Goal: Task Accomplishment & Management: Manage account settings

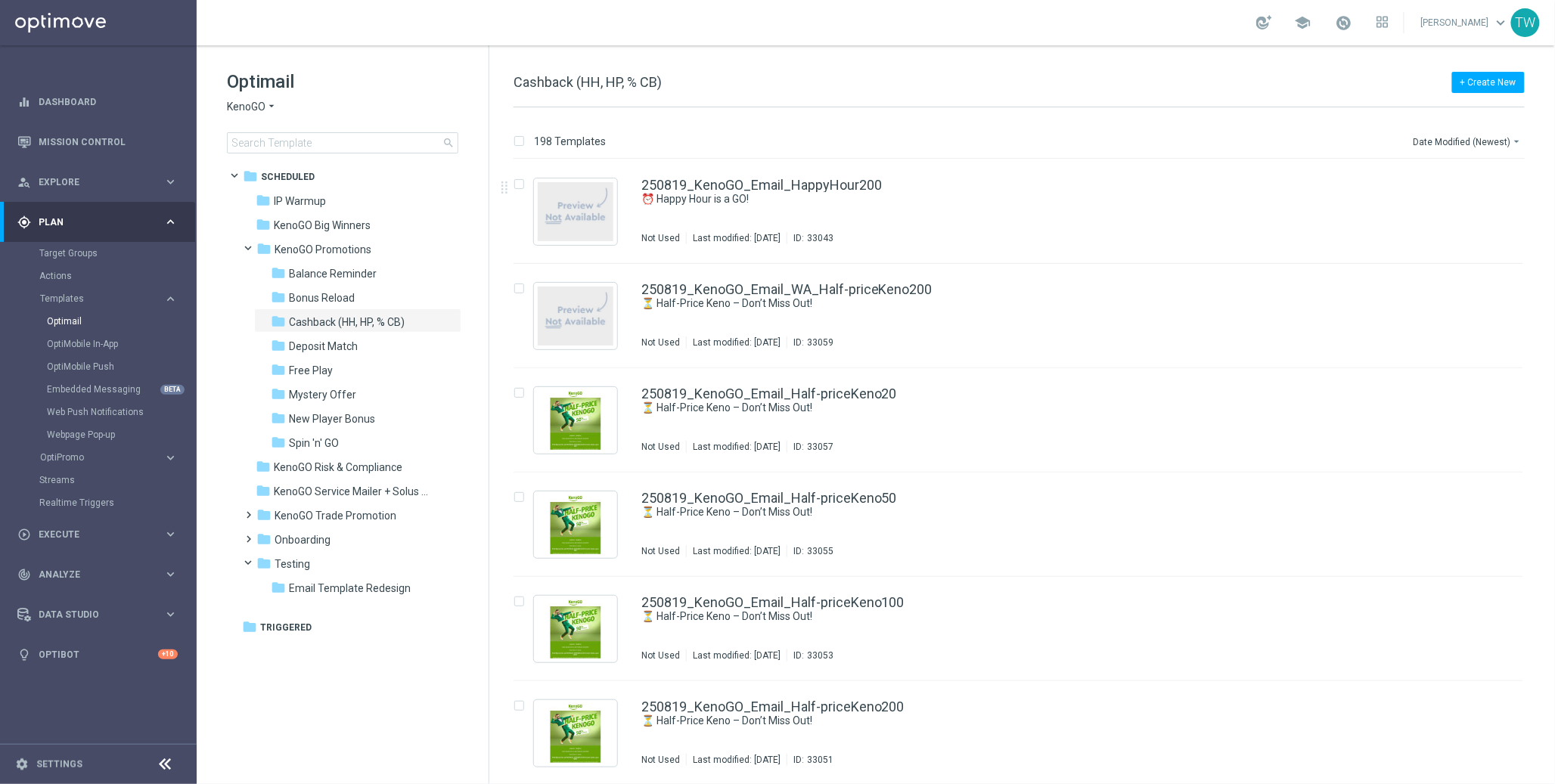
click at [70, 262] on div "Target Groups" at bounding box center [117, 253] width 156 height 23
click at [71, 258] on link "Target Groups" at bounding box center [98, 253] width 118 height 12
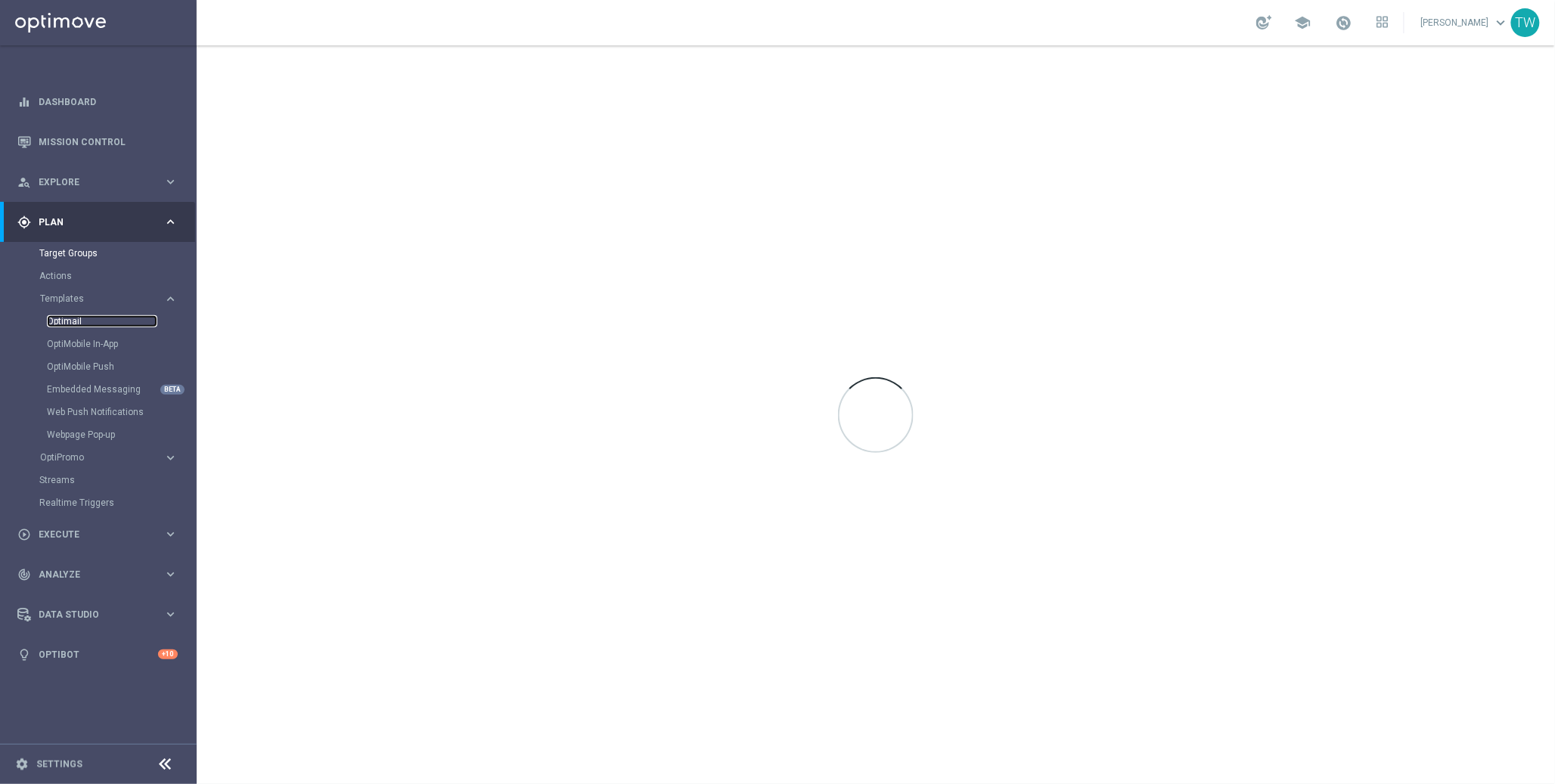
click at [59, 322] on link "Optimail" at bounding box center [102, 321] width 111 height 12
click at [258, 104] on span "lottoland" at bounding box center [248, 107] width 43 height 14
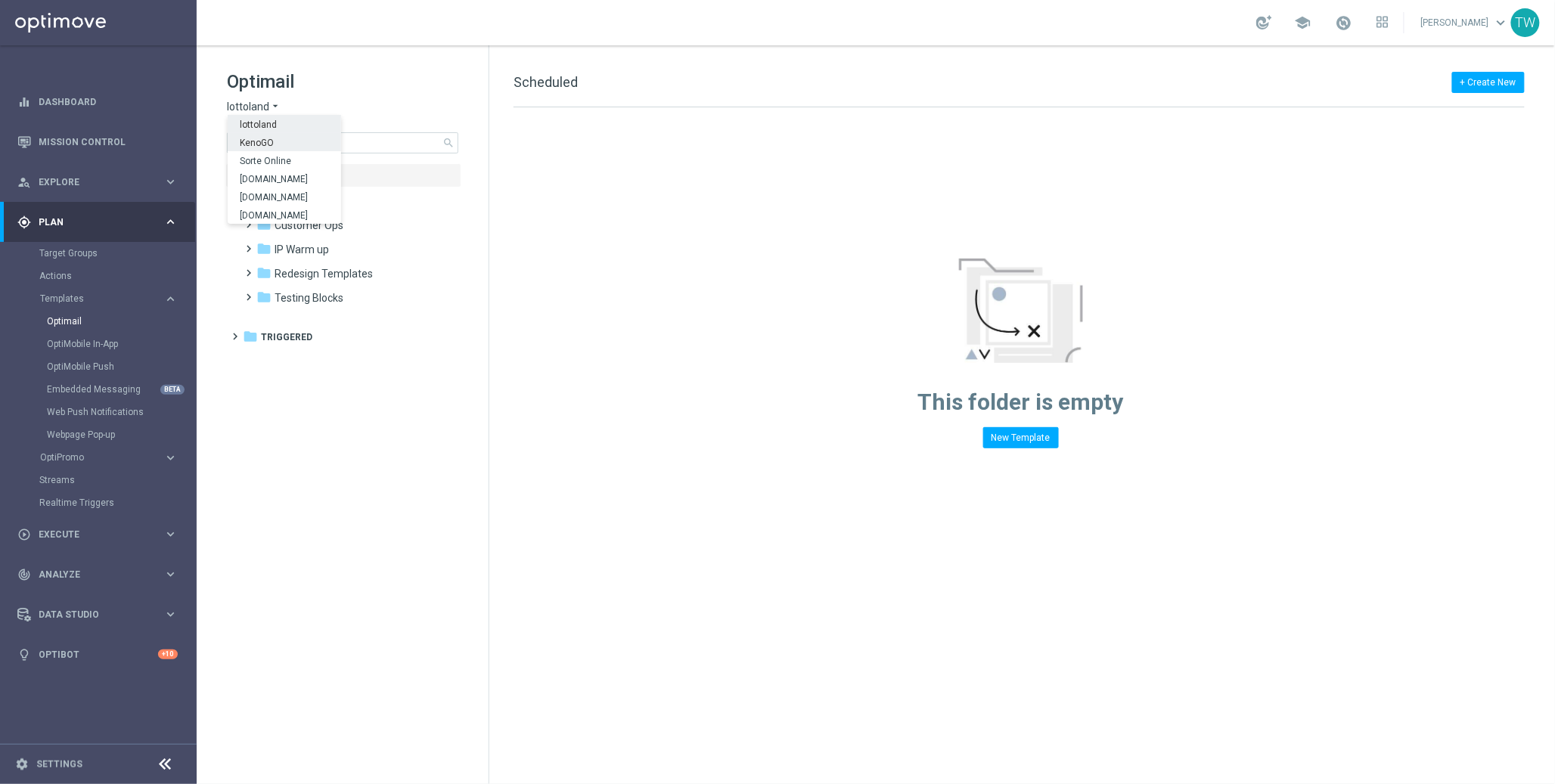
click at [0, 0] on span "KenoGO" at bounding box center [0, 0] width 0 height 0
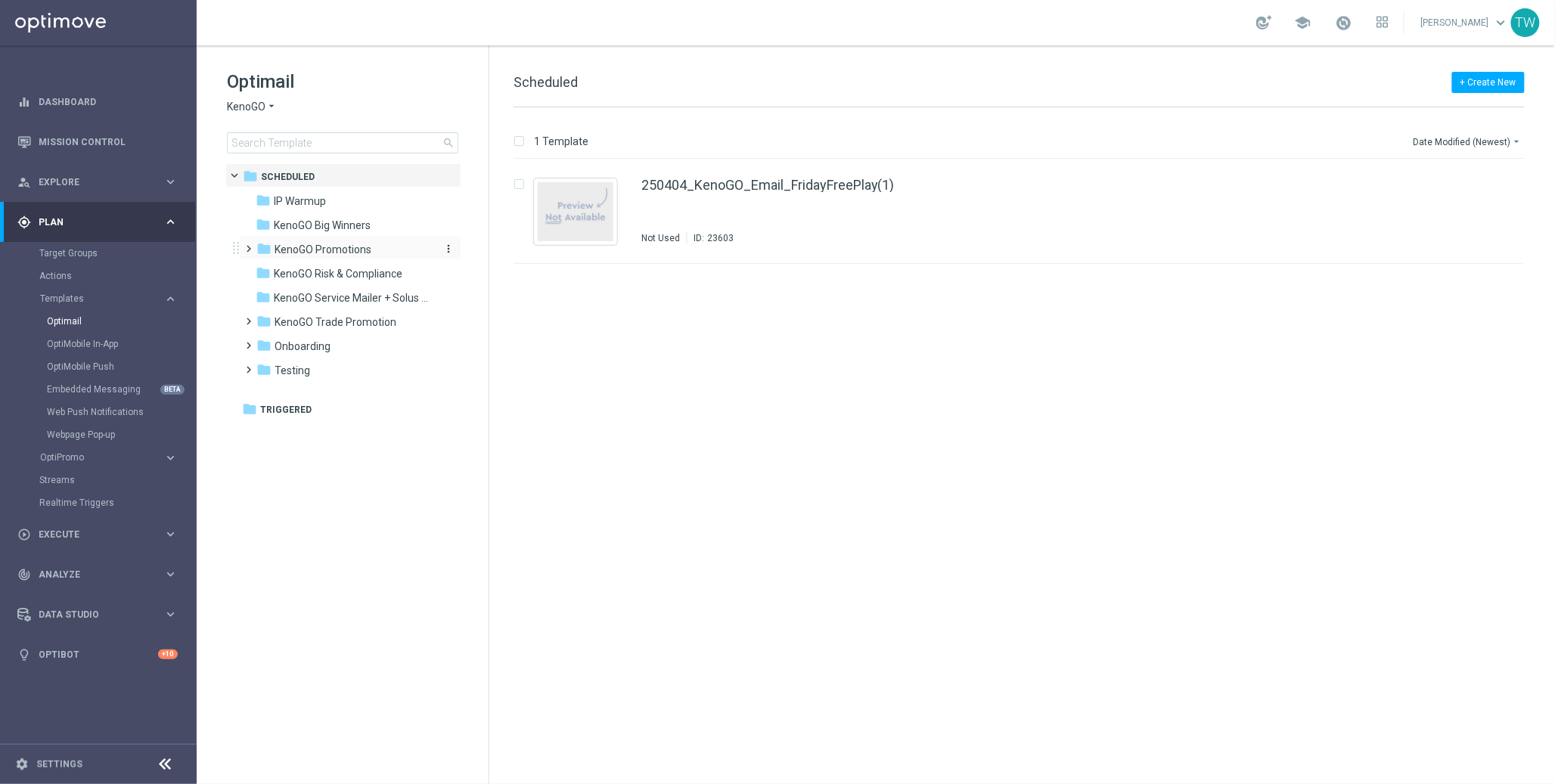
click at [391, 243] on div "folder KenoGO Promotions" at bounding box center [343, 250] width 174 height 17
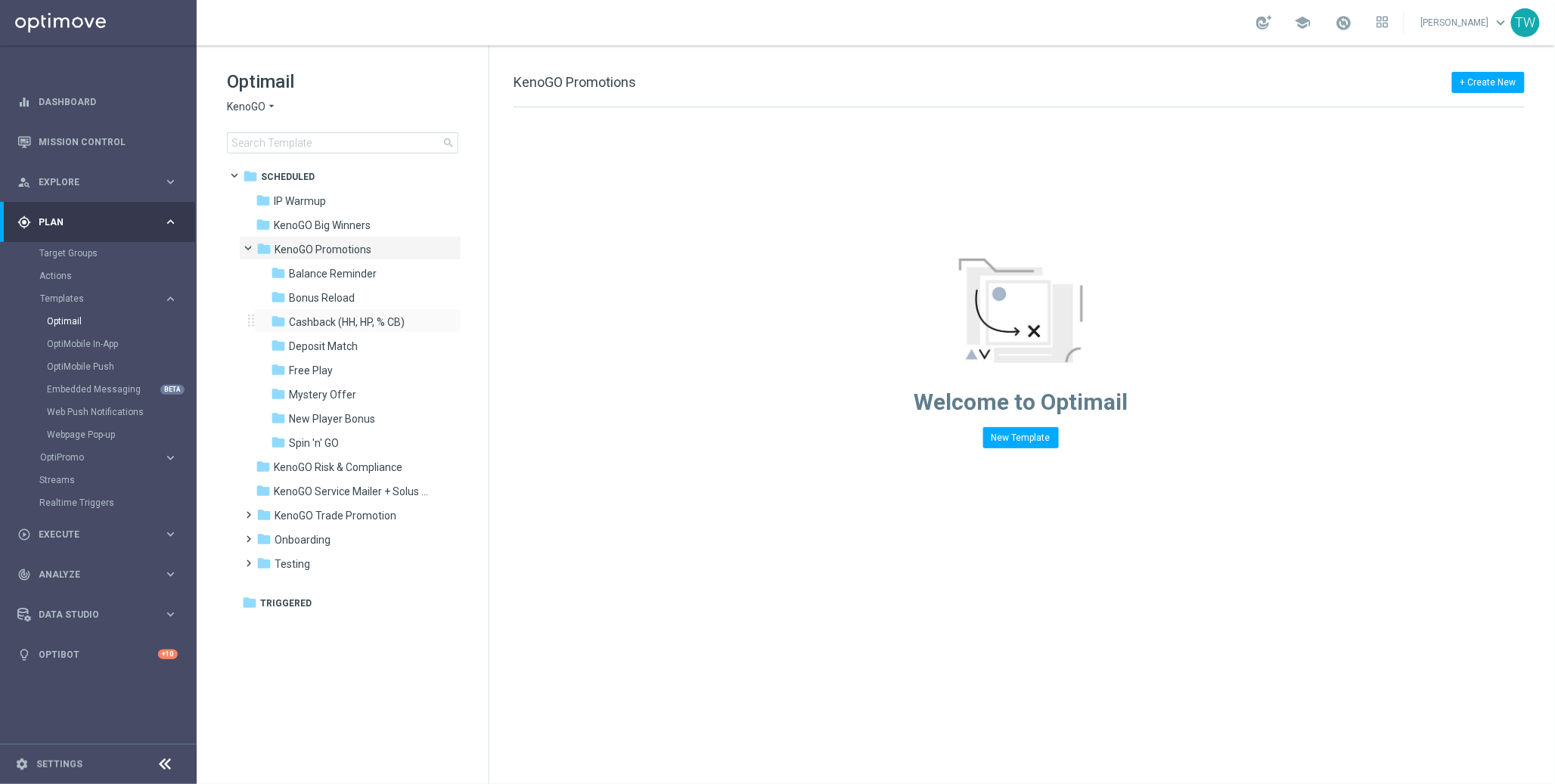
click at [394, 311] on div "folder Cashback (HH, HP, % CB) more_vert" at bounding box center [357, 320] width 207 height 24
click at [399, 326] on span "Cashback (HH, HP, % CB)" at bounding box center [346, 322] width 115 height 13
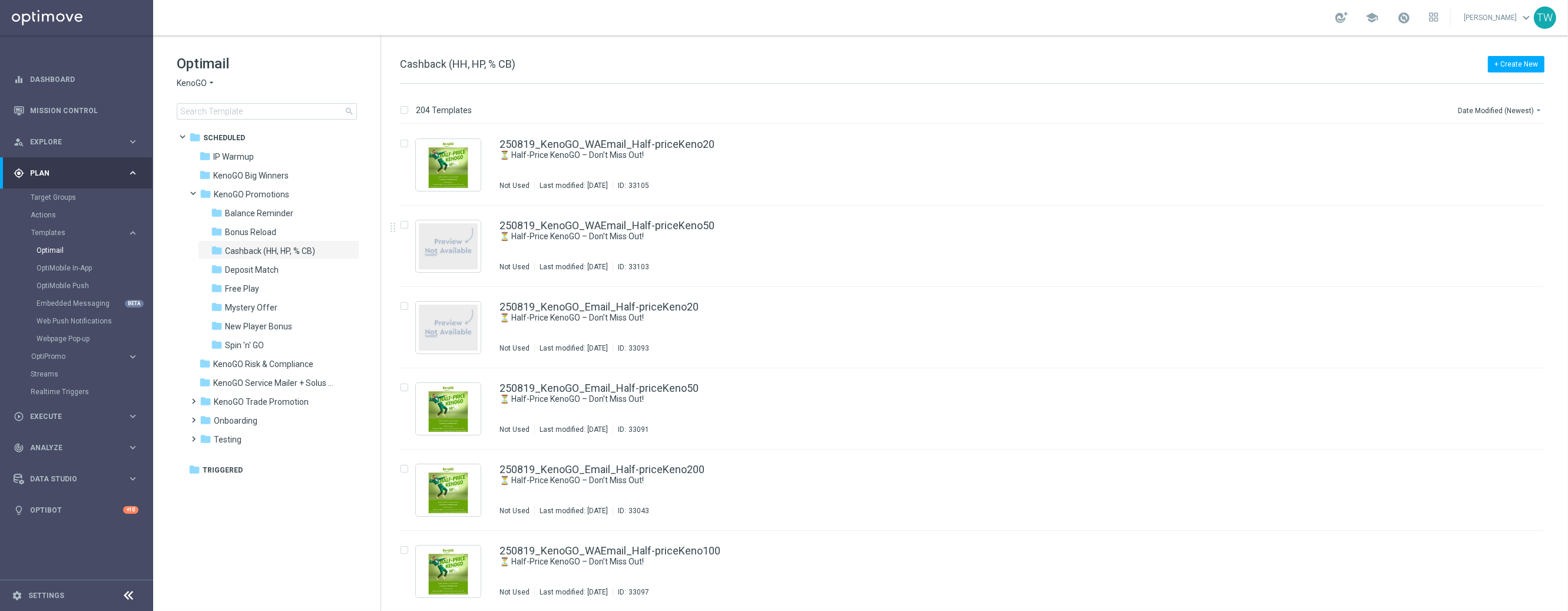
click at [91, 280] on div "OptiMobile Push" at bounding box center [94, 286] width 115 height 18
click at [79, 283] on link "OptiMobile Push" at bounding box center [79, 285] width 86 height 9
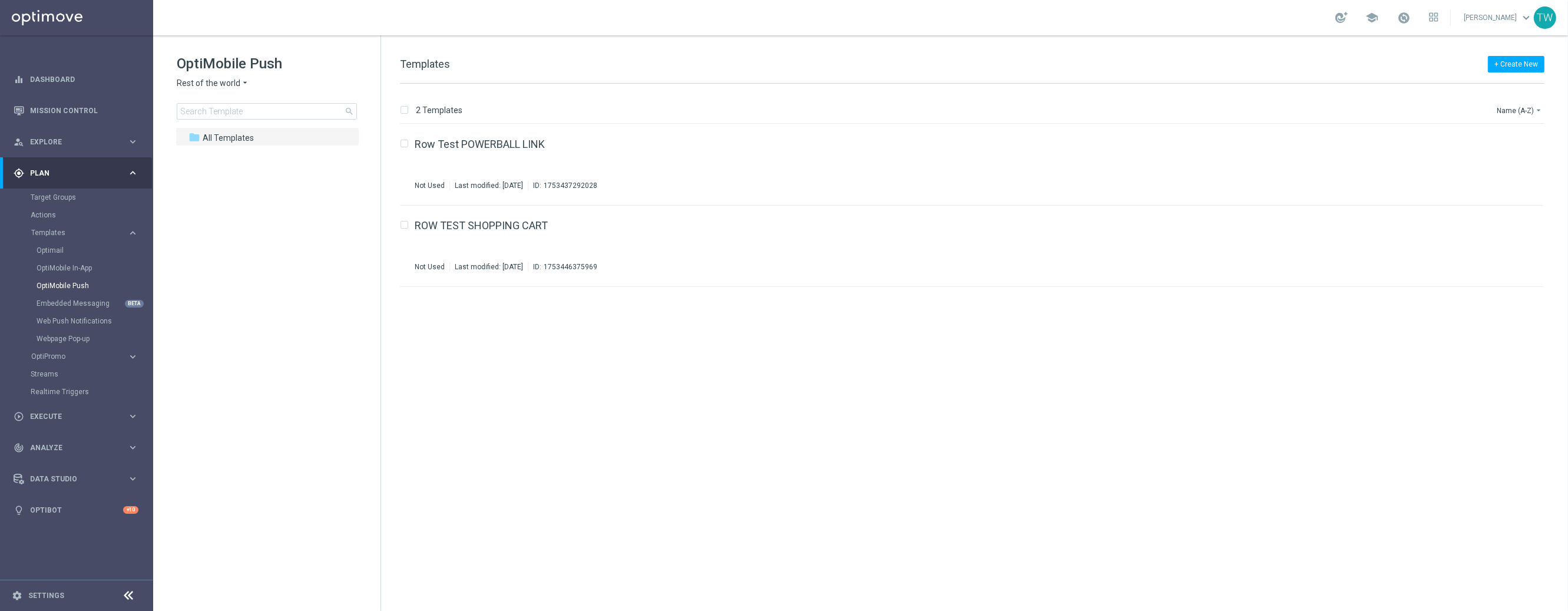
click at [224, 78] on span "Rest of the world" at bounding box center [208, 83] width 63 height 11
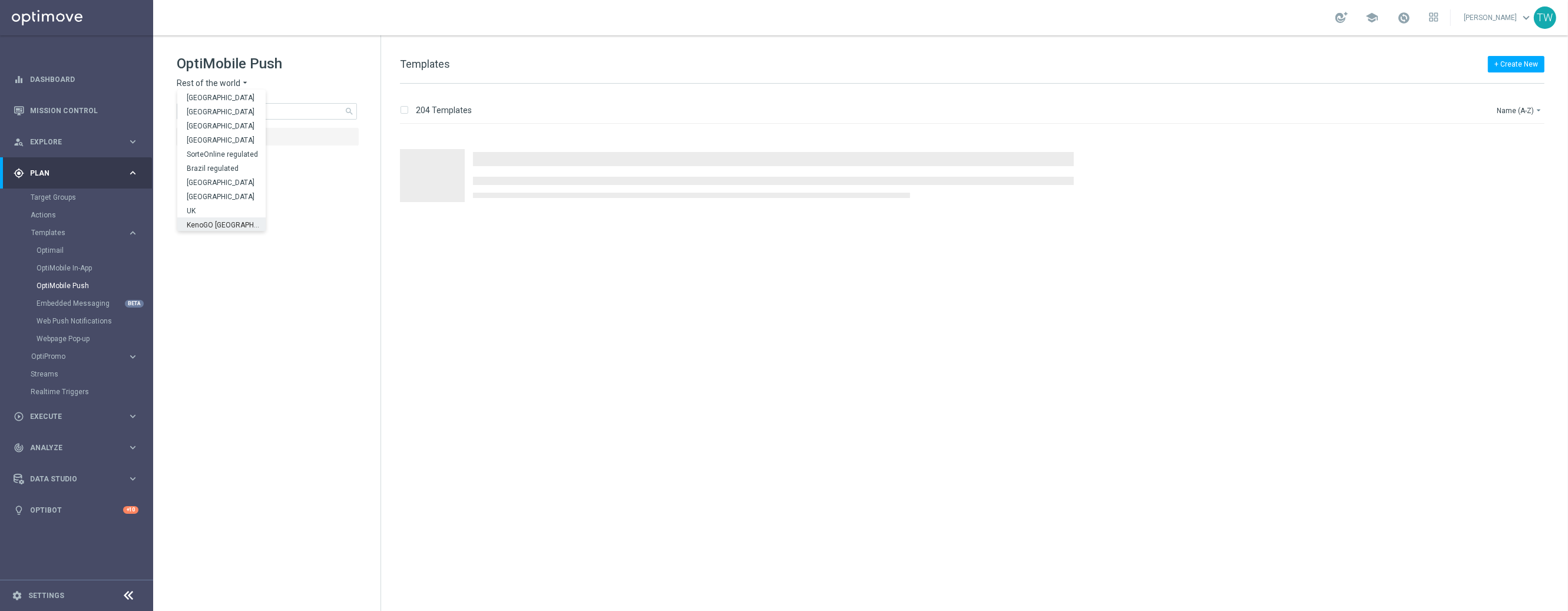
click at [0, 0] on span "KenoGO Australia" at bounding box center [0, 0] width 0 height 0
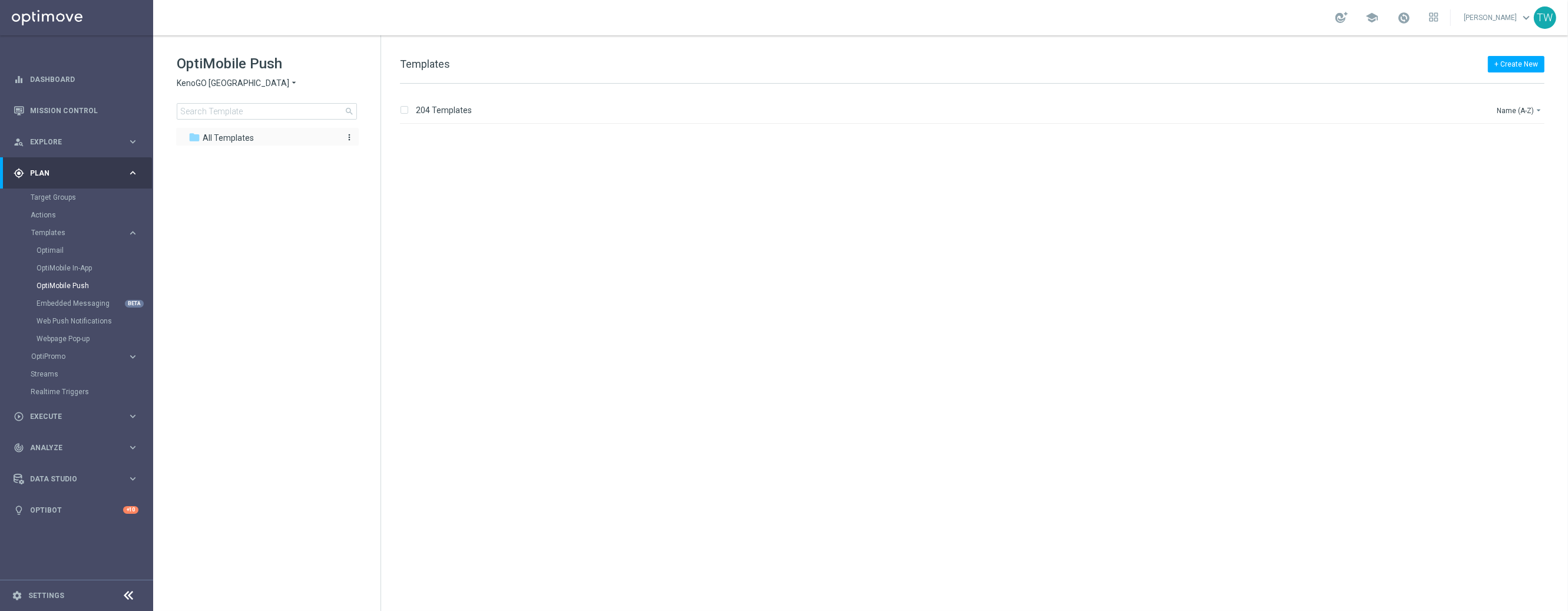
click at [254, 136] on div "folder All Templates" at bounding box center [261, 138] width 145 height 14
click at [208, 81] on span "KenoGO Australia" at bounding box center [233, 83] width 113 height 11
click at [0, 0] on span "KenoGO Australia" at bounding box center [0, 0] width 0 height 0
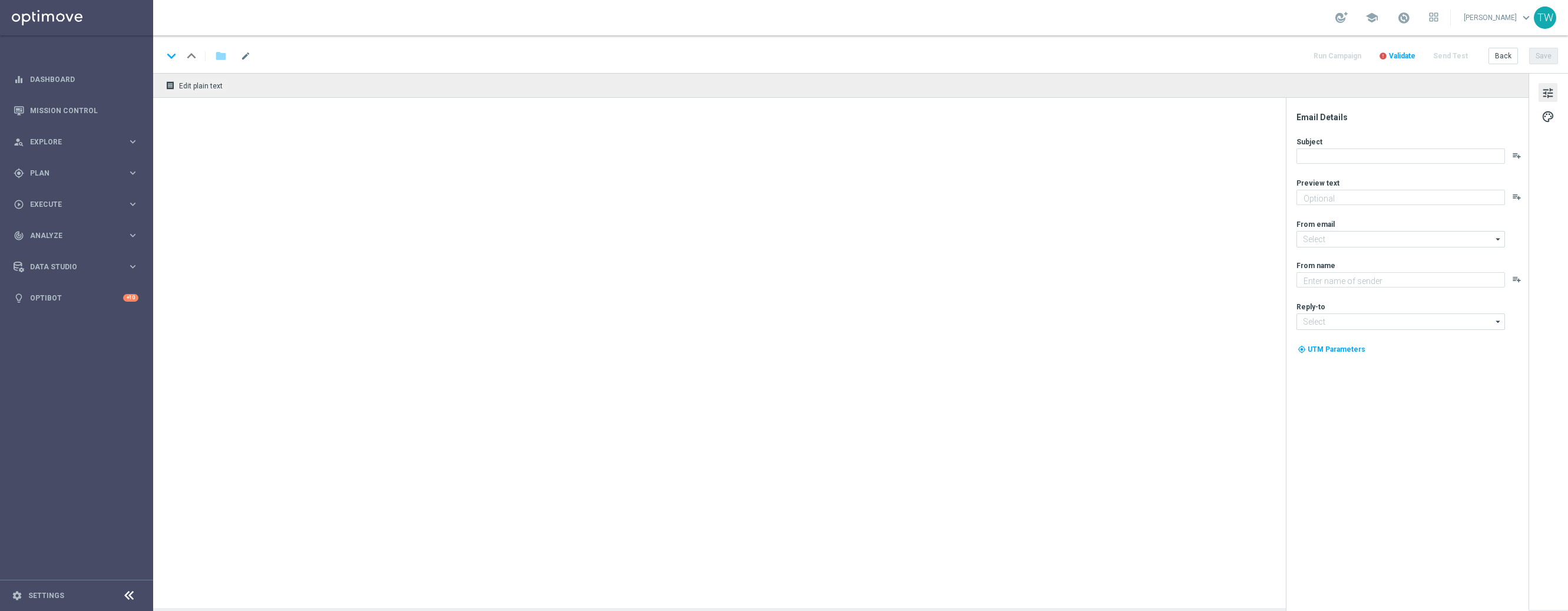
type textarea "Get 50% back in BONUS CASH!"
type textarea "KenoGO"
type input "[EMAIL_ADDRESS][DOMAIN_NAME]"
type input "support@kenogo.com.au"
type textarea "Get 50% back in BONUS CASH!"
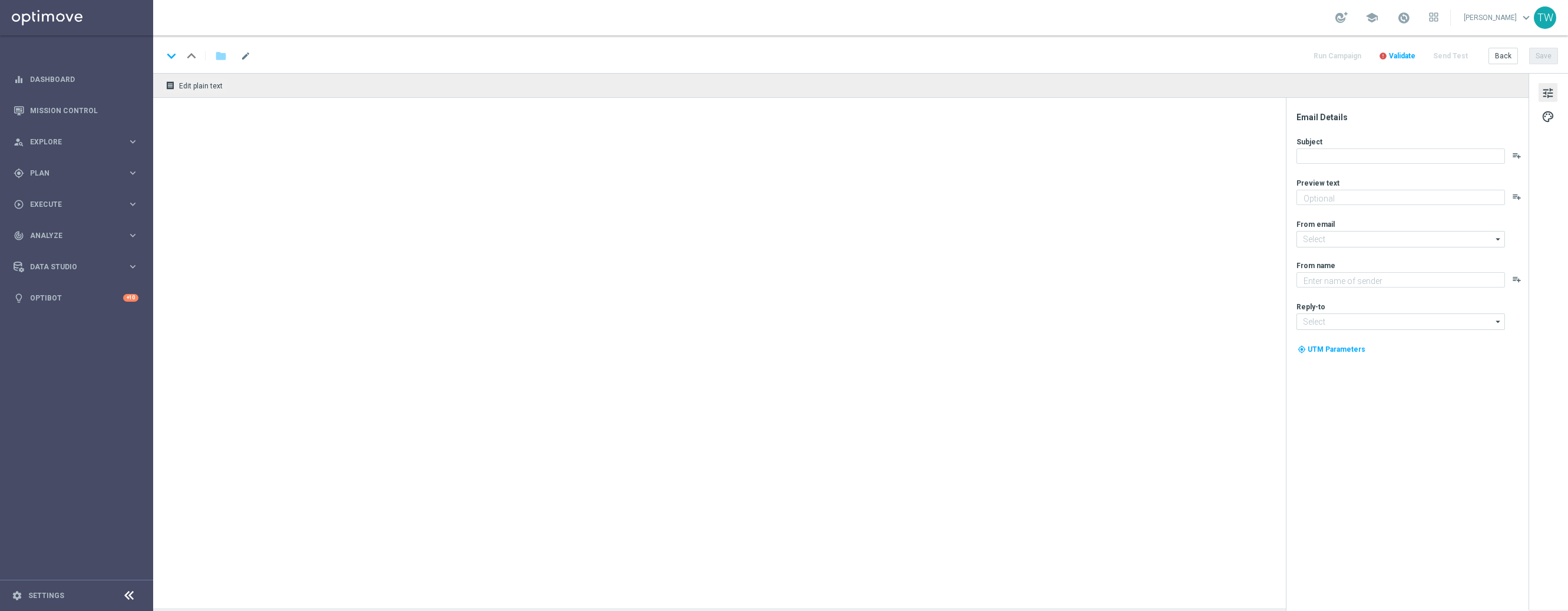
type input "[EMAIL_ADDRESS][DOMAIN_NAME]"
type textarea "KenoGO"
type input "support@kenogo.com.au"
type textarea "Get 50% back in BONUS CASH!"
type input "[EMAIL_ADDRESS][DOMAIN_NAME]"
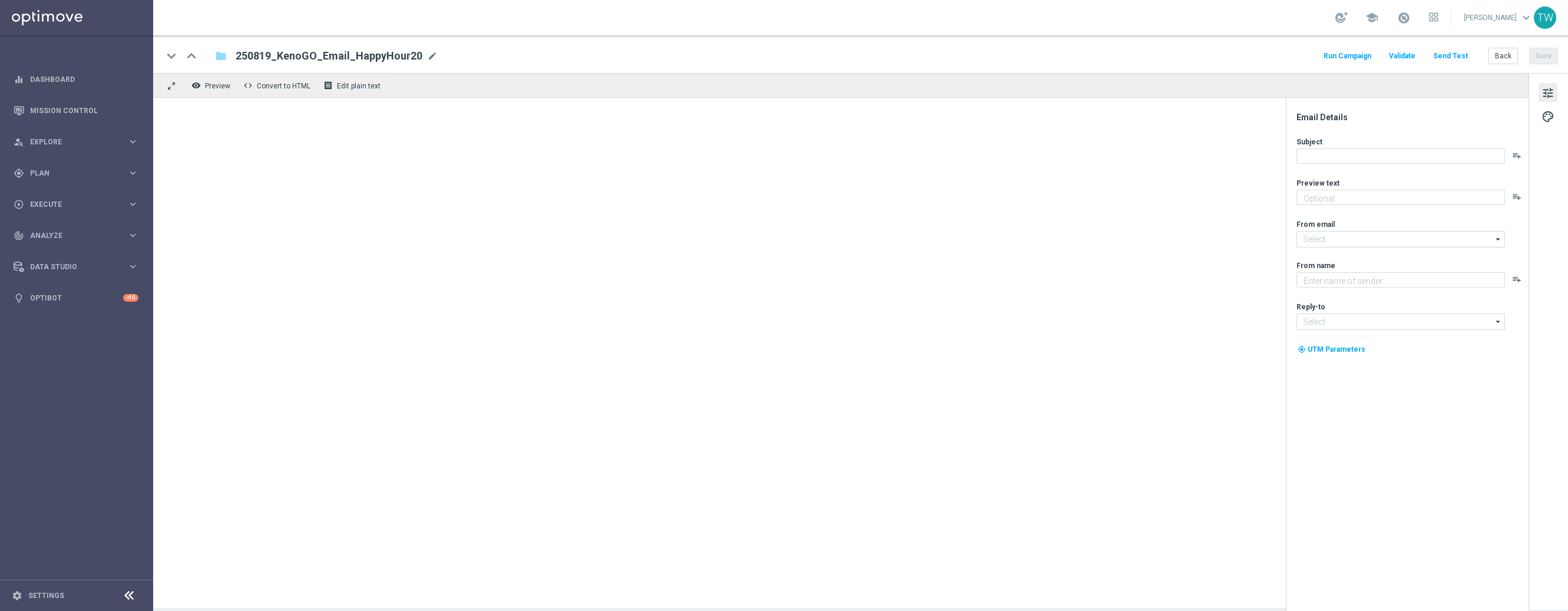
type textarea "KenoGO"
type input "support@kenogo.com.au"
type textarea "Get 50% back in BONUS CASH!"
type input "[EMAIL_ADDRESS][DOMAIN_NAME]"
type textarea "KenoGO"
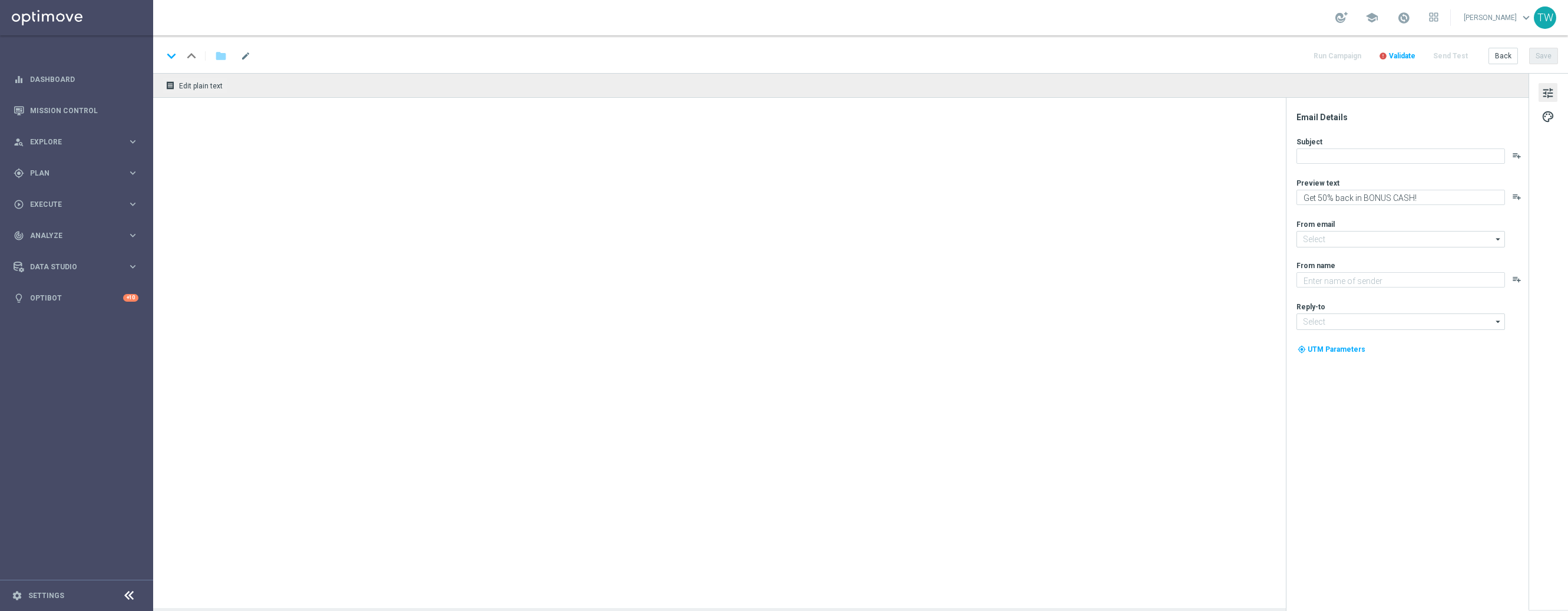
type input "[EMAIL_ADDRESS][DOMAIN_NAME]"
type textarea "Get 50% back in BONUS CASH!"
type input "[EMAIL_ADDRESS][DOMAIN_NAME]"
type textarea "KenoGO"
type input "[EMAIL_ADDRESS][DOMAIN_NAME]"
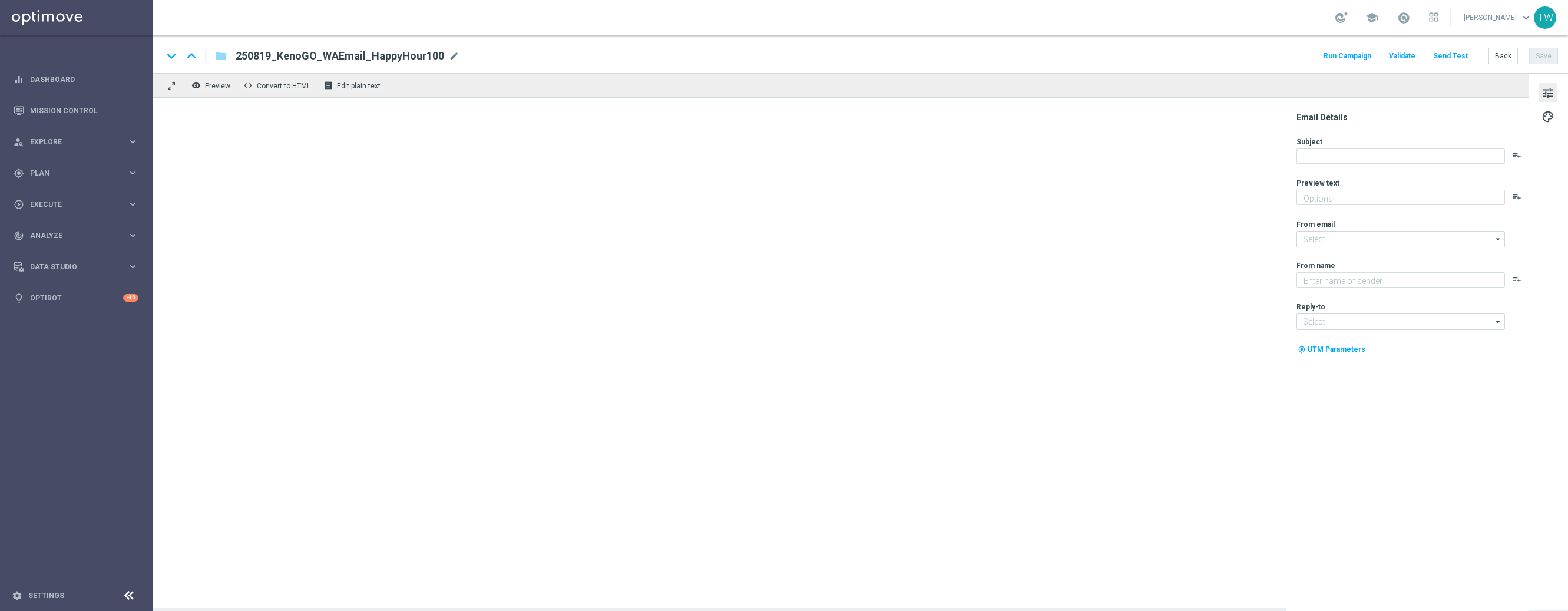
type textarea "Get 50% back in BONUS CASH!"
type input "[EMAIL_ADDRESS][DOMAIN_NAME]"
type textarea "KenoGO"
type input "[EMAIL_ADDRESS][DOMAIN_NAME]"
type textarea "Get 50% back in BONUS CASH!"
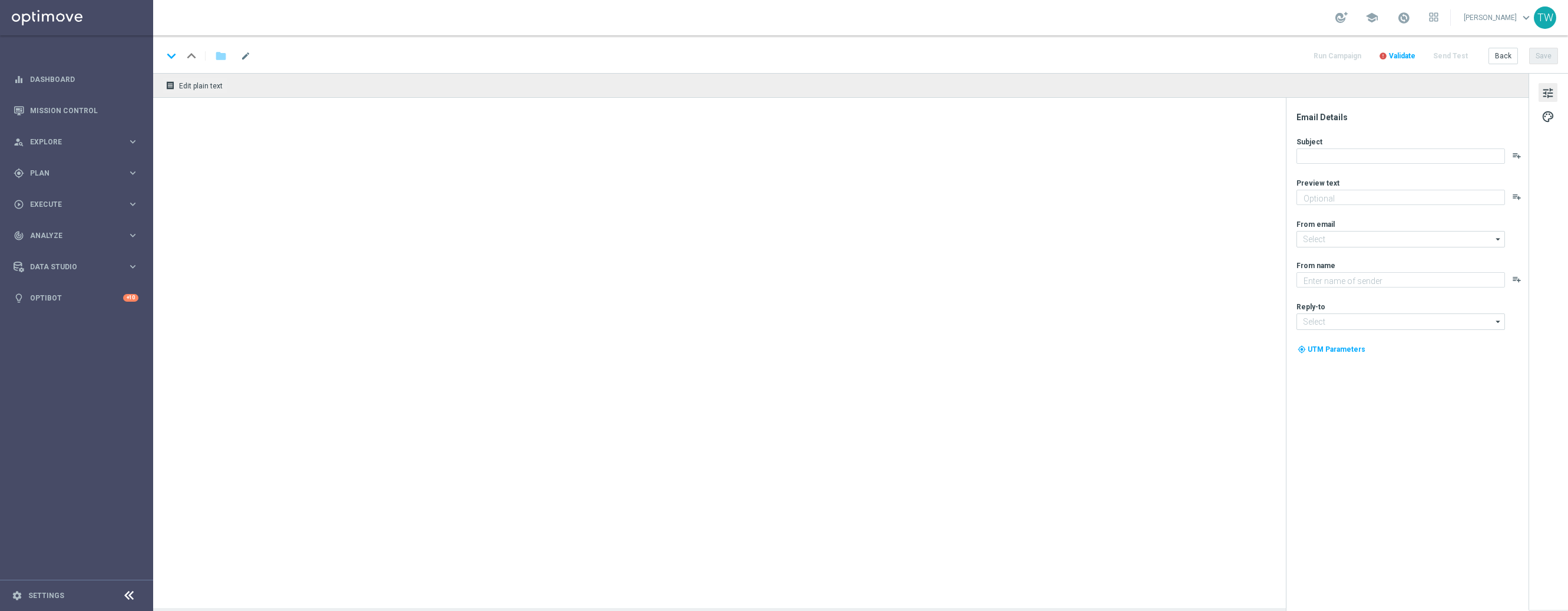
type input "[EMAIL_ADDRESS][DOMAIN_NAME]"
type textarea "KenoGO"
type input "[EMAIL_ADDRESS][DOMAIN_NAME]"
type textarea "Get 50% back in BONUS CASH!"
type input "[EMAIL_ADDRESS][DOMAIN_NAME]"
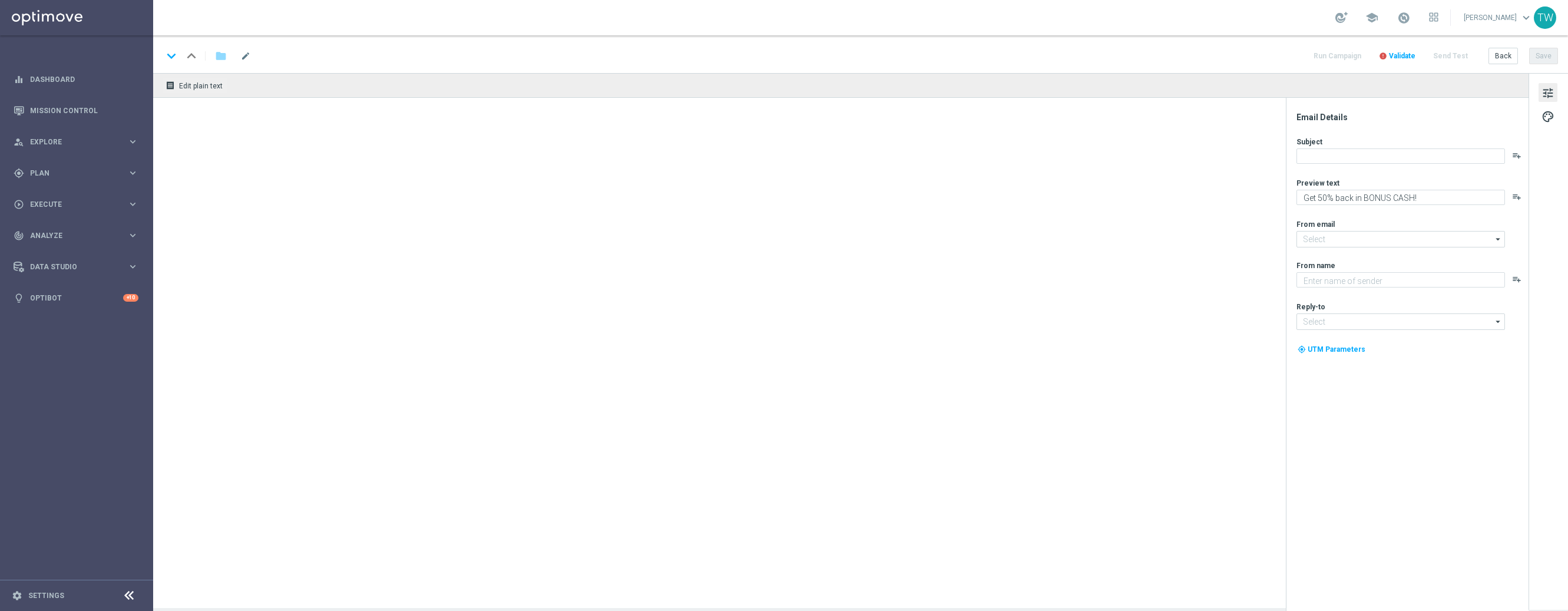
type textarea "KenoGO"
type input "[EMAIL_ADDRESS][DOMAIN_NAME]"
type textarea "Get 50% back in BONUS CASH!"
type textarea "KenoGO"
type input "[EMAIL_ADDRESS][DOMAIN_NAME]"
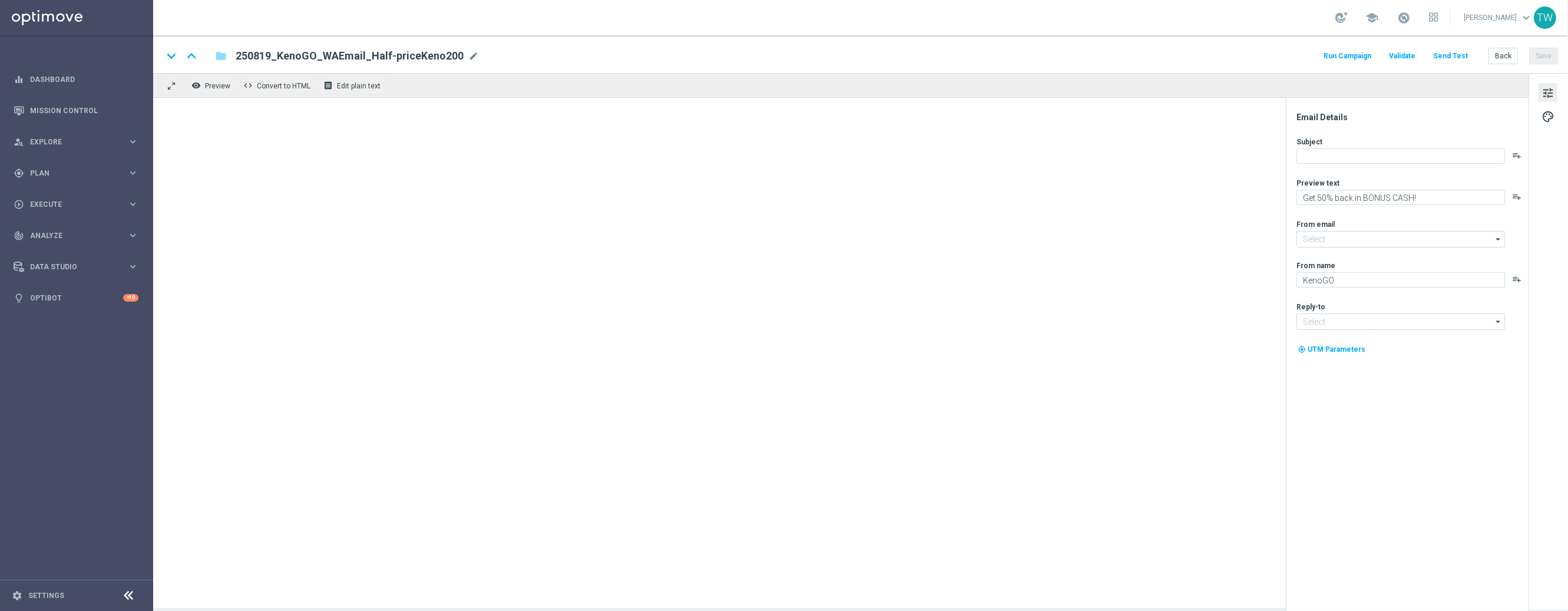
type input "[EMAIL_ADDRESS][DOMAIN_NAME]"
type textarea "Get 50% back in BONUS CASH!"
type input "[EMAIL_ADDRESS][DOMAIN_NAME]"
type textarea "KenoGO"
type input "[EMAIL_ADDRESS][DOMAIN_NAME]"
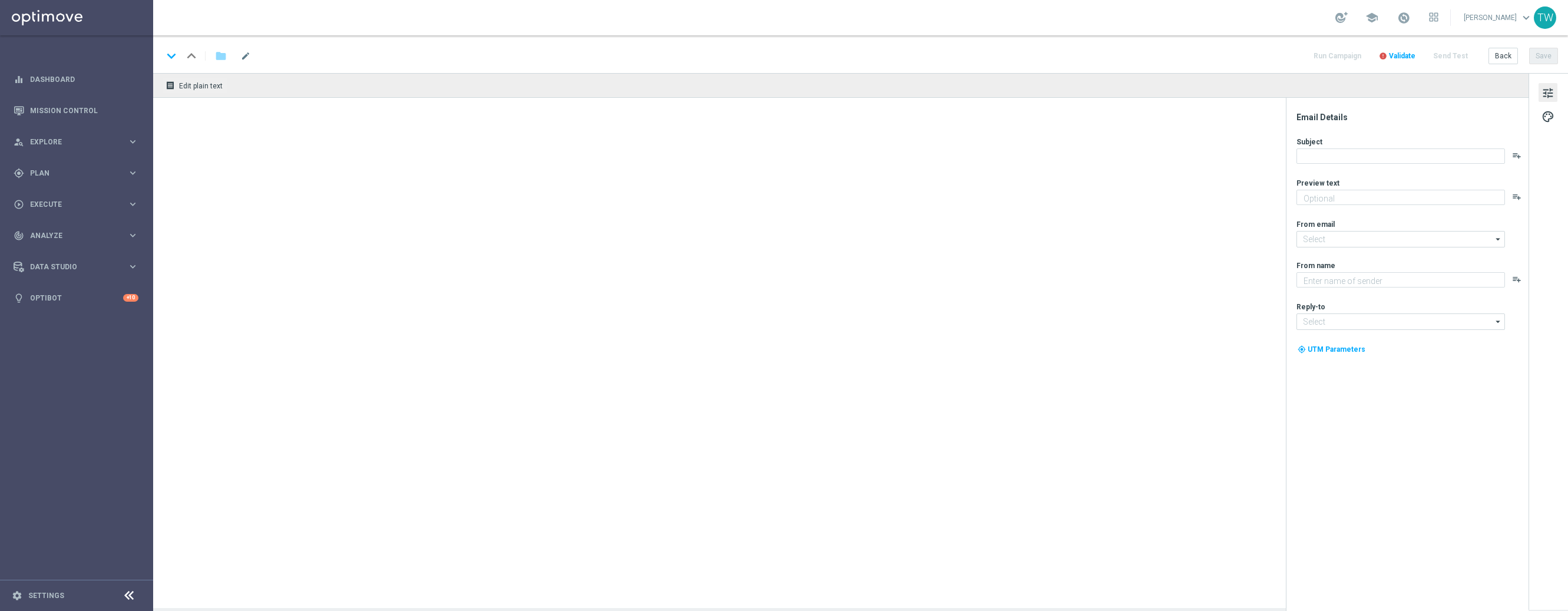
type textarea "Get 50% back in BONUS CASH!"
type input "[EMAIL_ADDRESS][DOMAIN_NAME]"
type textarea "KenoGO"
type input "[EMAIL_ADDRESS][DOMAIN_NAME]"
type textarea "Get 50% back in BONUS CASH!"
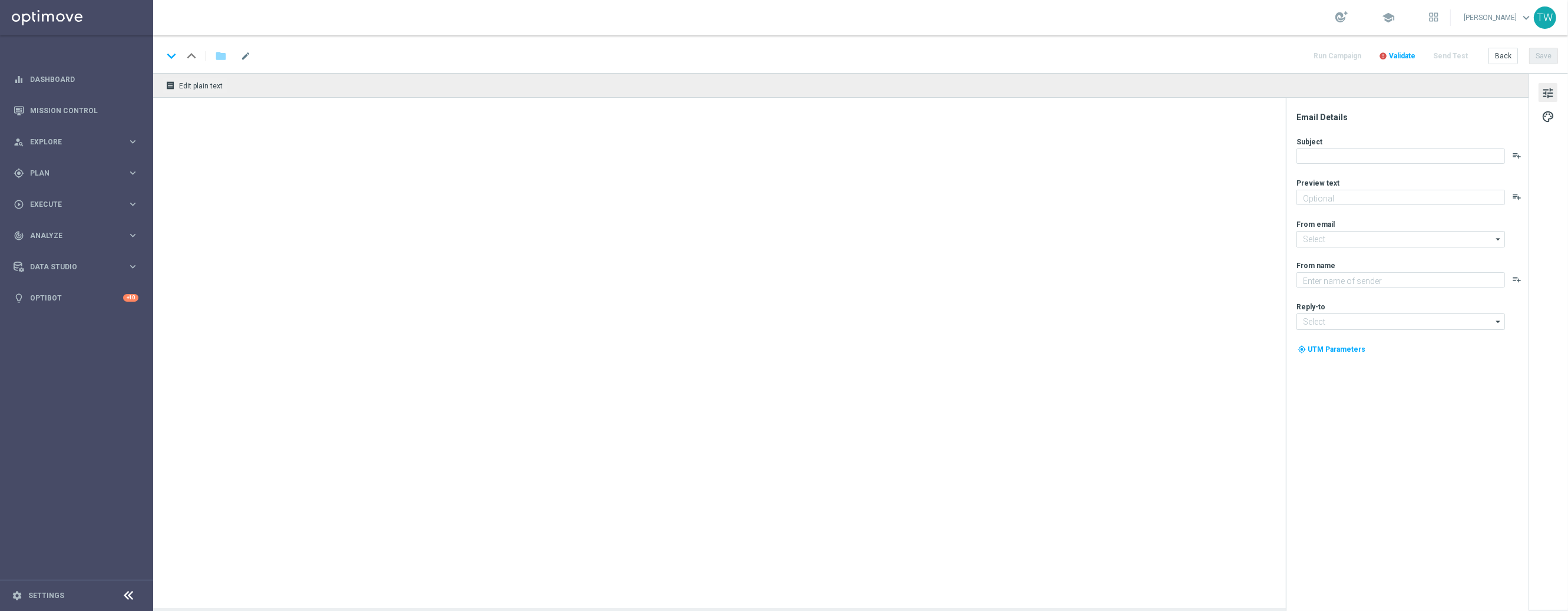
type input "[EMAIL_ADDRESS][DOMAIN_NAME]"
type textarea "KenoGO"
type input "[EMAIL_ADDRESS][DOMAIN_NAME]"
type textarea "Get 50% back in BONUS CASH!"
type input "[EMAIL_ADDRESS][DOMAIN_NAME]"
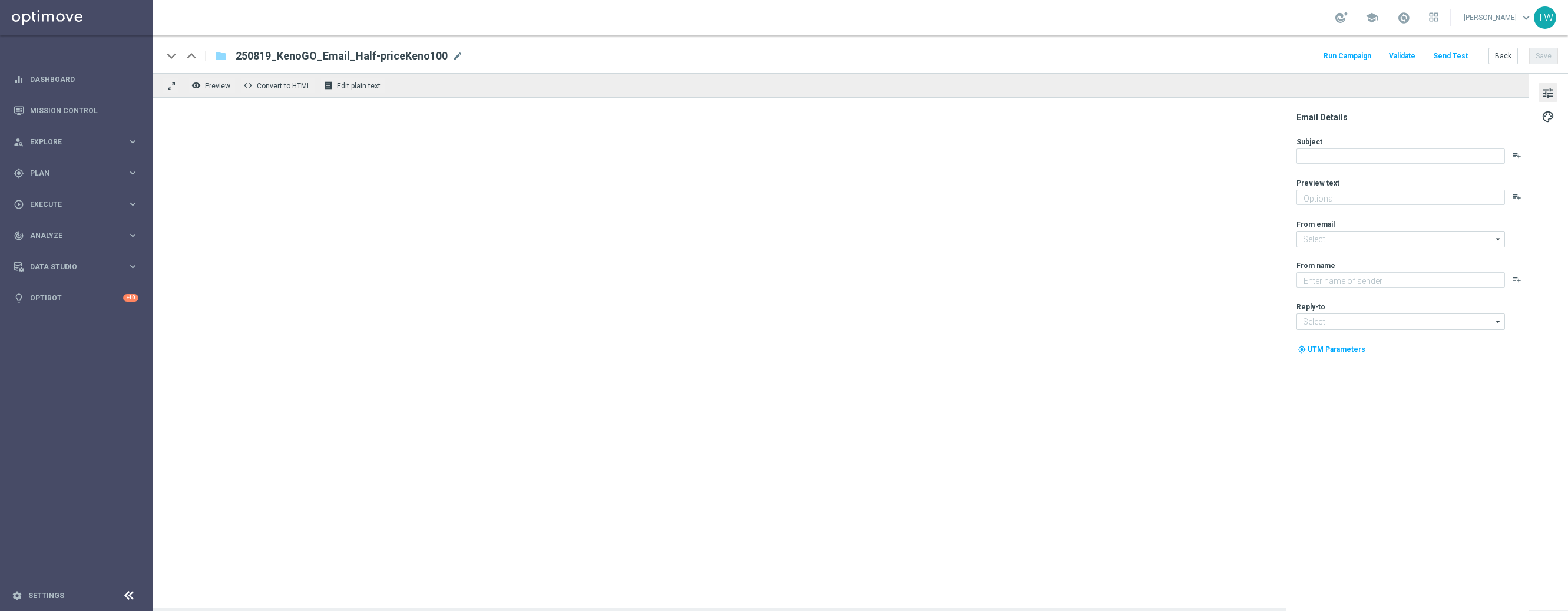
type textarea "KenoGO"
type input "[EMAIL_ADDRESS][DOMAIN_NAME]"
type textarea "Get 50% back in BONUS CASH!"
type input "[EMAIL_ADDRESS][DOMAIN_NAME]"
type textarea "KenoGO"
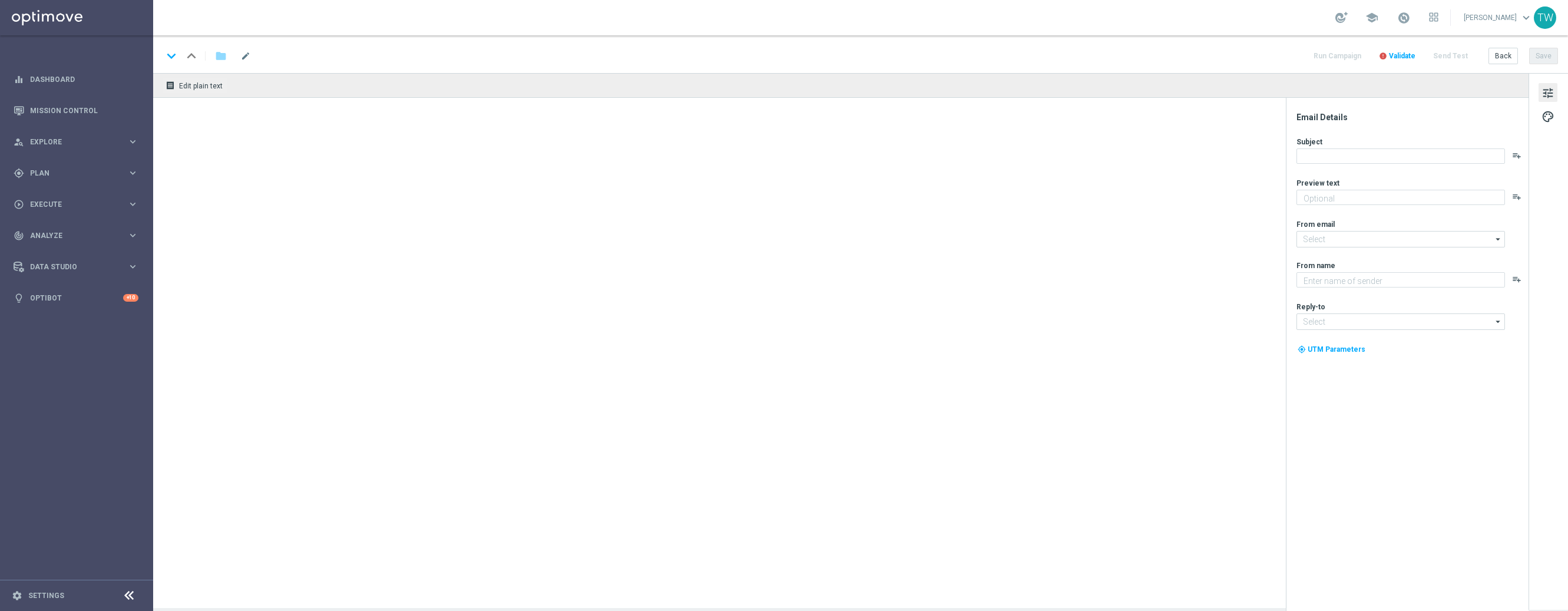
type input "[EMAIL_ADDRESS][DOMAIN_NAME]"
type textarea "Get 50% back in BONUS CASH!"
type input "[EMAIL_ADDRESS][DOMAIN_NAME]"
type textarea "KenoGO"
type input "[EMAIL_ADDRESS][DOMAIN_NAME]"
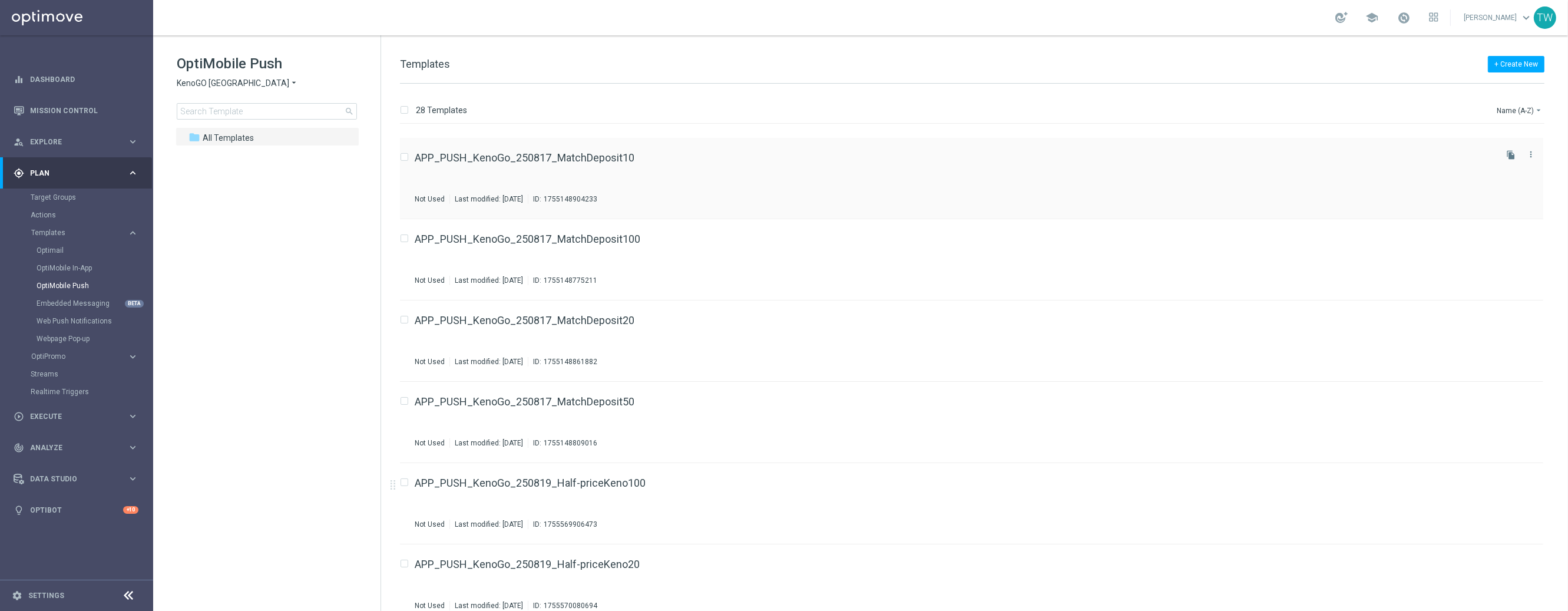
scroll to position [801, 0]
click at [1508, 103] on button "Name (A-Z) arrow_drop_down" at bounding box center [1519, 110] width 49 height 14
click at [1487, 163] on span "Date Modified (Newest)" at bounding box center [1499, 162] width 79 height 8
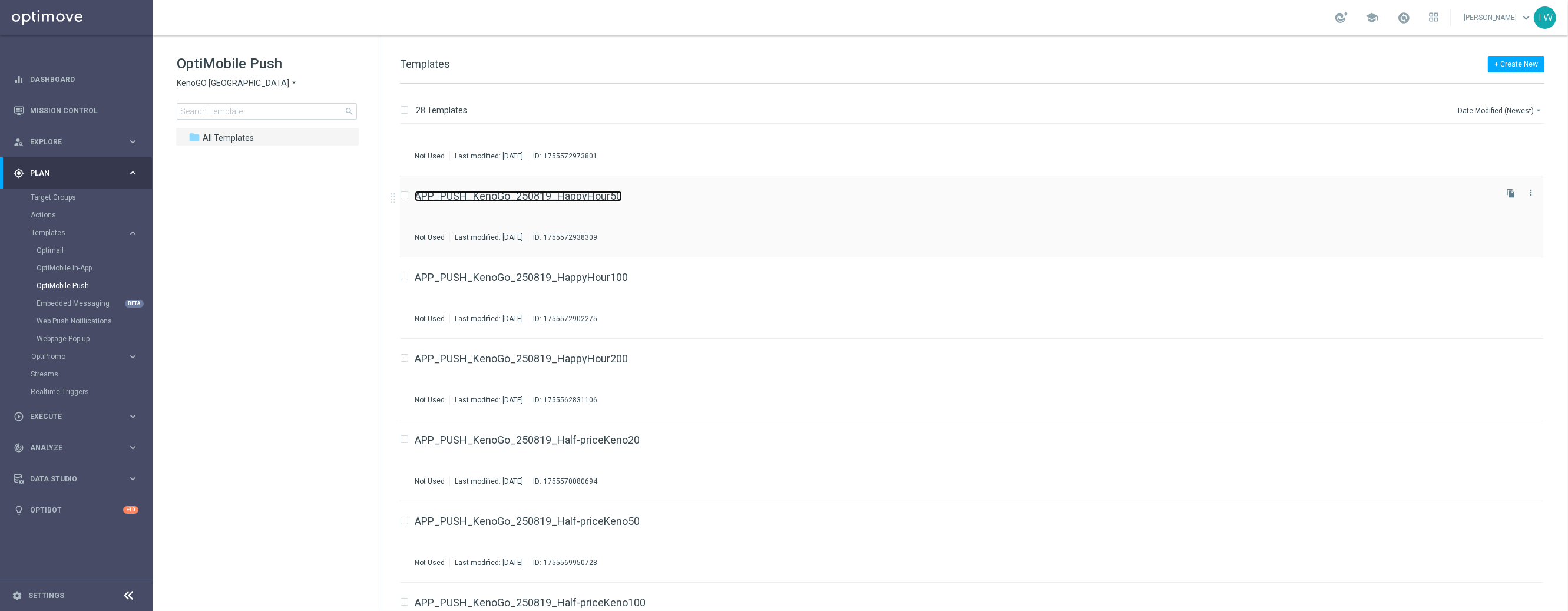
scroll to position [0, 0]
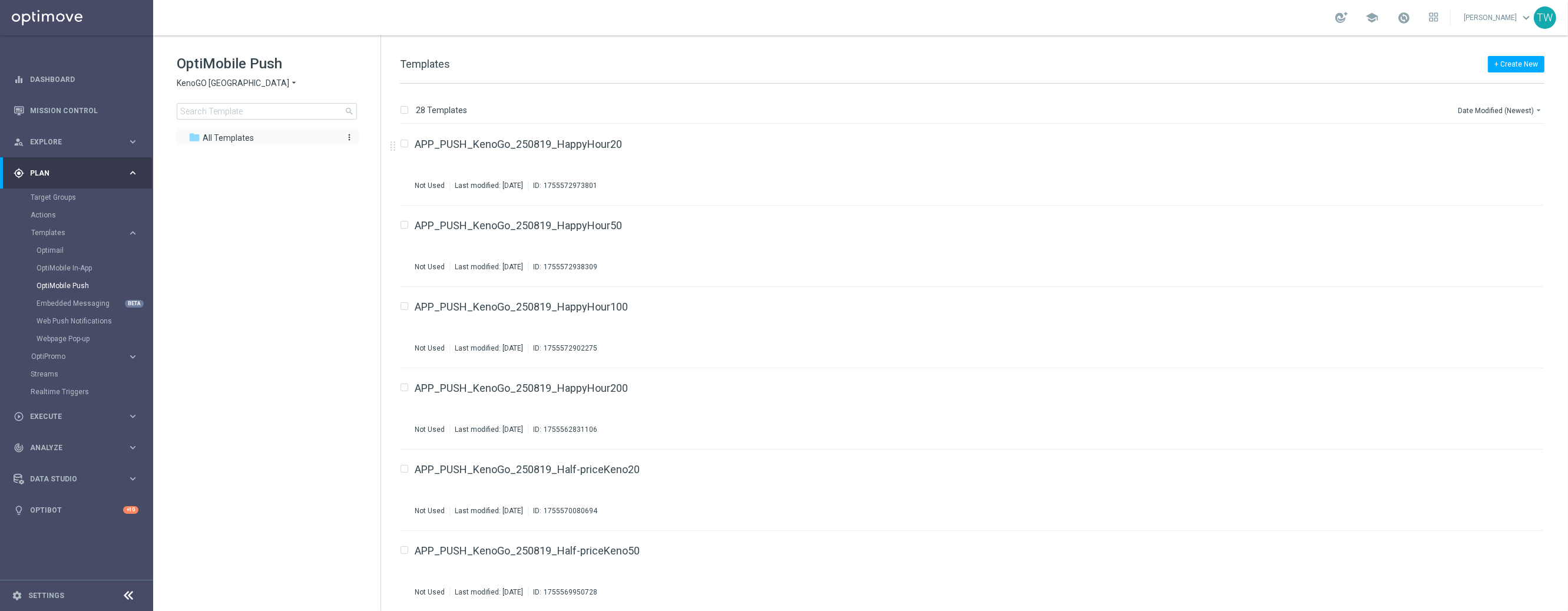
click at [345, 137] on icon "more_vert" at bounding box center [349, 137] width 9 height 9
click at [369, 137] on icon "create_new_folder" at bounding box center [371, 139] width 18 height 9
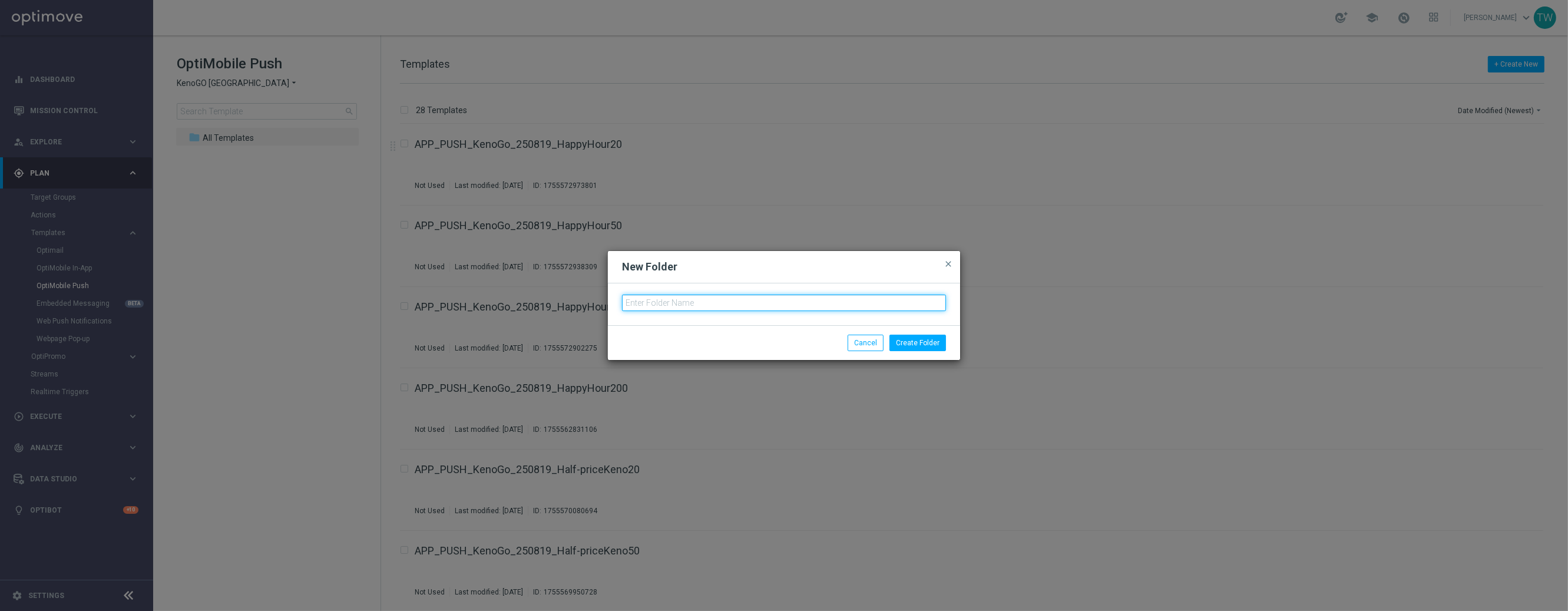
click at [676, 310] on input "text" at bounding box center [784, 302] width 324 height 17
type input "H"
type input "Cashback ("
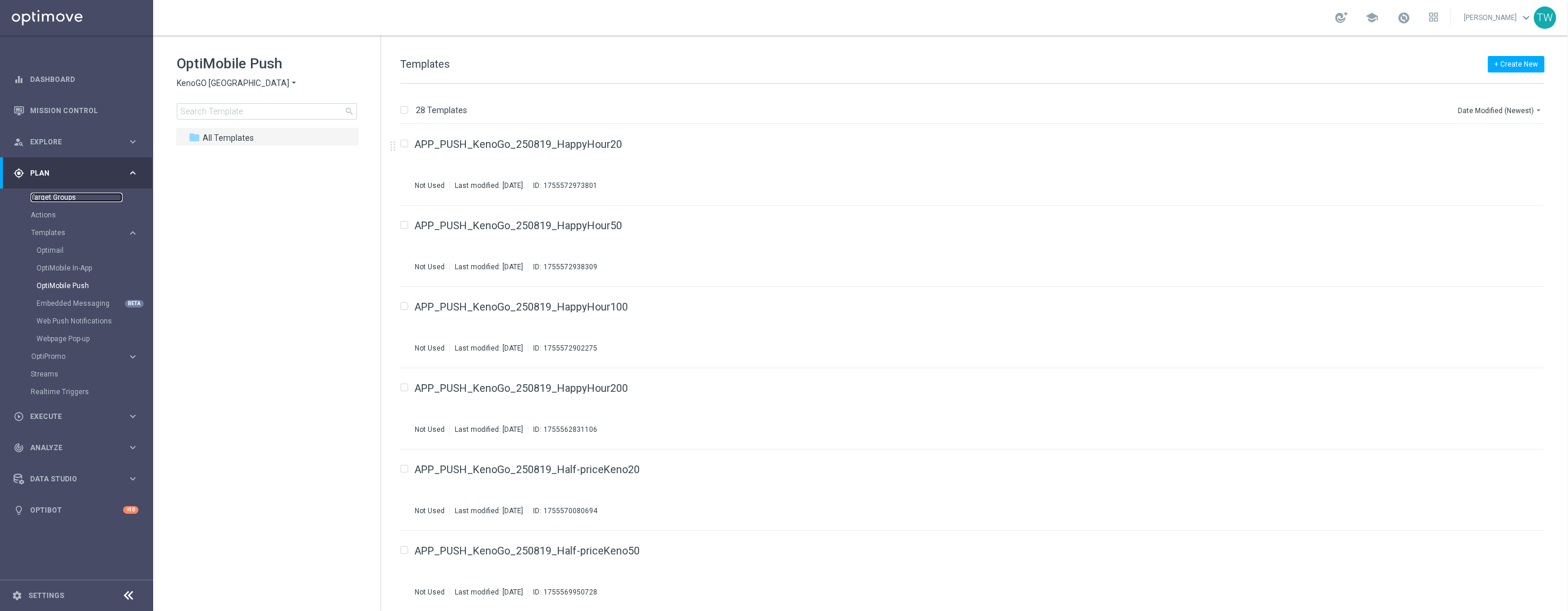
click at [46, 201] on link "Target Groups" at bounding box center [76, 197] width 92 height 9
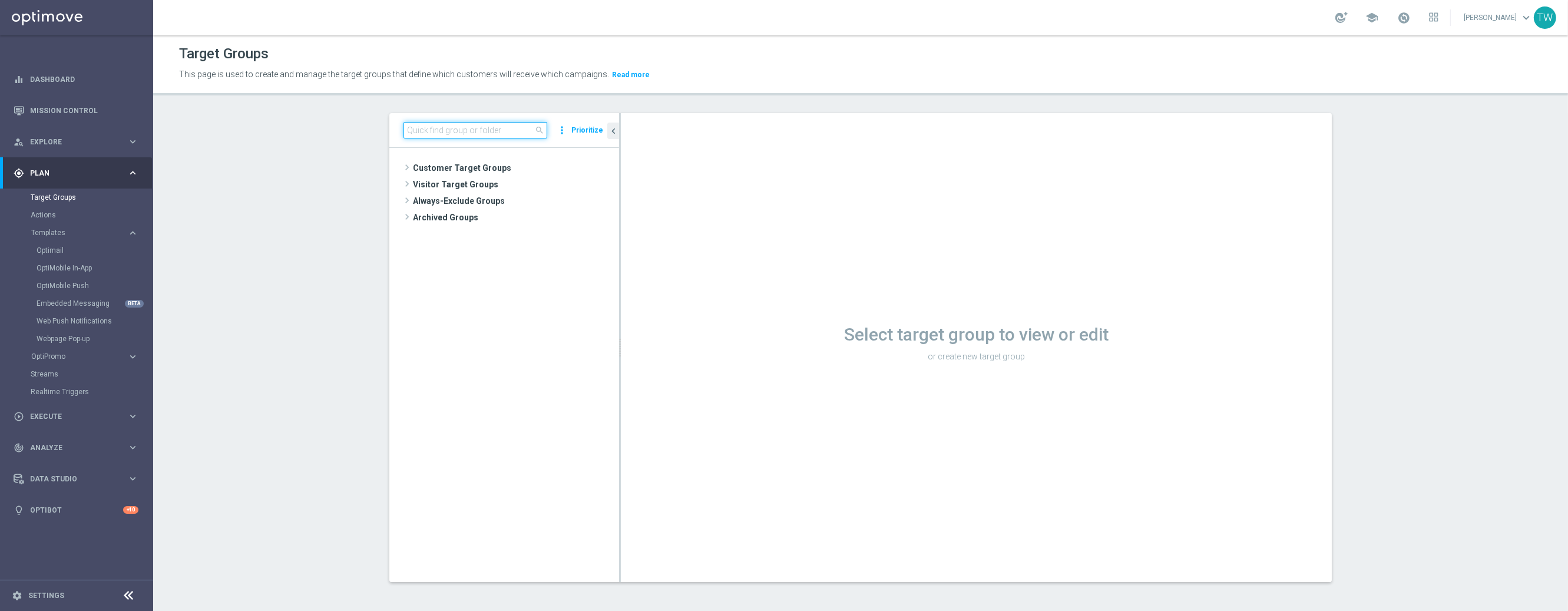
click at [463, 129] on input at bounding box center [475, 130] width 143 height 17
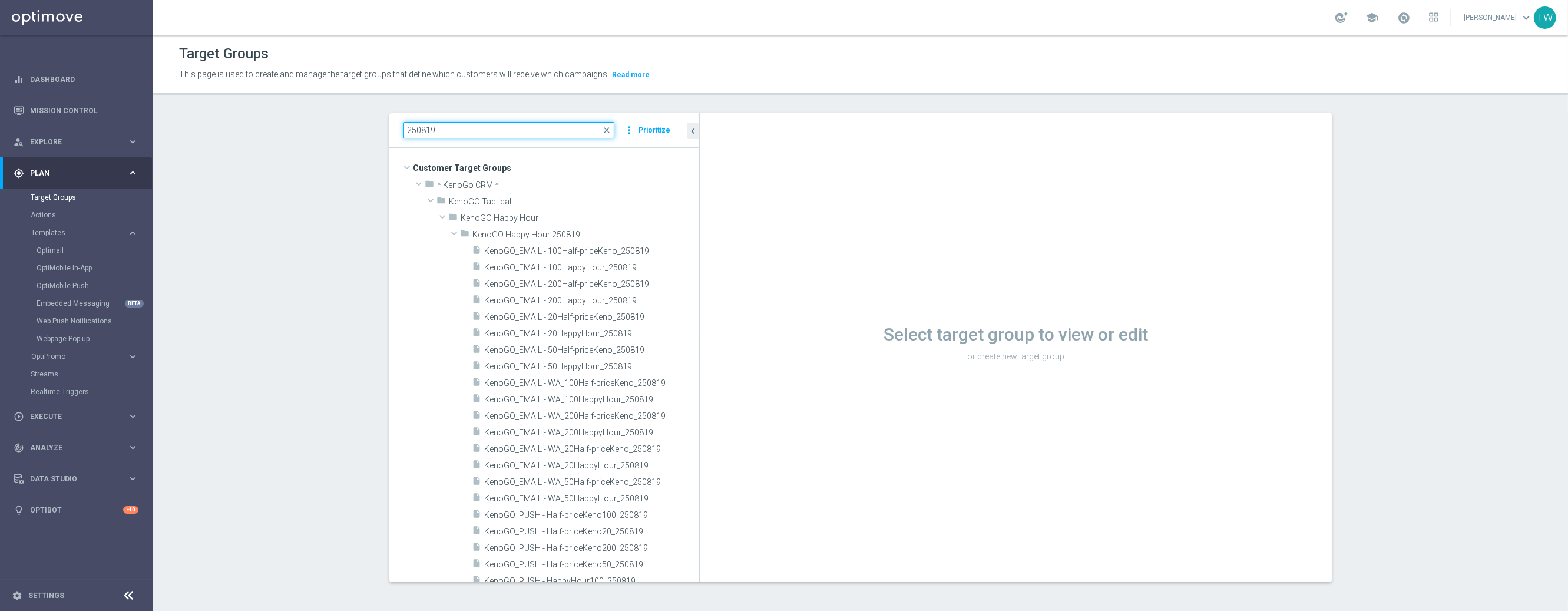
drag, startPoint x: 620, startPoint y: 253, endPoint x: 699, endPoint y: 254, distance: 79.0
click at [699, 254] on div at bounding box center [699, 347] width 2 height 469
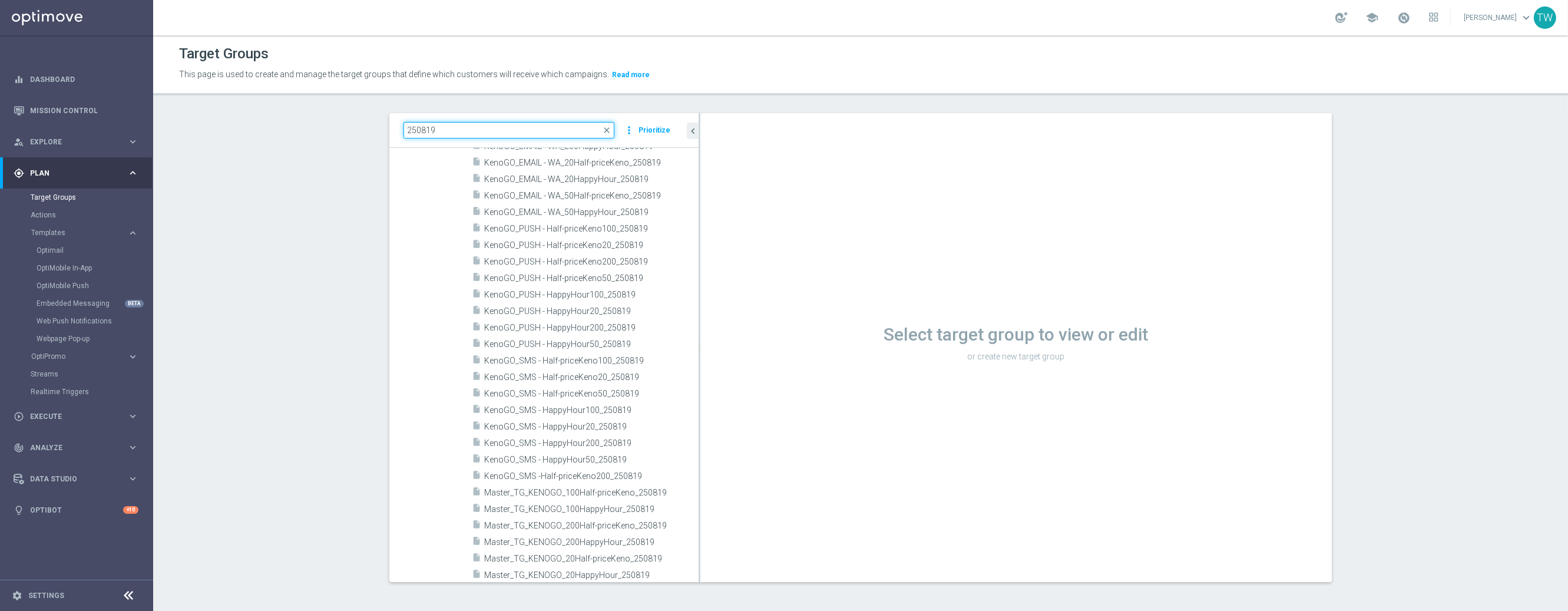
scroll to position [321, 0]
type input "250819"
click at [641, 510] on span "Master_TG_KENOGO_200HappyHour_250819" at bounding box center [577, 508] width 186 height 10
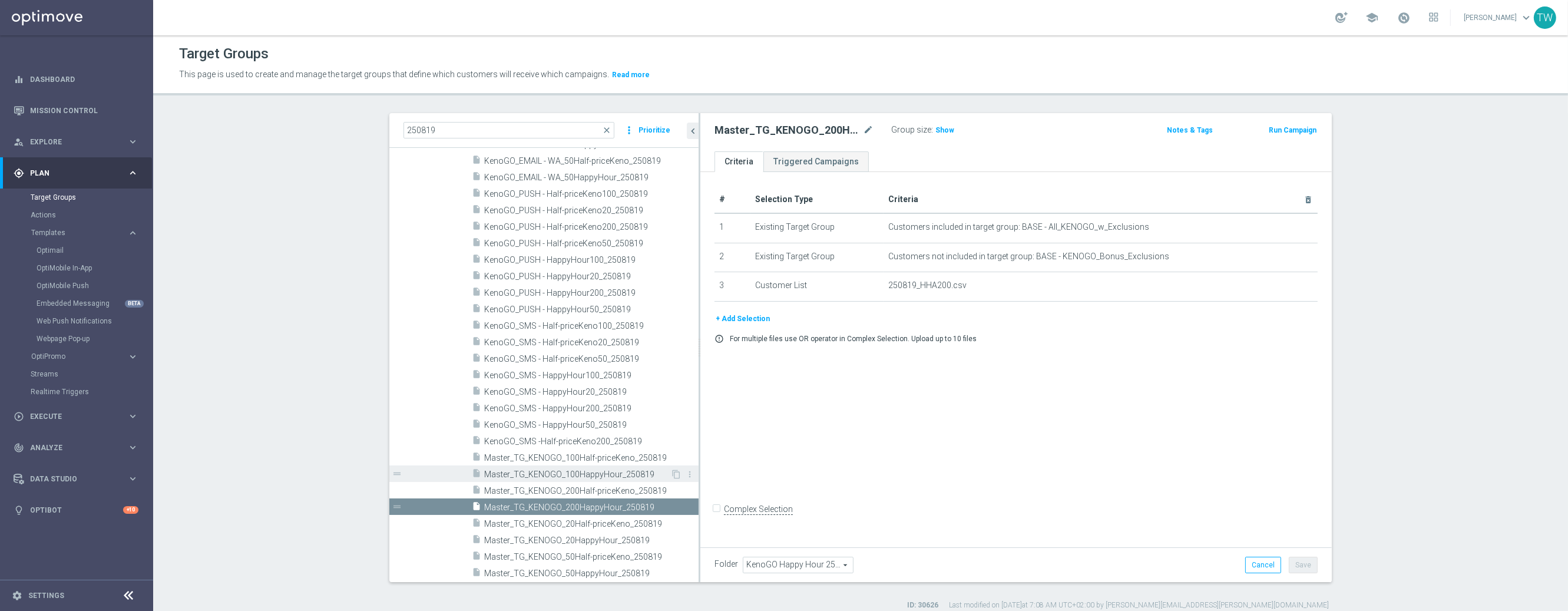
click at [623, 479] on div "insert_drive_file Master_TG_KENOGO_100HappyHour_250819" at bounding box center [571, 474] width 198 height 17
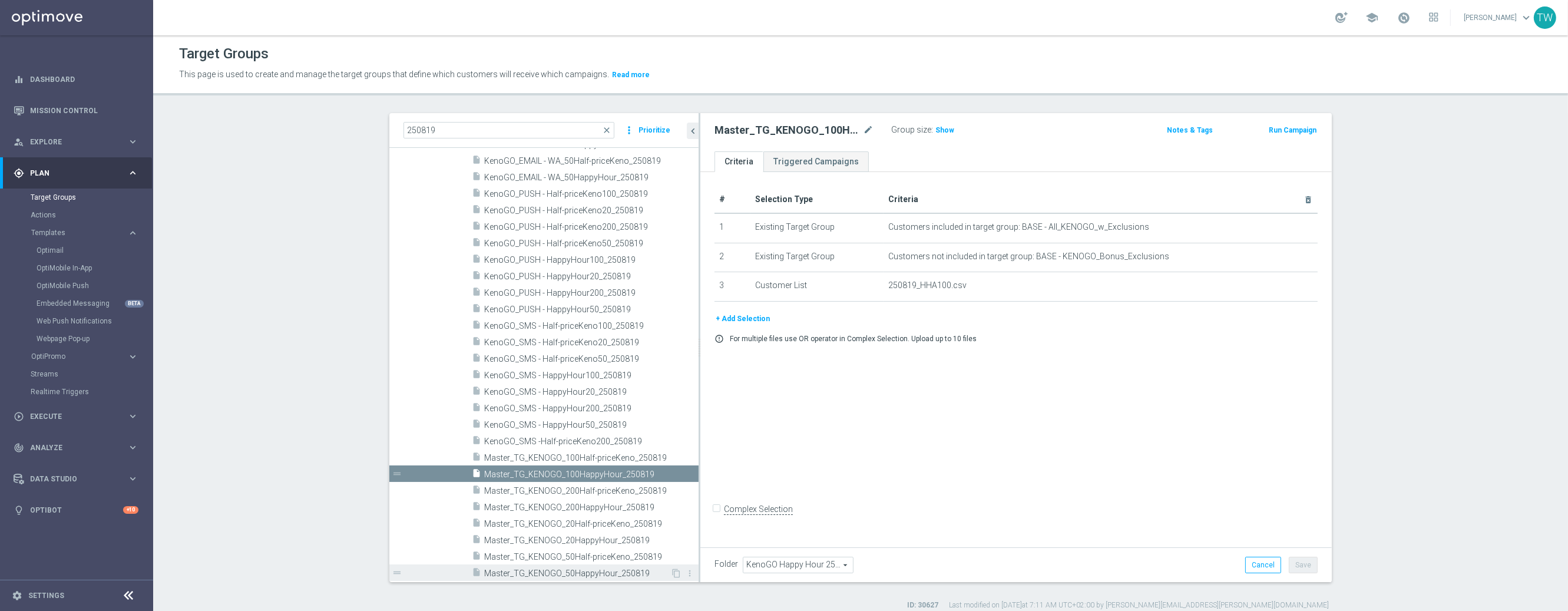
click at [636, 575] on span "Master_TG_KENOGO_50HappyHour_250819" at bounding box center [577, 573] width 186 height 10
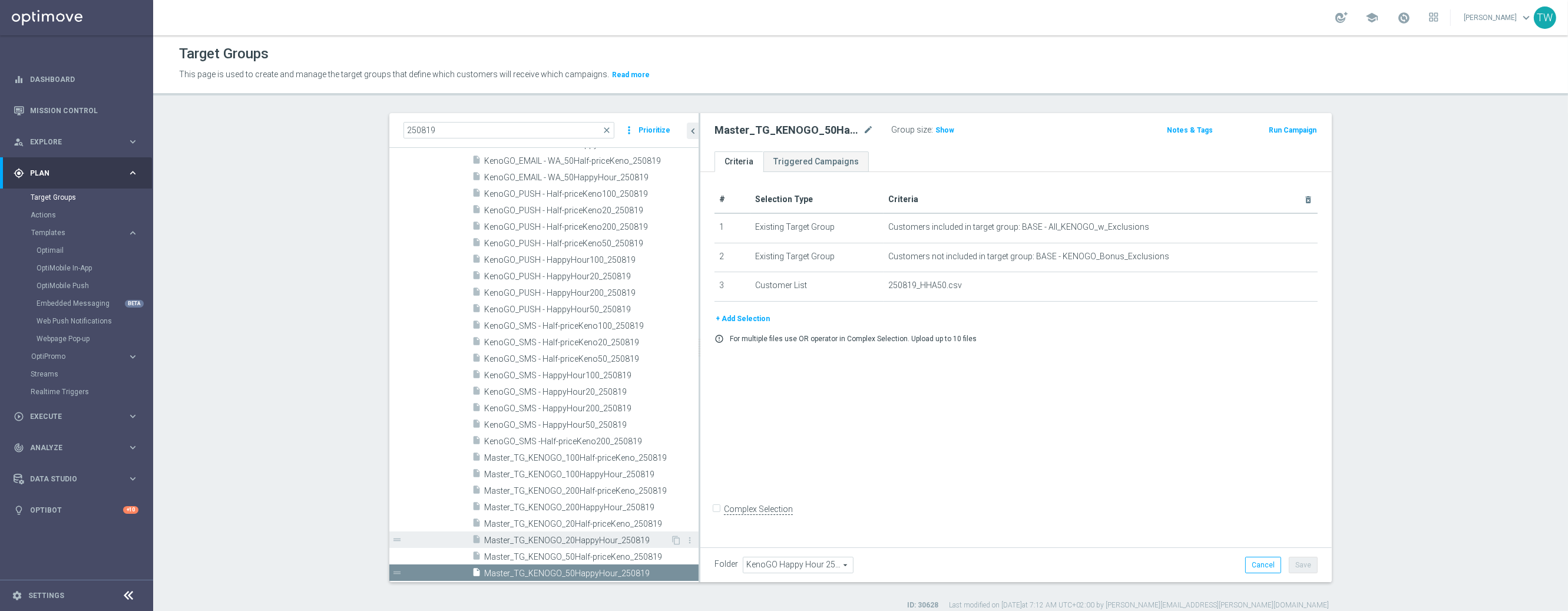
click at [625, 546] on div "insert_drive_file Master_TG_KENOGO_20HappyHour_250819" at bounding box center [571, 540] width 198 height 17
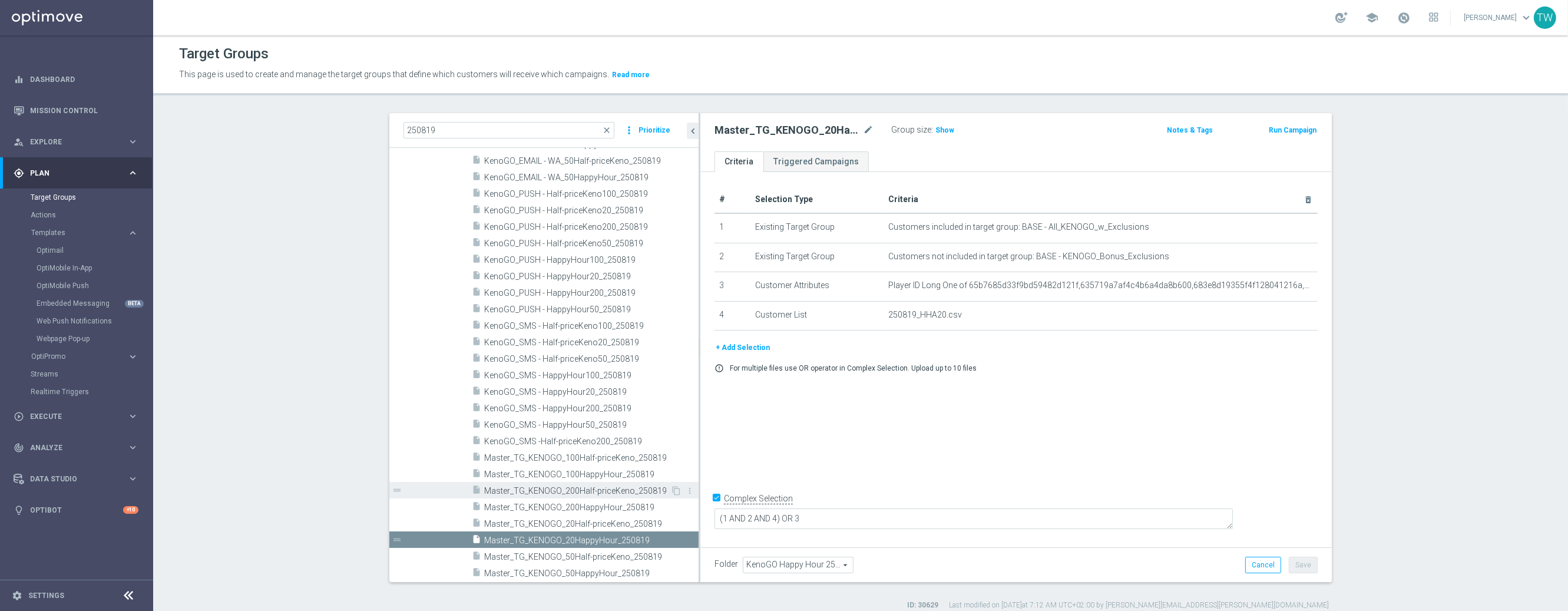
click at [637, 494] on span "Master_TG_KENOGO_200Half-priceKeno_250819" at bounding box center [577, 491] width 186 height 10
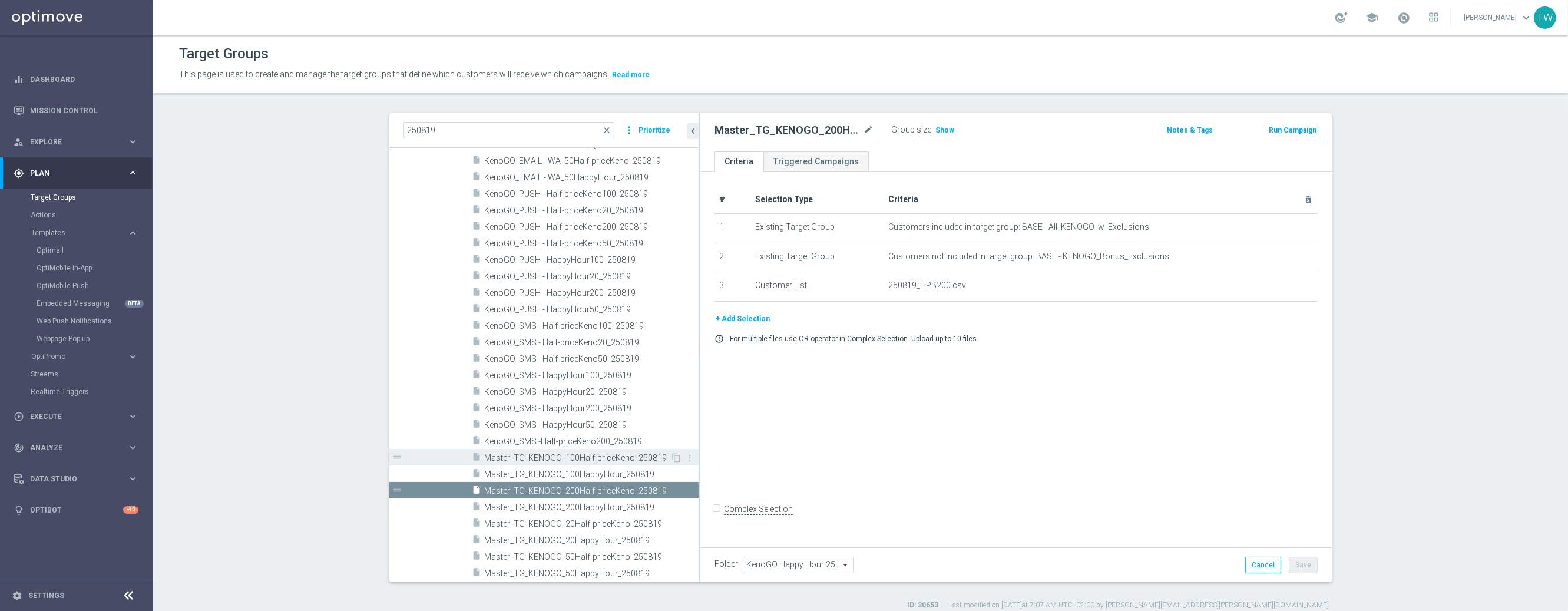
click at [623, 462] on div "insert_drive_file Master_TG_KENOGO_100Half-priceKeno_250819" at bounding box center [571, 457] width 198 height 17
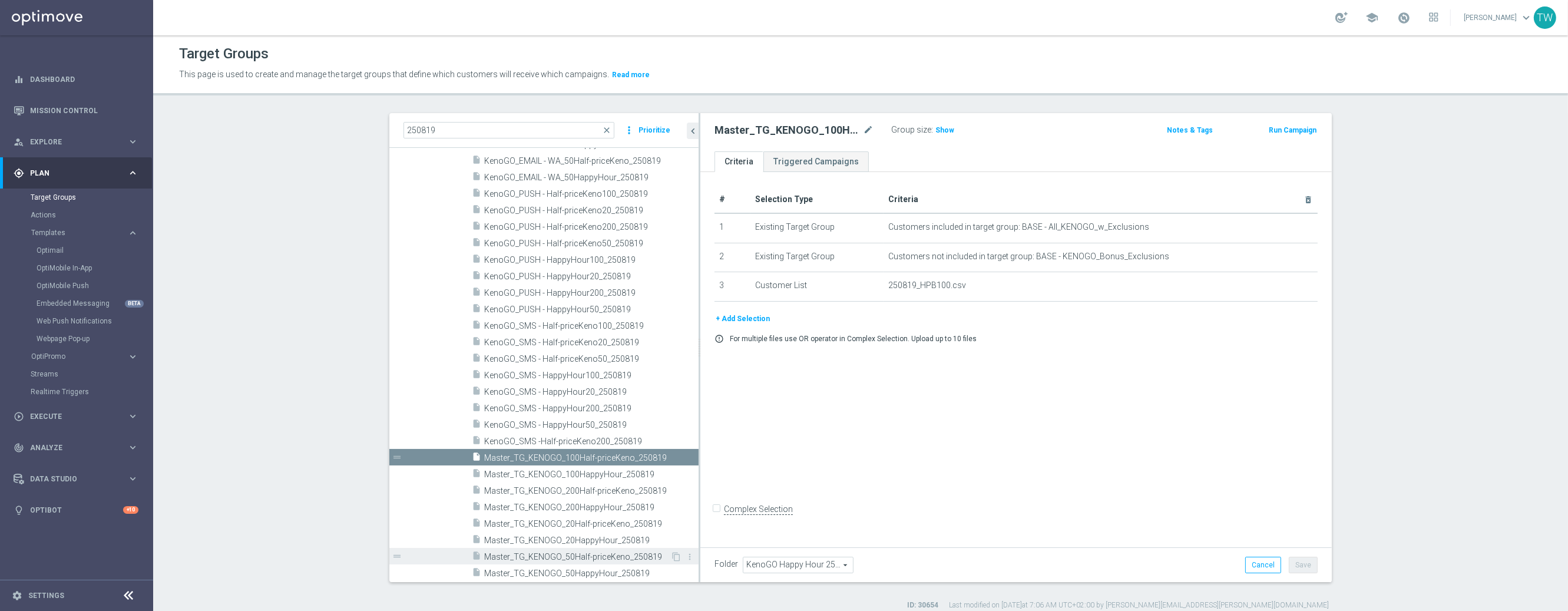
click at [628, 554] on span "Master_TG_KENOGO_50Half-priceKeno_250819" at bounding box center [577, 557] width 186 height 10
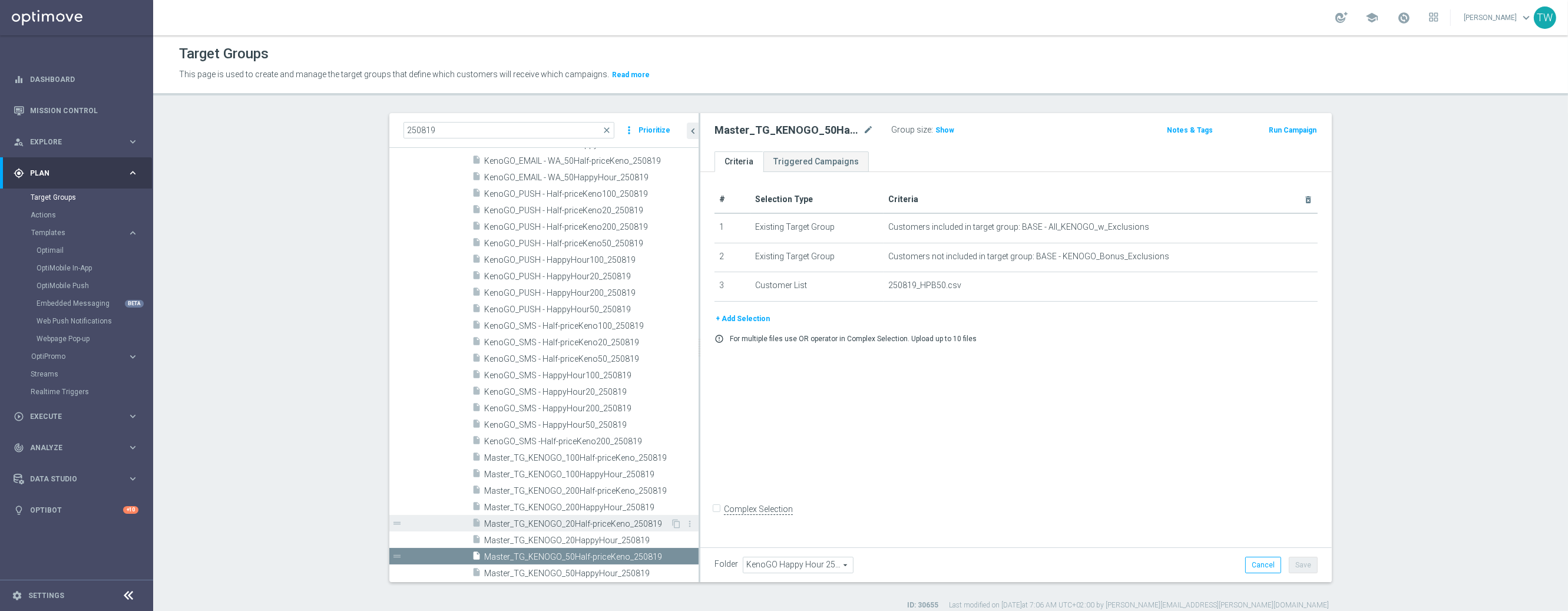
click at [633, 519] on span "Master_TG_KENOGO_20Half-priceKeno_250819" at bounding box center [577, 524] width 186 height 10
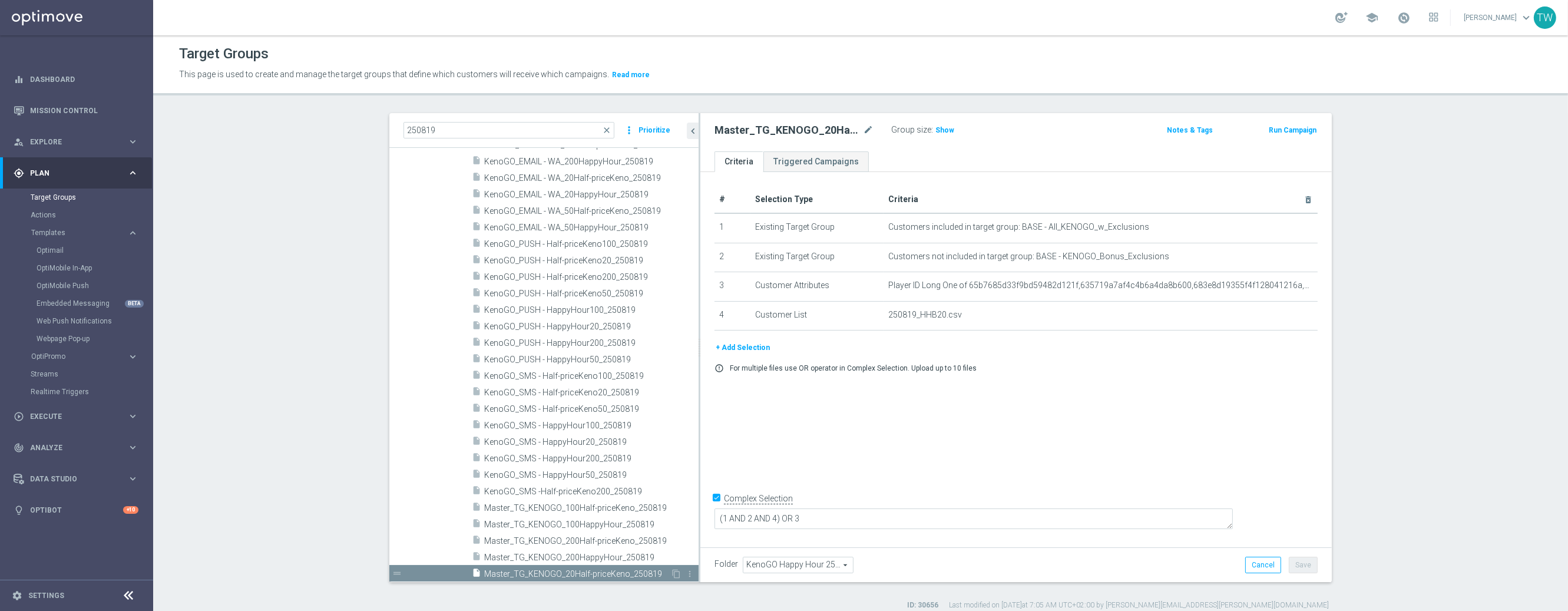
scroll to position [249, 0]
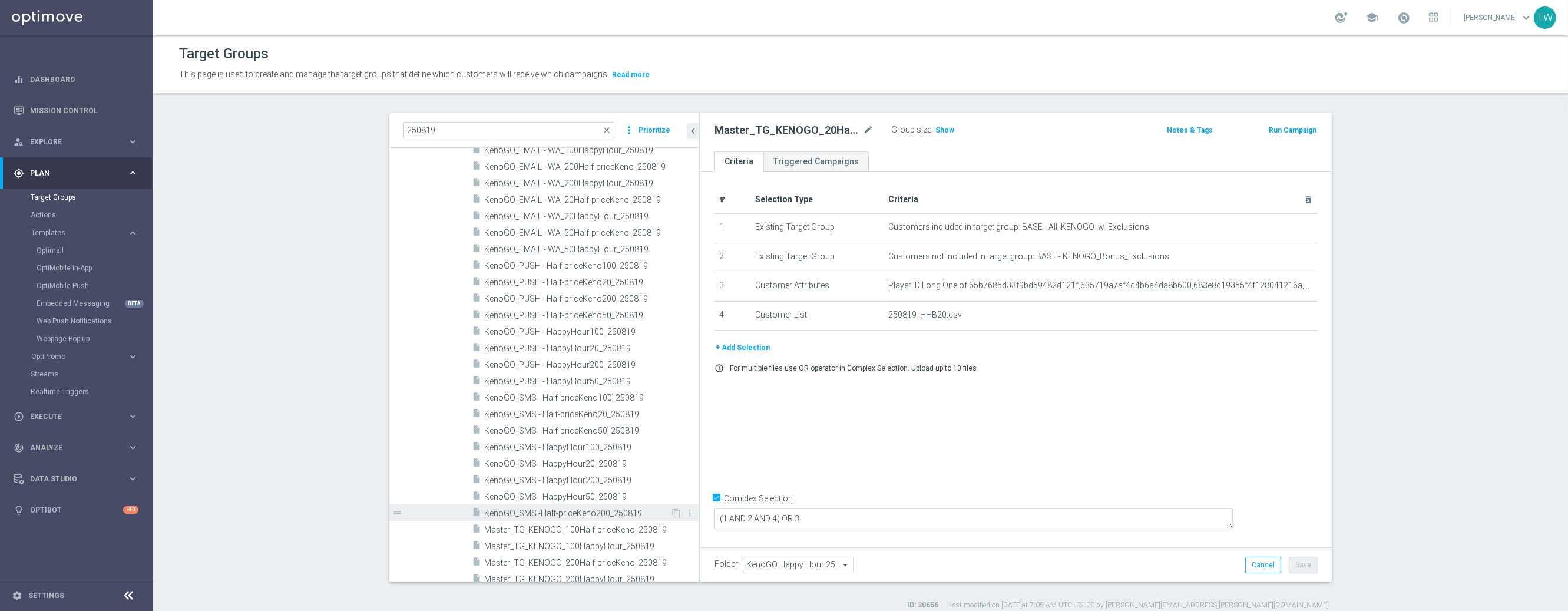
click at [620, 512] on span "KenoGO_SMS -Half-priceKeno200_250819" at bounding box center [577, 513] width 186 height 10
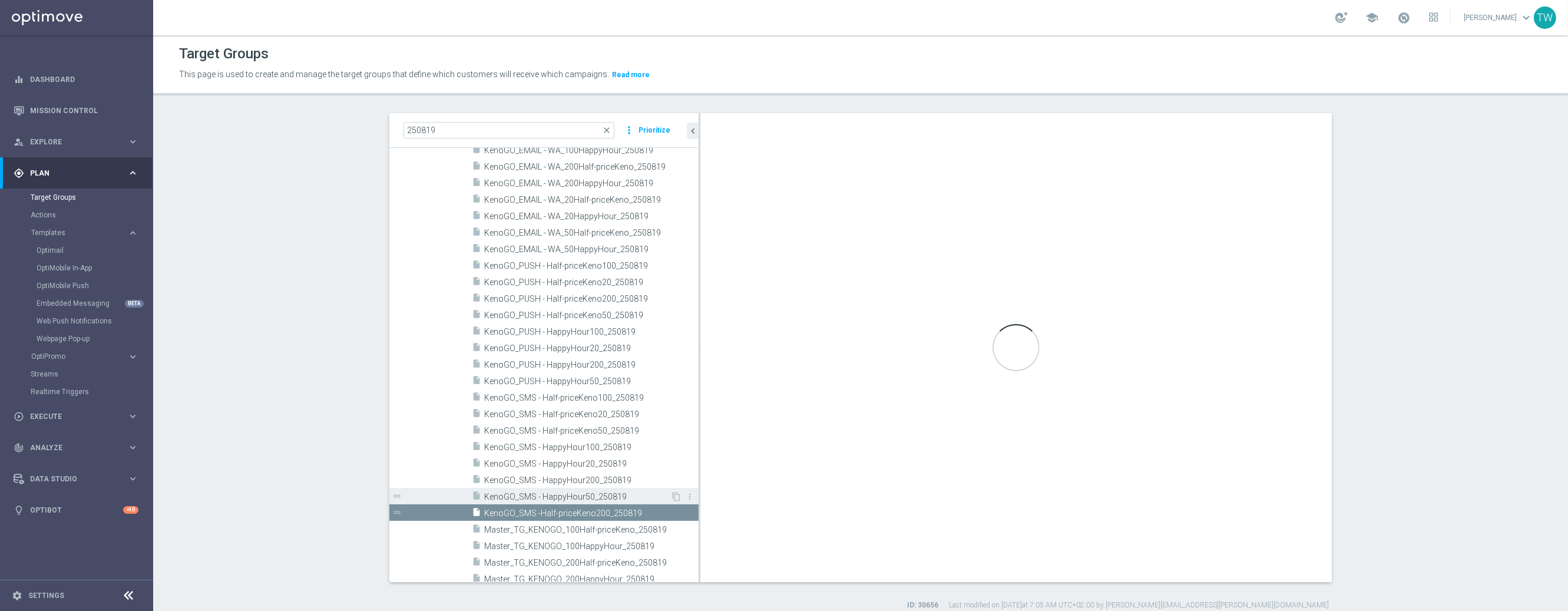
checkbox input "false"
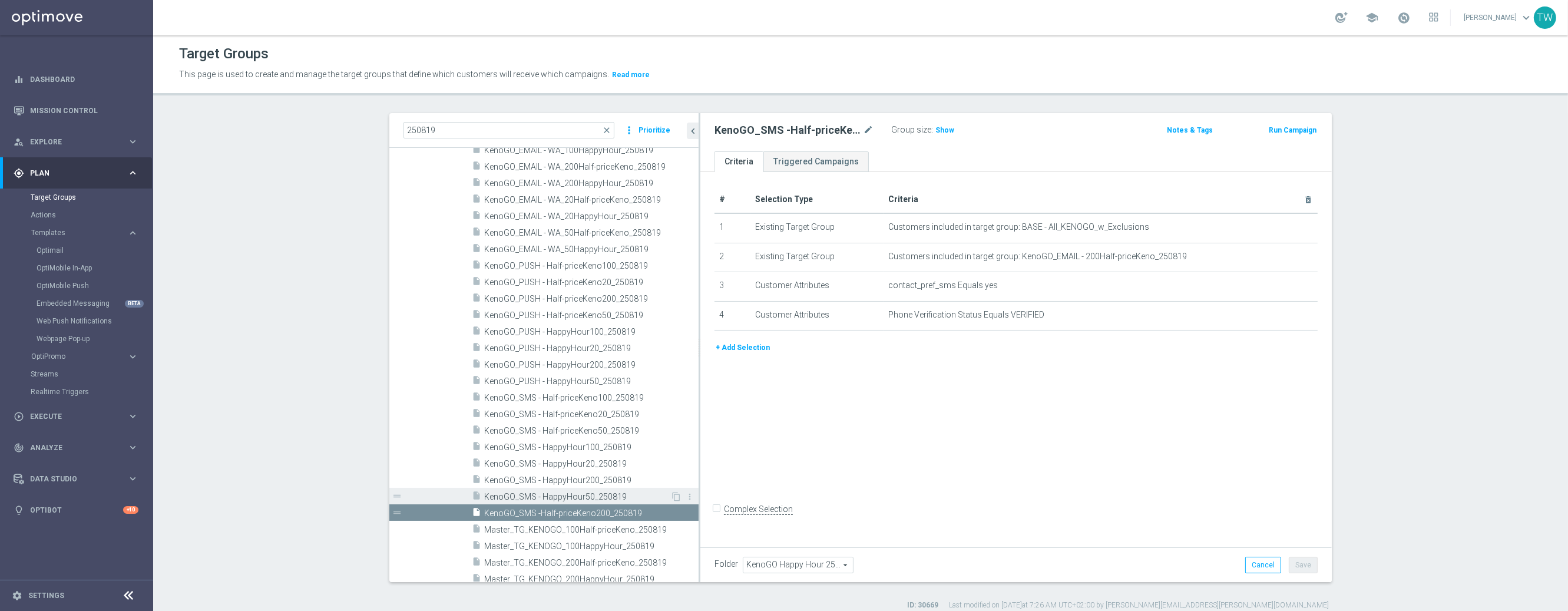
click at [599, 496] on span "KenoGO_SMS - HappyHour50_250819" at bounding box center [577, 497] width 186 height 10
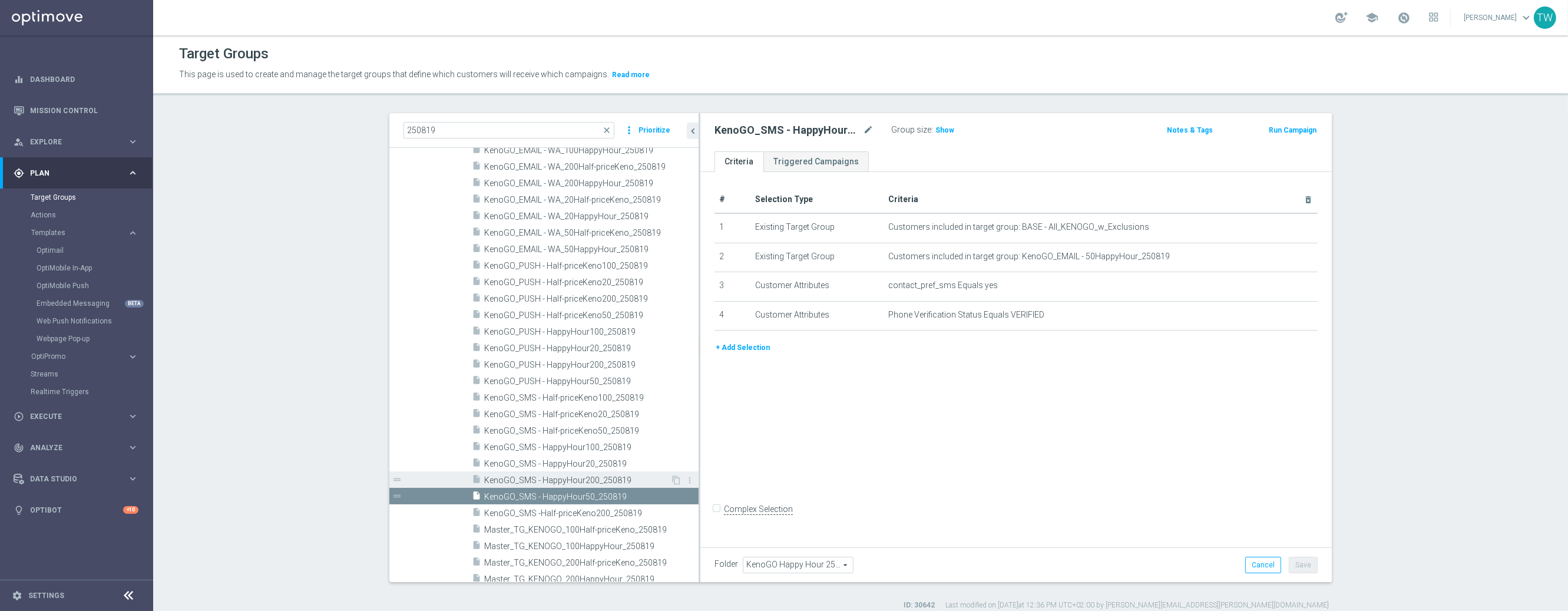
click at [612, 475] on span "KenoGO_SMS - HappyHour200_250819" at bounding box center [577, 480] width 186 height 10
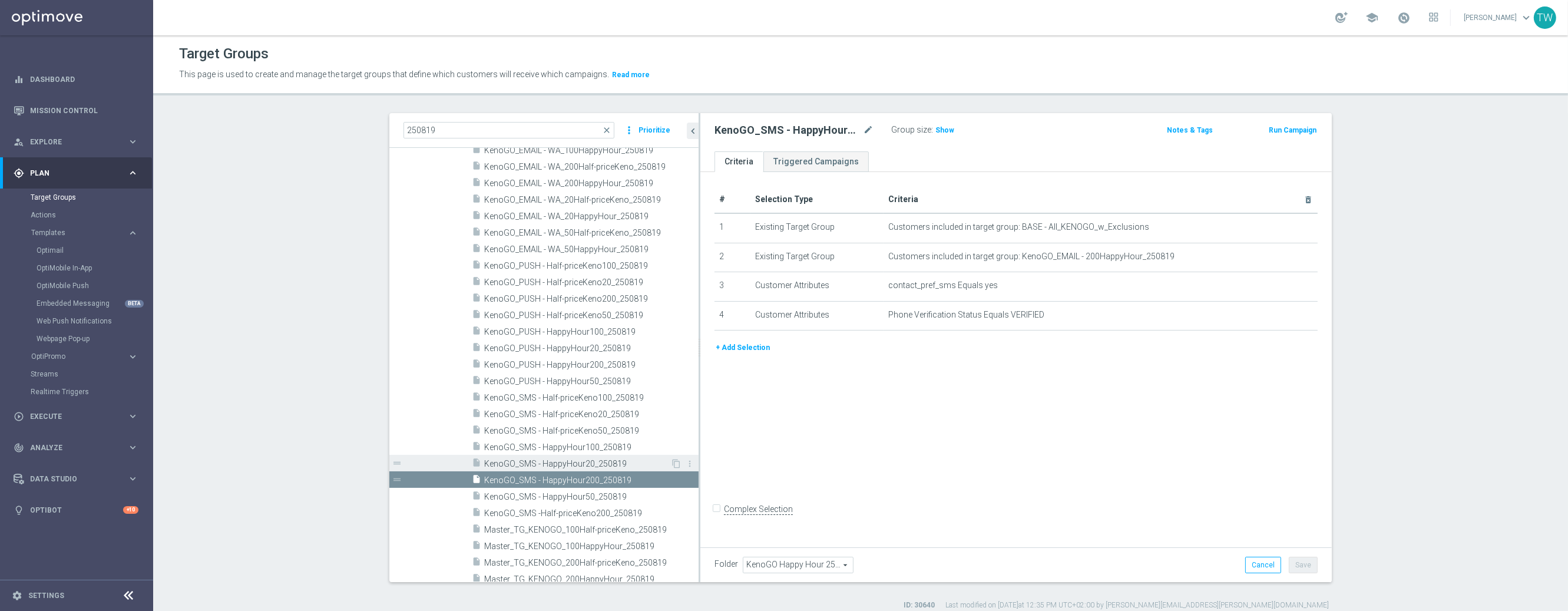
click at [616, 459] on span "KenoGO_SMS - HappyHour20_250819" at bounding box center [577, 464] width 186 height 10
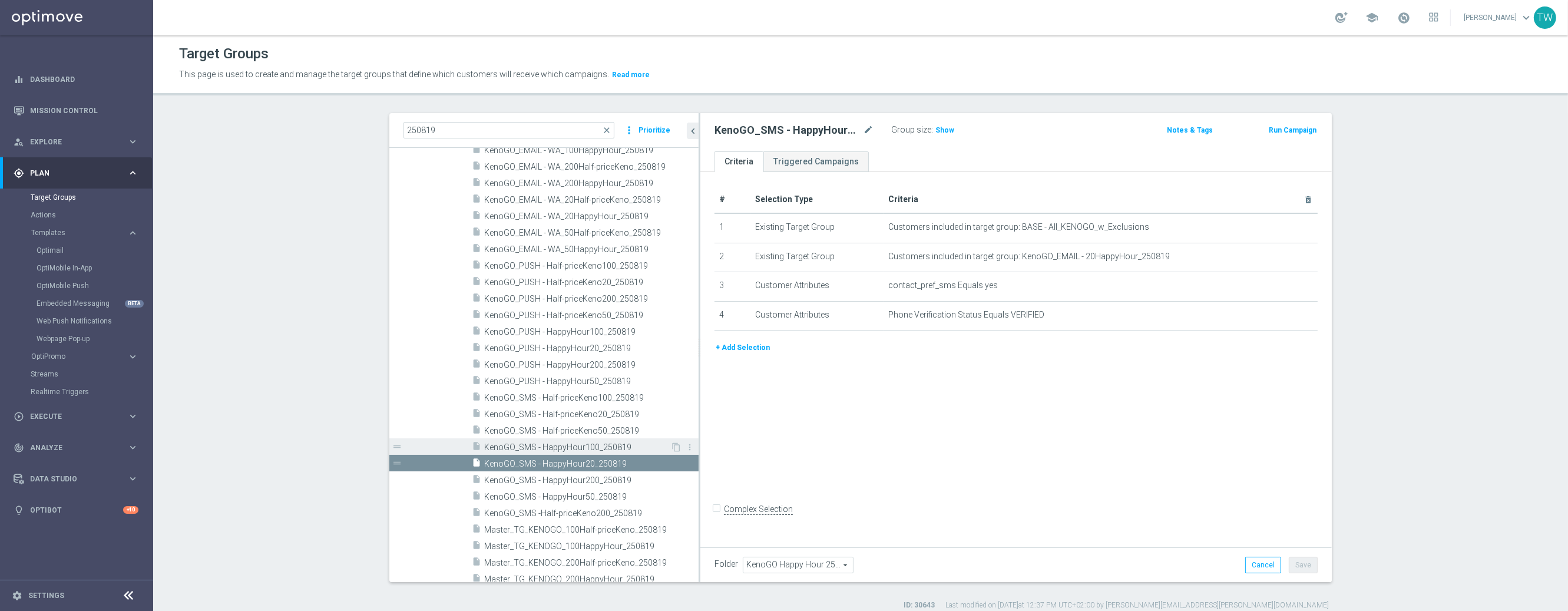
click at [618, 445] on span "KenoGO_SMS - HappyHour100_250819" at bounding box center [577, 447] width 186 height 10
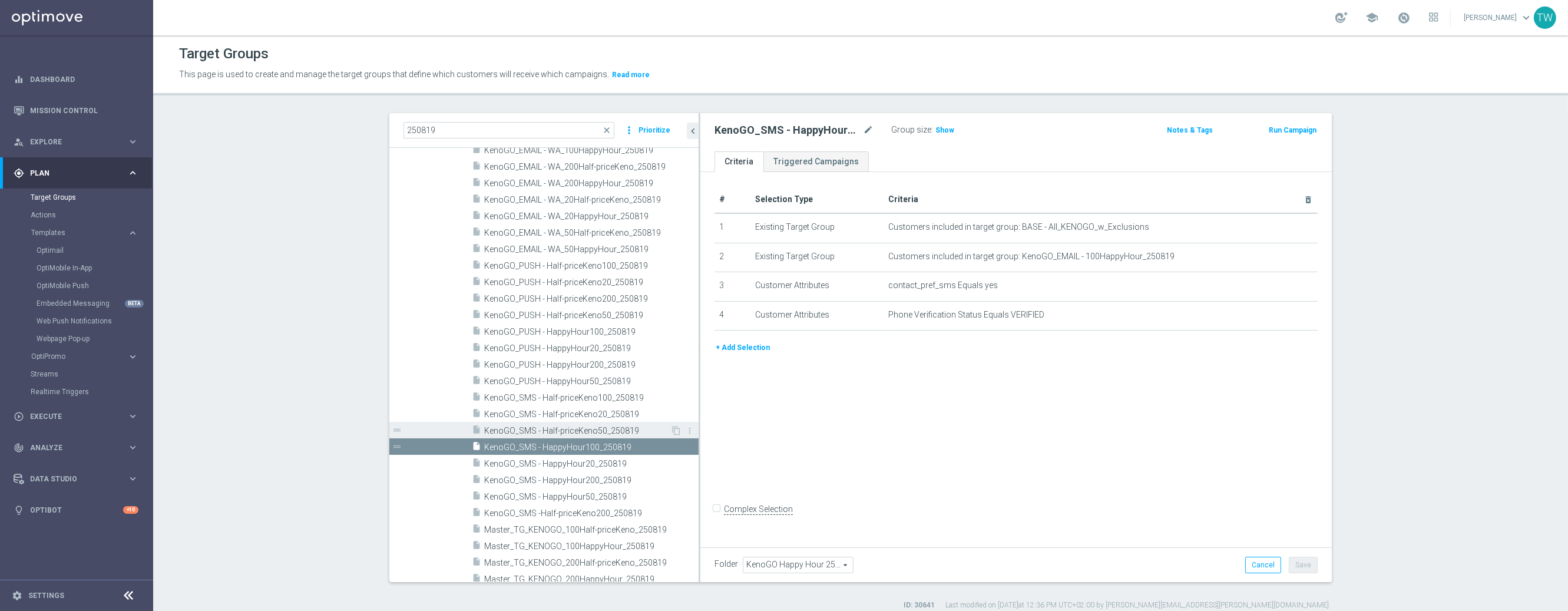
click at [618, 432] on span "KenoGO_SMS - Half-priceKeno50_250819" at bounding box center [577, 431] width 186 height 10
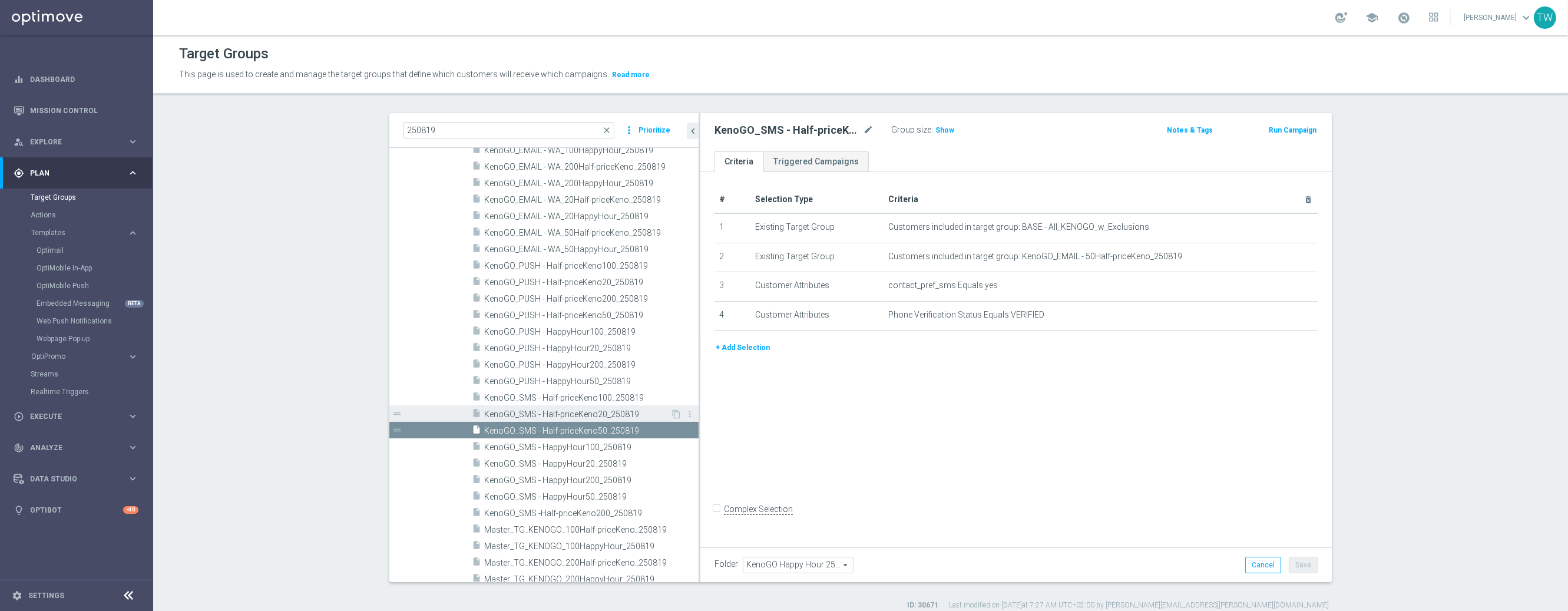
click at [631, 413] on span "KenoGO_SMS - Half-priceKeno20_250819" at bounding box center [577, 415] width 186 height 10
click at [631, 433] on span "KenoGO_SMS - Half-priceKeno50_250819" at bounding box center [577, 431] width 186 height 10
click at [631, 419] on div "insert_drive_file KenoGO_SMS - Half-priceKeno20_250819" at bounding box center [571, 413] width 198 height 17
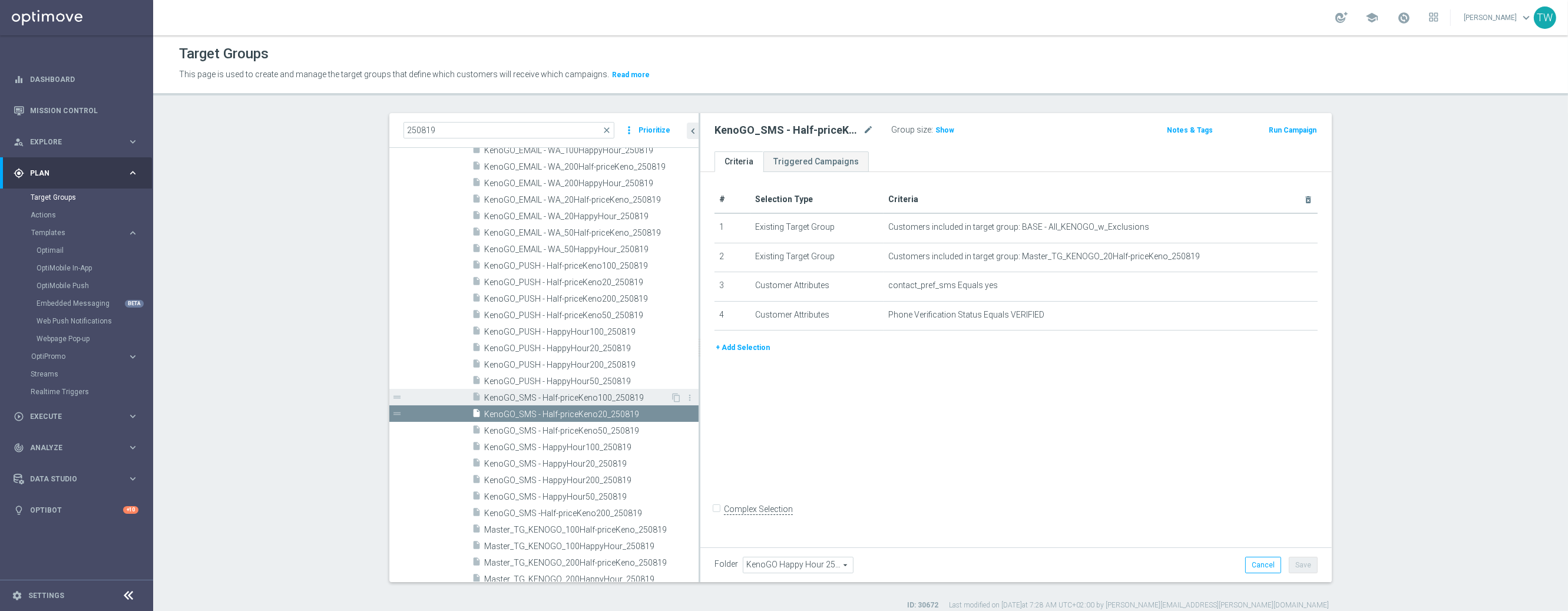
click at [611, 389] on div "insert_drive_file KenoGO_SMS - Half-priceKeno100_250819" at bounding box center [571, 397] width 198 height 17
click at [605, 410] on span "KenoGO_SMS - Half-priceKeno20_250819" at bounding box center [577, 415] width 186 height 10
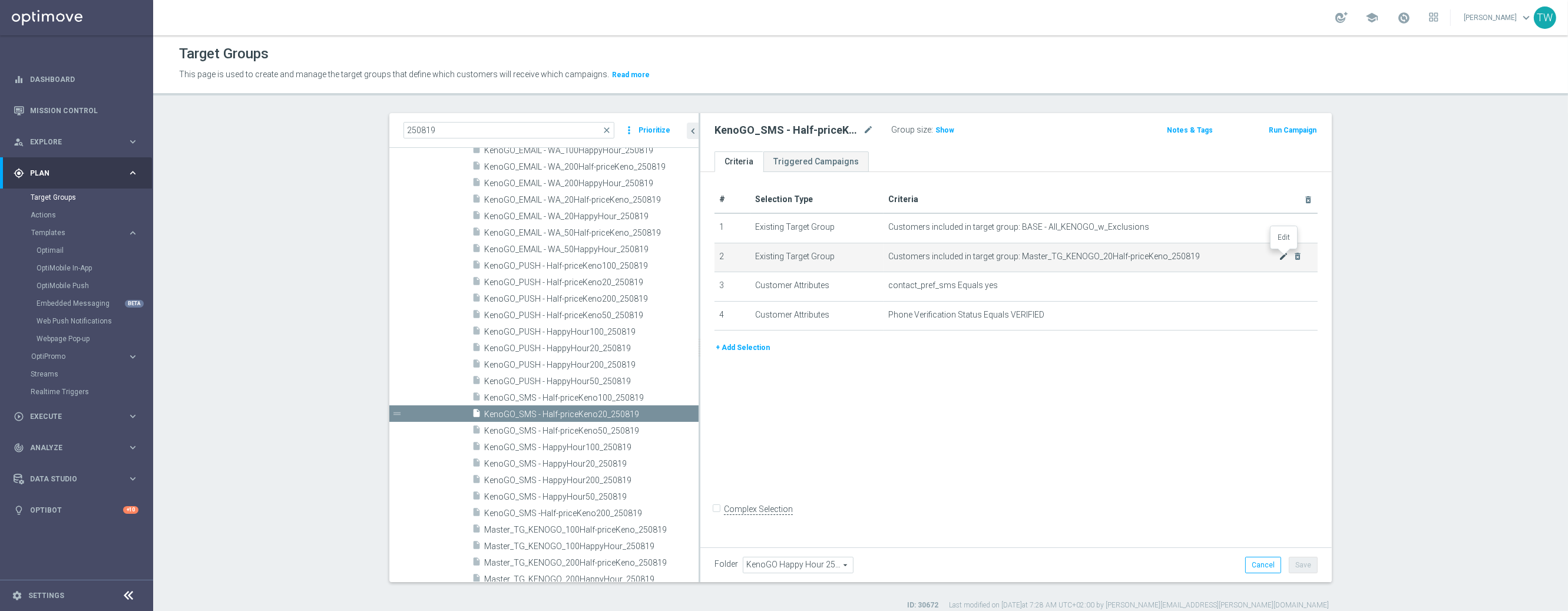
click at [1282, 253] on icon "mode_edit" at bounding box center [1283, 256] width 9 height 9
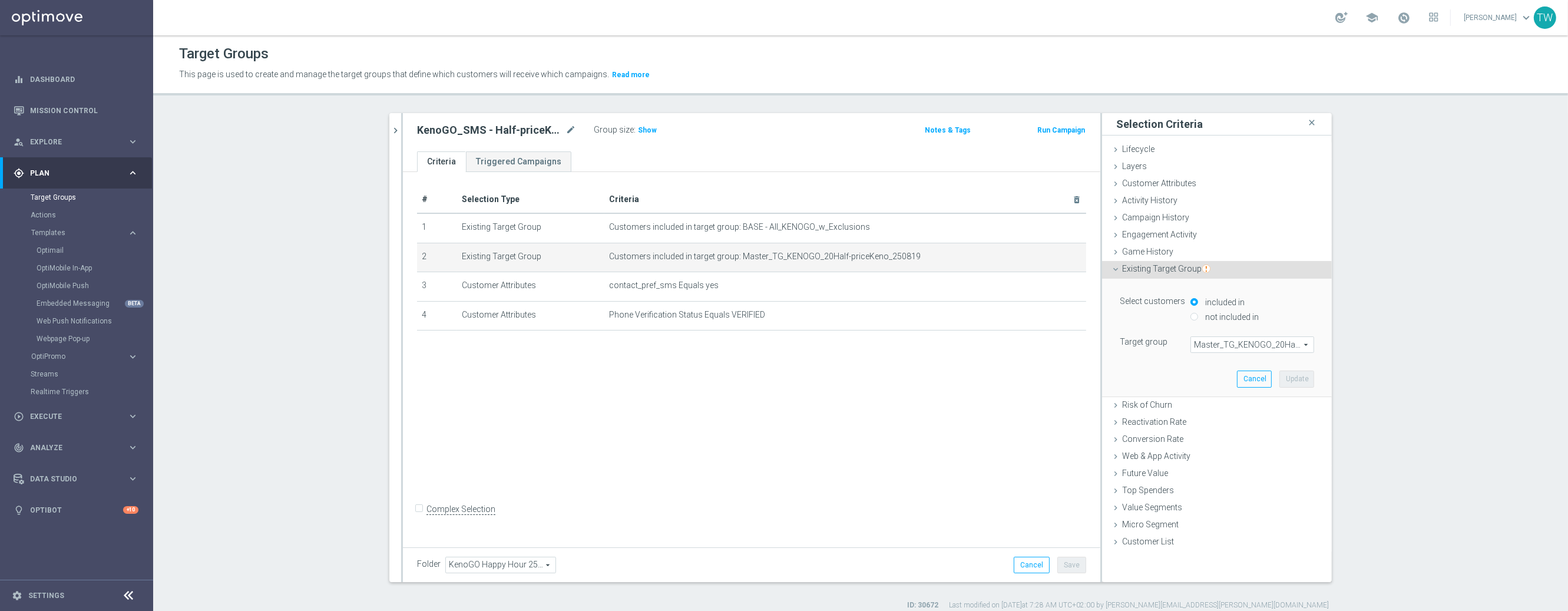
click at [1248, 343] on span "Master_TG_KENOGO_20Half-priceKeno_250819" at bounding box center [1252, 344] width 123 height 15
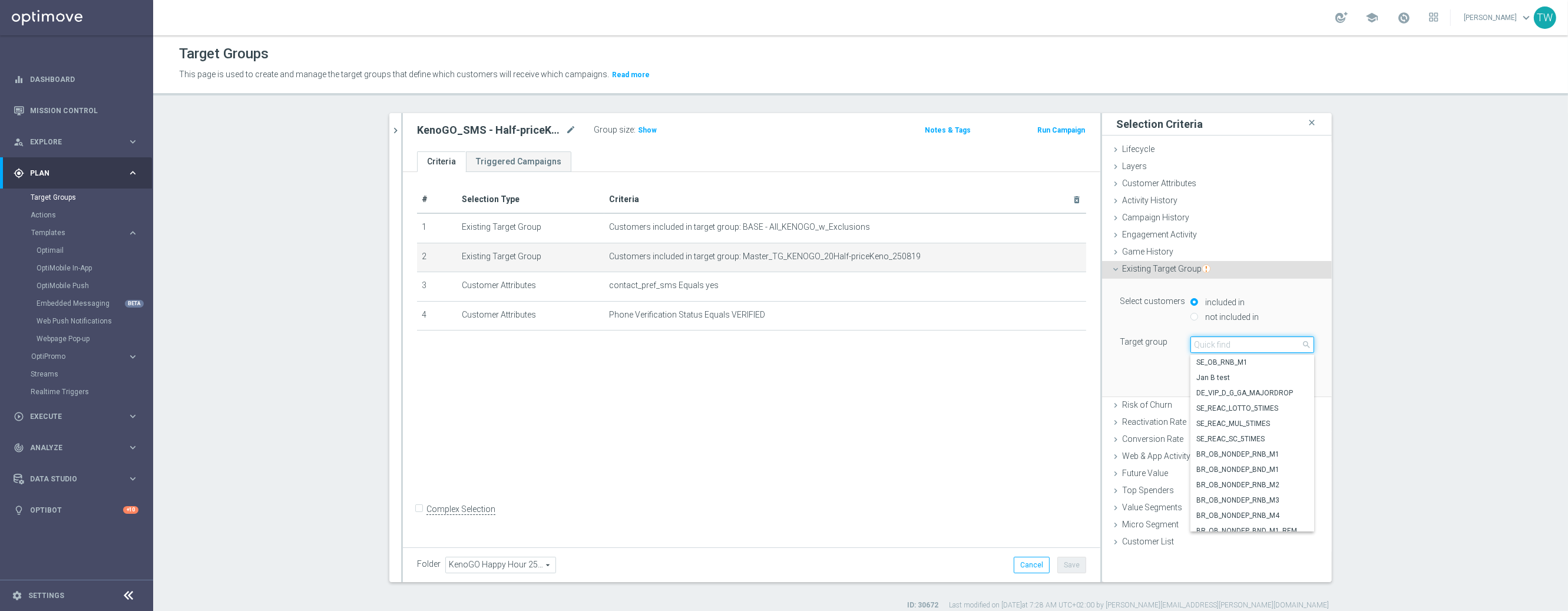
click at [1248, 343] on input "search" at bounding box center [1252, 344] width 124 height 17
type input "250819"
click at [1265, 466] on span "KenoGO_EMAIL - 20Half-priceKeno_250819" at bounding box center [1253, 464] width 112 height 9
type input "KenoGO_EMAIL - 20Half-priceKeno_250819"
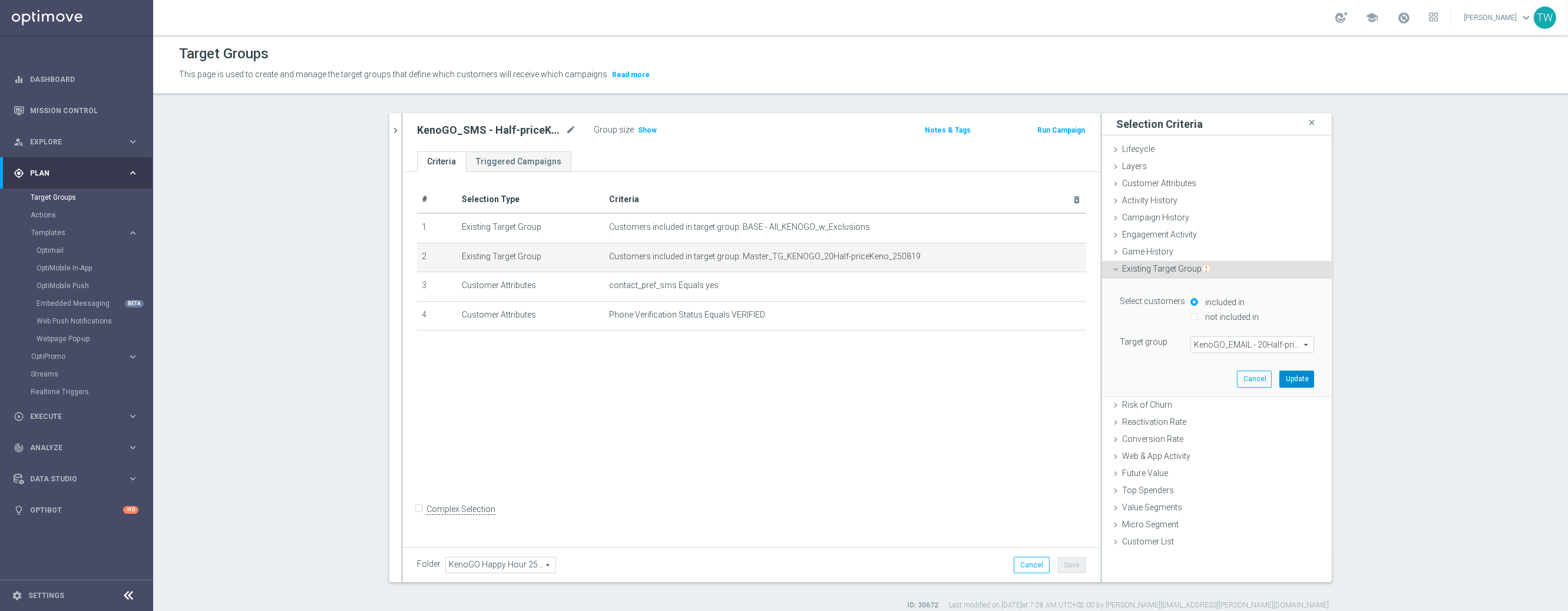
click at [1303, 378] on button "Update" at bounding box center [1296, 379] width 34 height 17
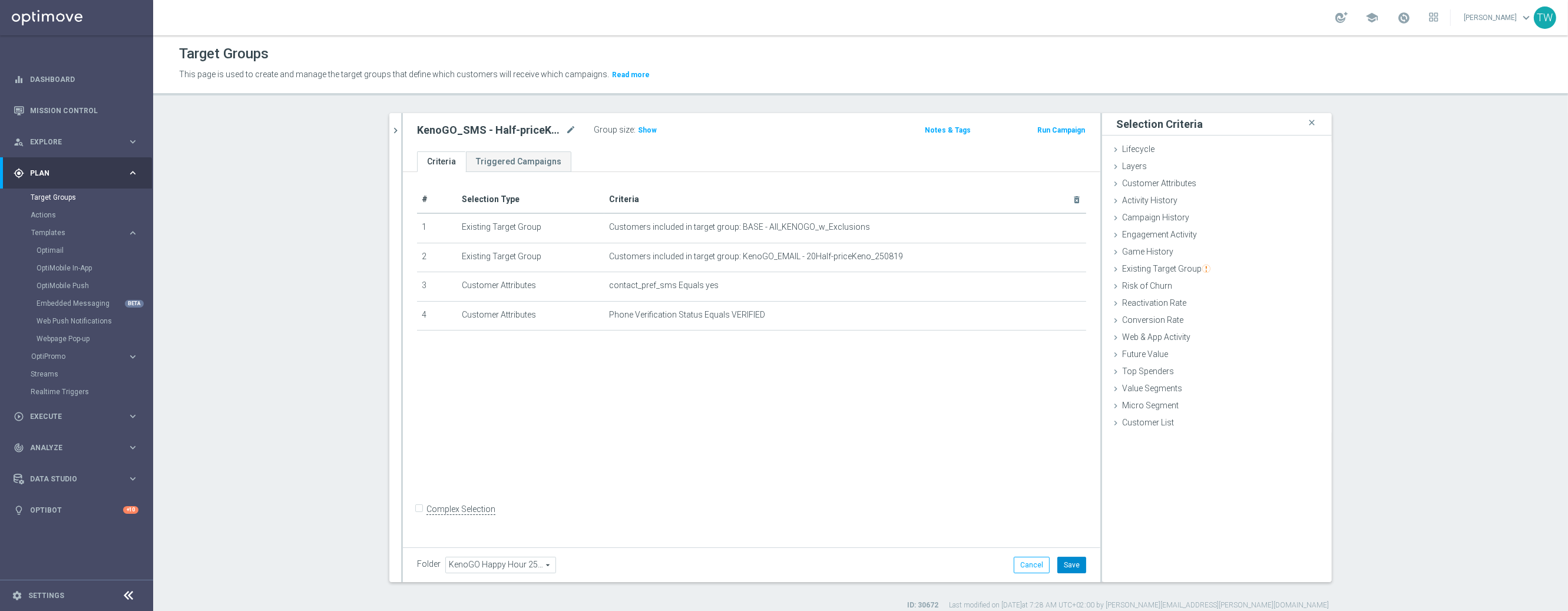
drag, startPoint x: 1083, startPoint y: 562, endPoint x: 1050, endPoint y: 551, distance: 34.8
click at [1081, 562] on button "Save" at bounding box center [1072, 565] width 29 height 17
click at [395, 131] on icon "chevron_right" at bounding box center [395, 131] width 11 height 11
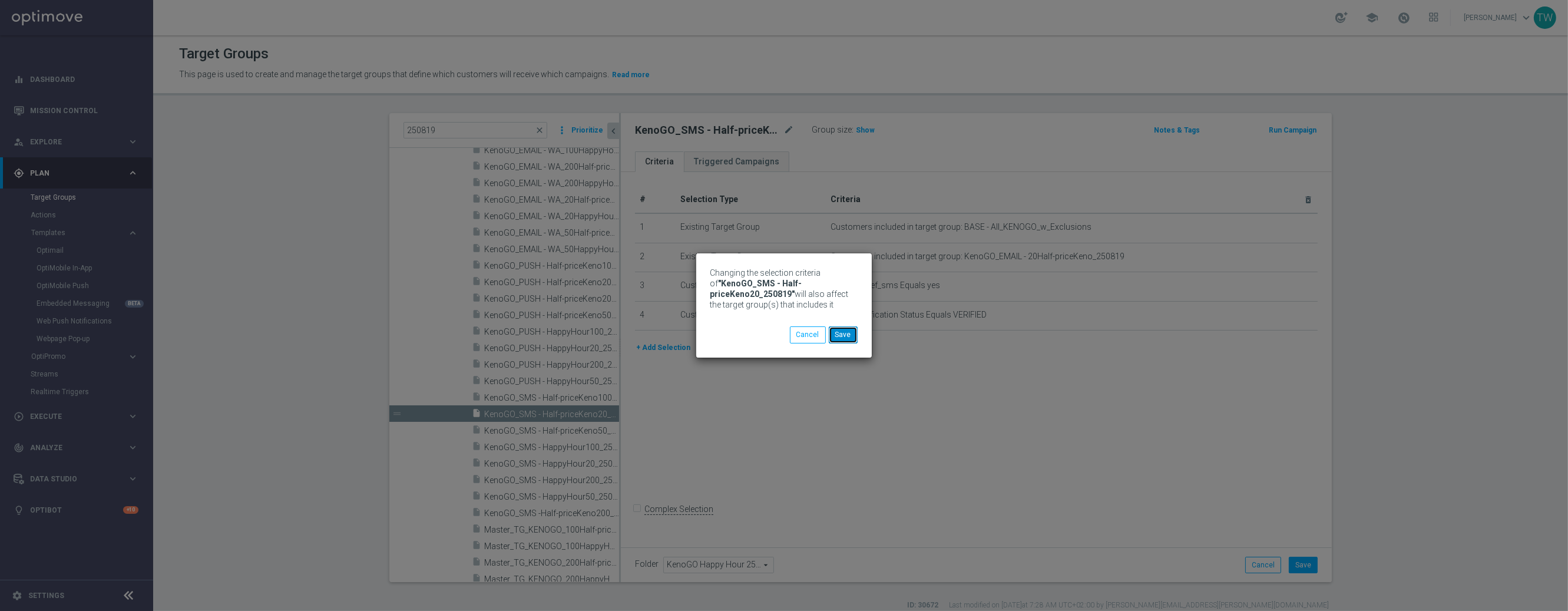
click at [853, 336] on button "Save" at bounding box center [843, 334] width 29 height 17
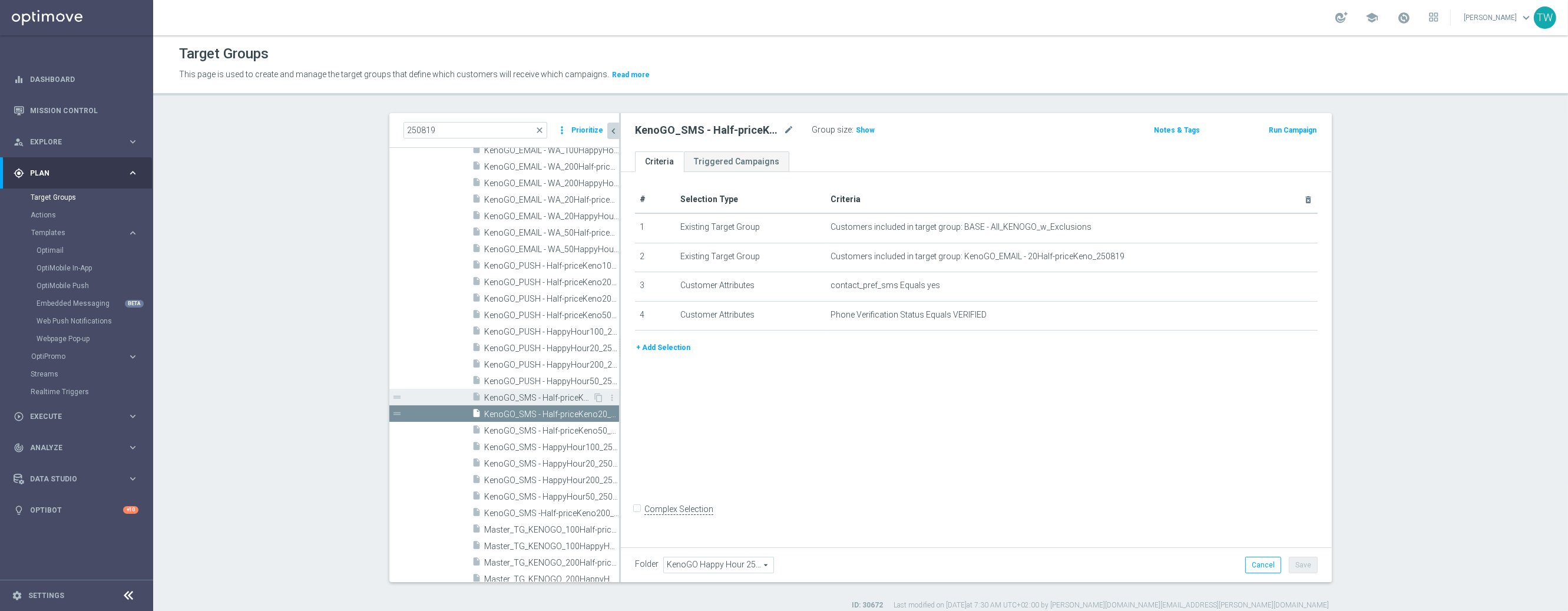
click at [528, 395] on span "KenoGO_SMS - Half-priceKeno100_250819" at bounding box center [538, 398] width 108 height 10
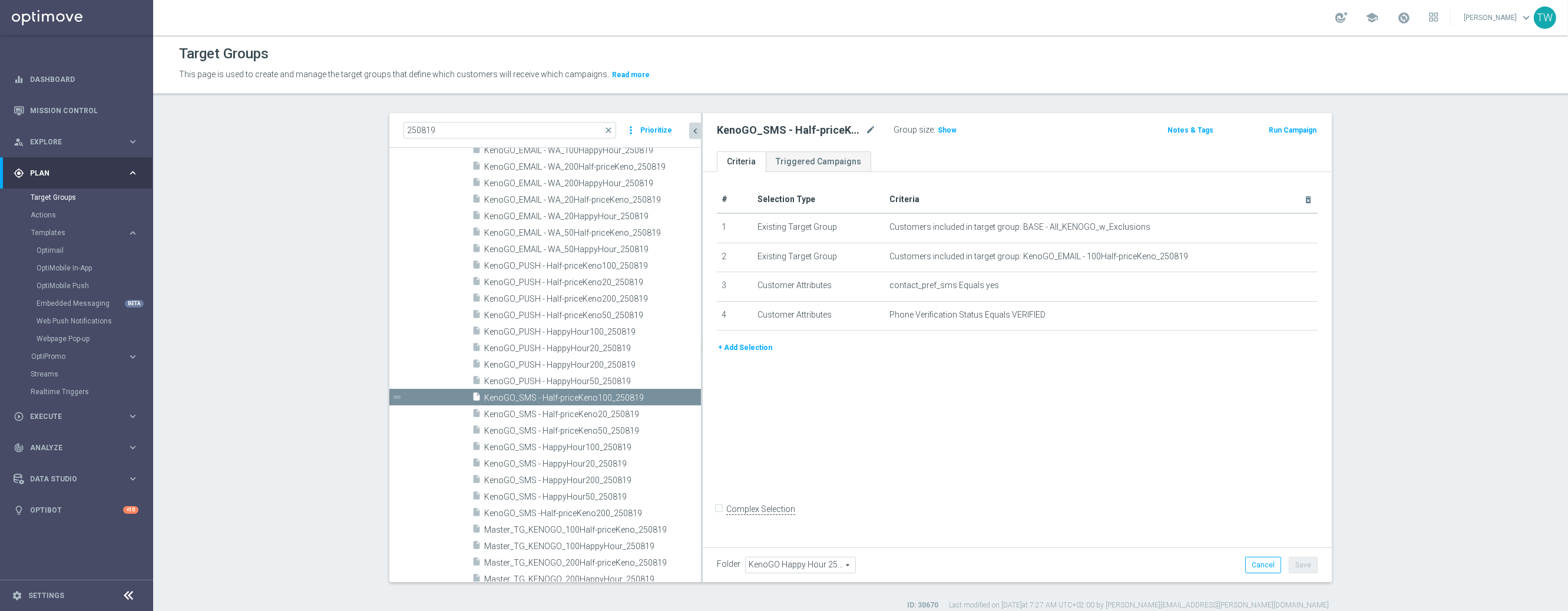
drag, startPoint x: 657, startPoint y: 401, endPoint x: 701, endPoint y: 399, distance: 44.0
click at [701, 399] on div at bounding box center [701, 347] width 2 height 469
click at [582, 382] on span "KenoGO_PUSH - HappyHour50_250819" at bounding box center [578, 381] width 188 height 10
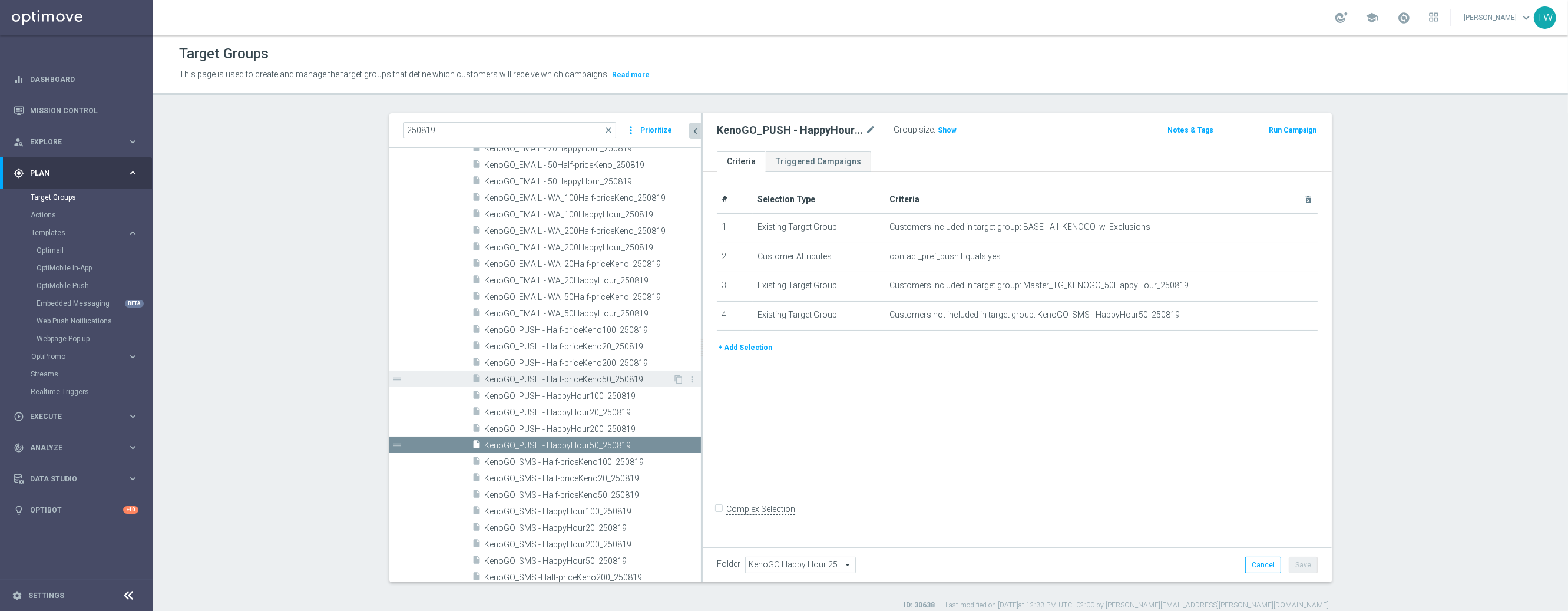
scroll to position [183, 0]
click at [620, 429] on span "KenoGO_PUSH - HappyHour200_250819" at bounding box center [578, 431] width 188 height 10
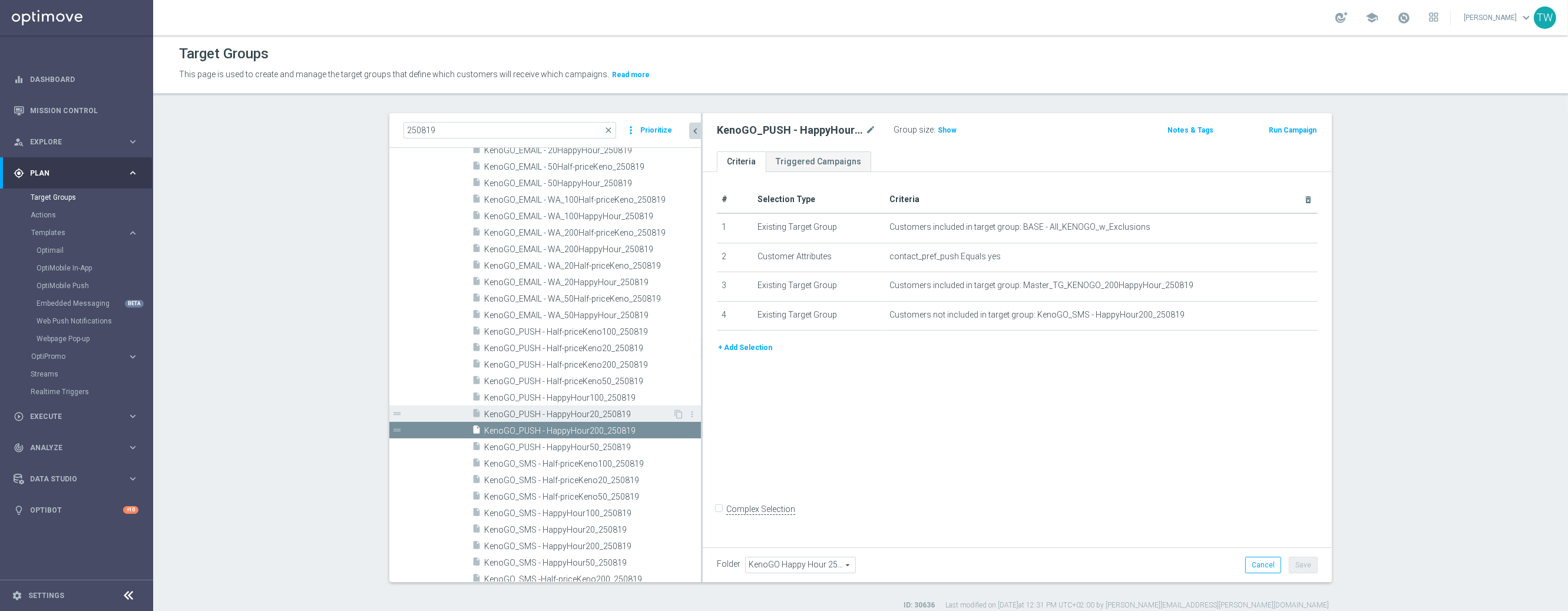
click at [642, 414] on span "KenoGO_PUSH - HappyHour20_250819" at bounding box center [578, 415] width 188 height 10
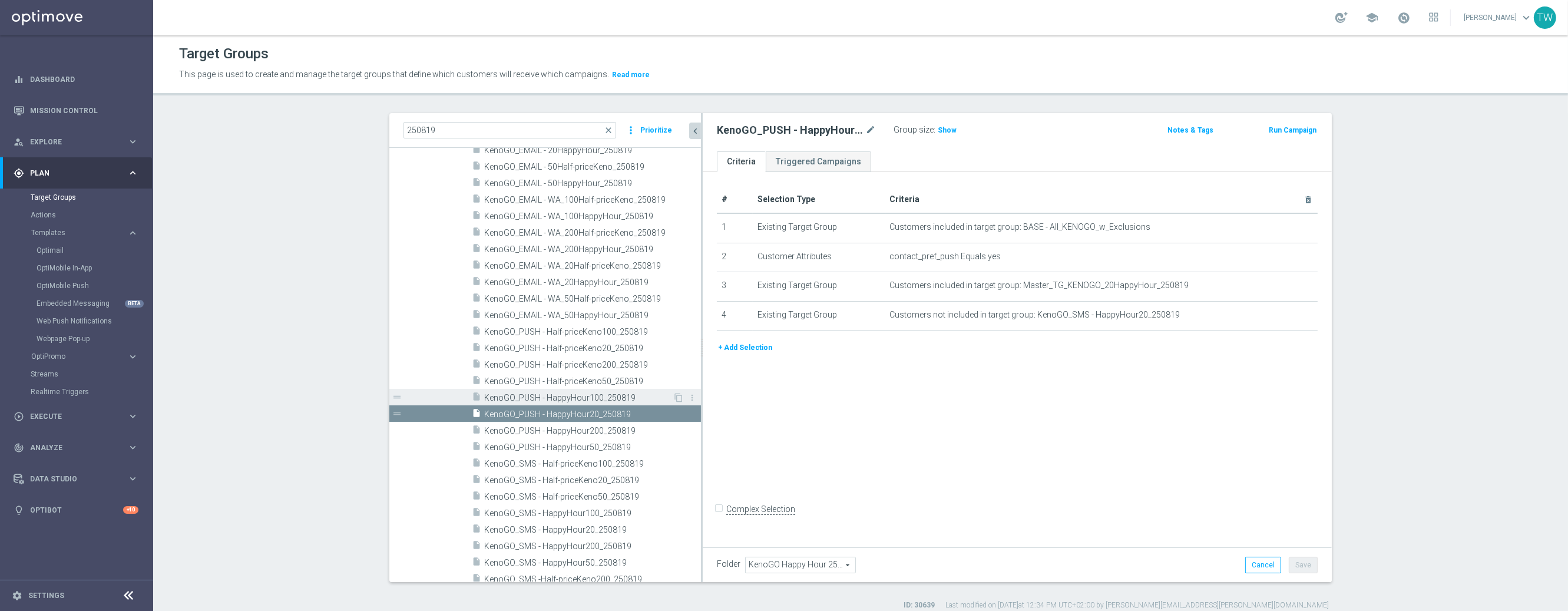
click at [633, 399] on span "KenoGO_PUSH - HappyHour100_250819" at bounding box center [578, 398] width 188 height 10
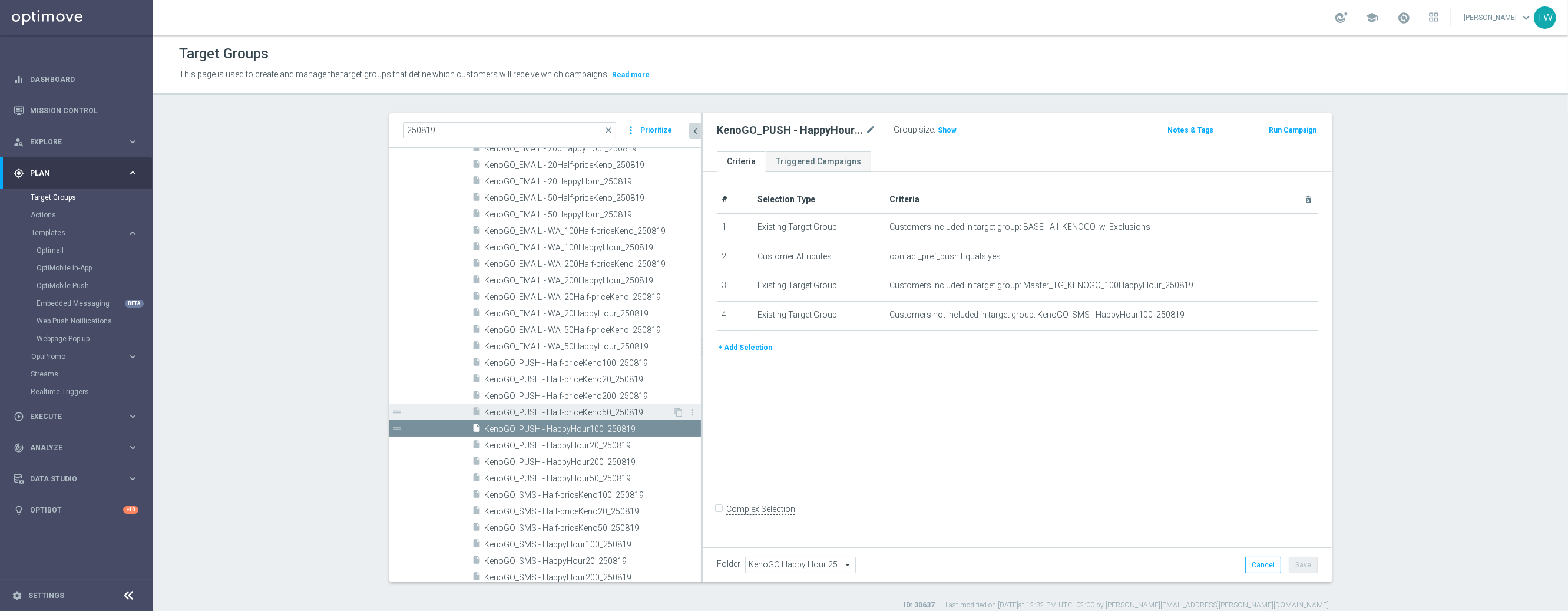
click at [618, 413] on span "KenoGO_PUSH - Half-priceKeno50_250819" at bounding box center [578, 413] width 188 height 10
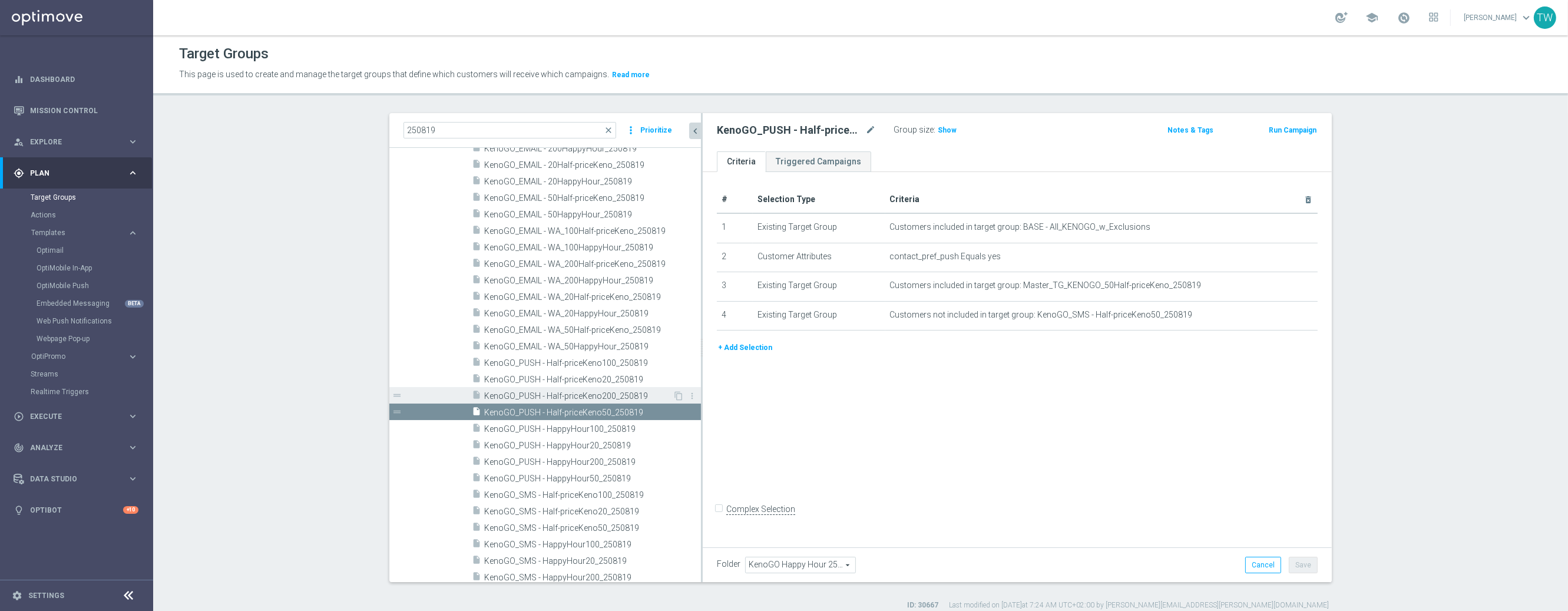
click at [628, 397] on span "KenoGO_PUSH - Half-priceKeno200_250819" at bounding box center [578, 396] width 188 height 10
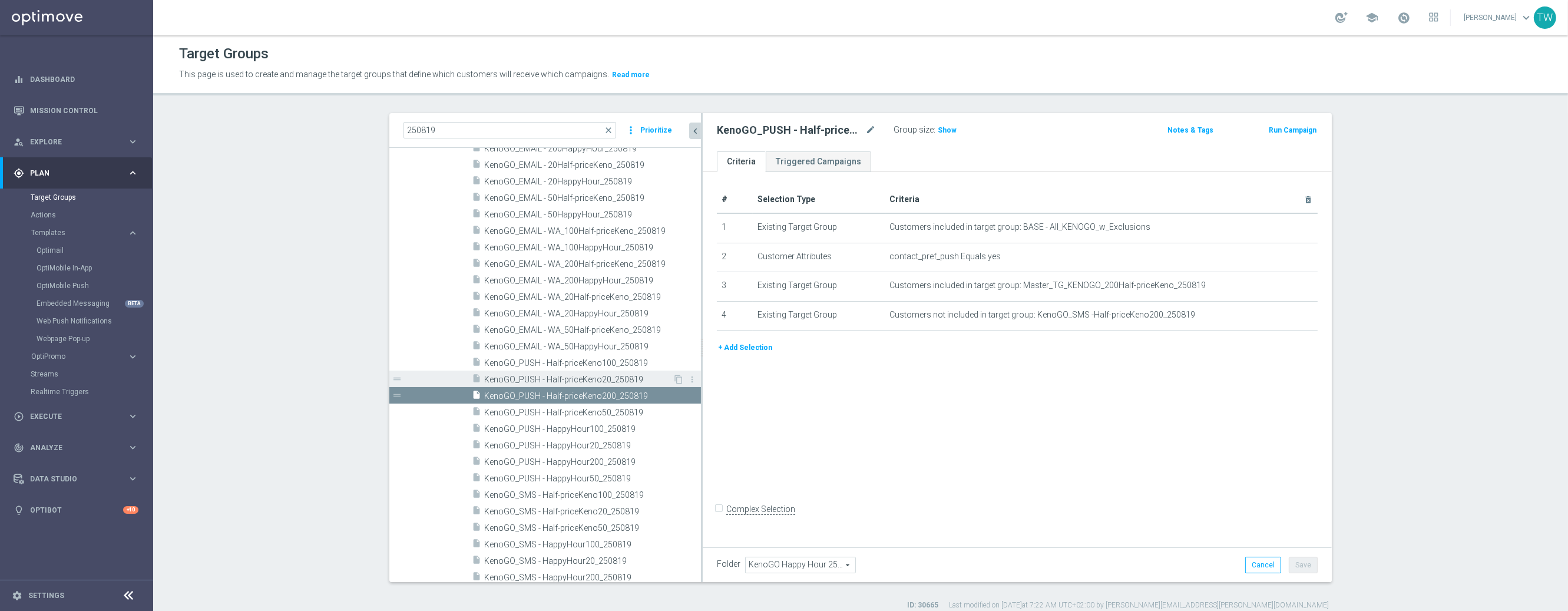
click at [641, 381] on span "KenoGO_PUSH - Half-priceKeno20_250819" at bounding box center [578, 379] width 188 height 10
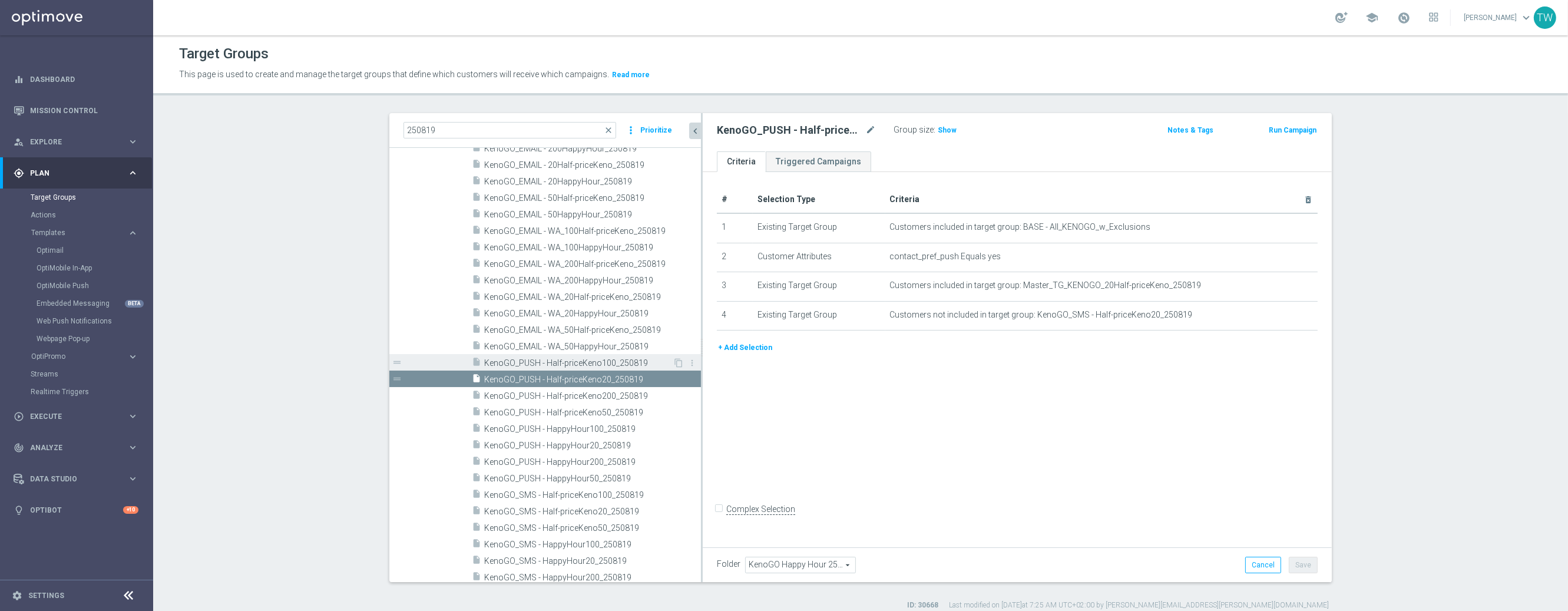
click at [641, 362] on span "KenoGO_PUSH - Half-priceKeno100_250819" at bounding box center [578, 363] width 188 height 10
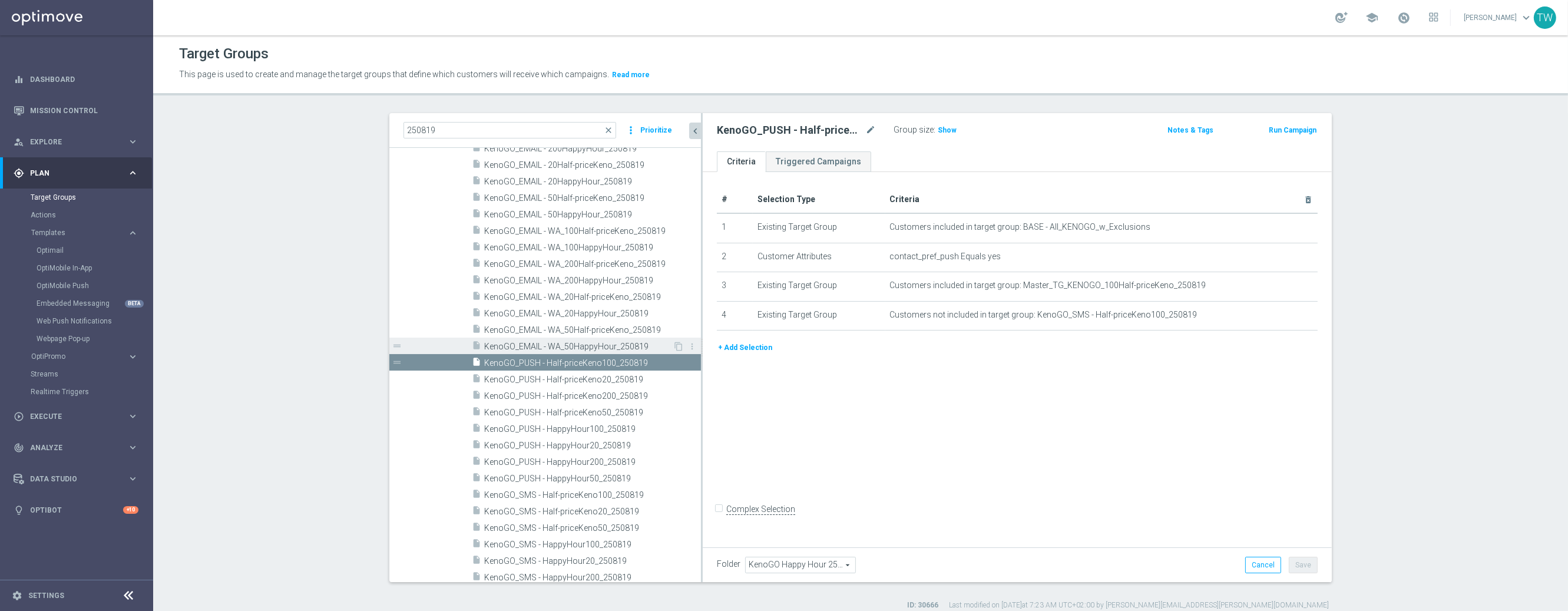
click at [646, 347] on span "KenoGO_EMAIL - WA_50HappyHour_250819" at bounding box center [578, 347] width 188 height 10
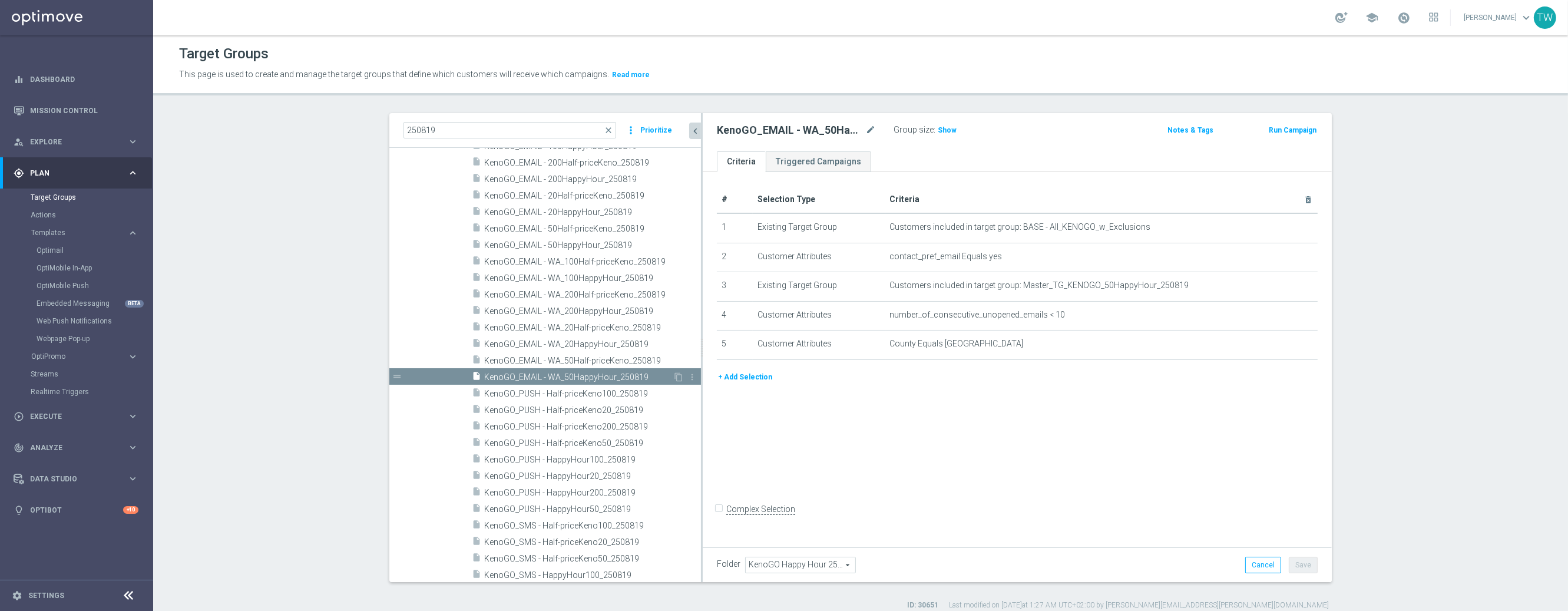
scroll to position [107, 0]
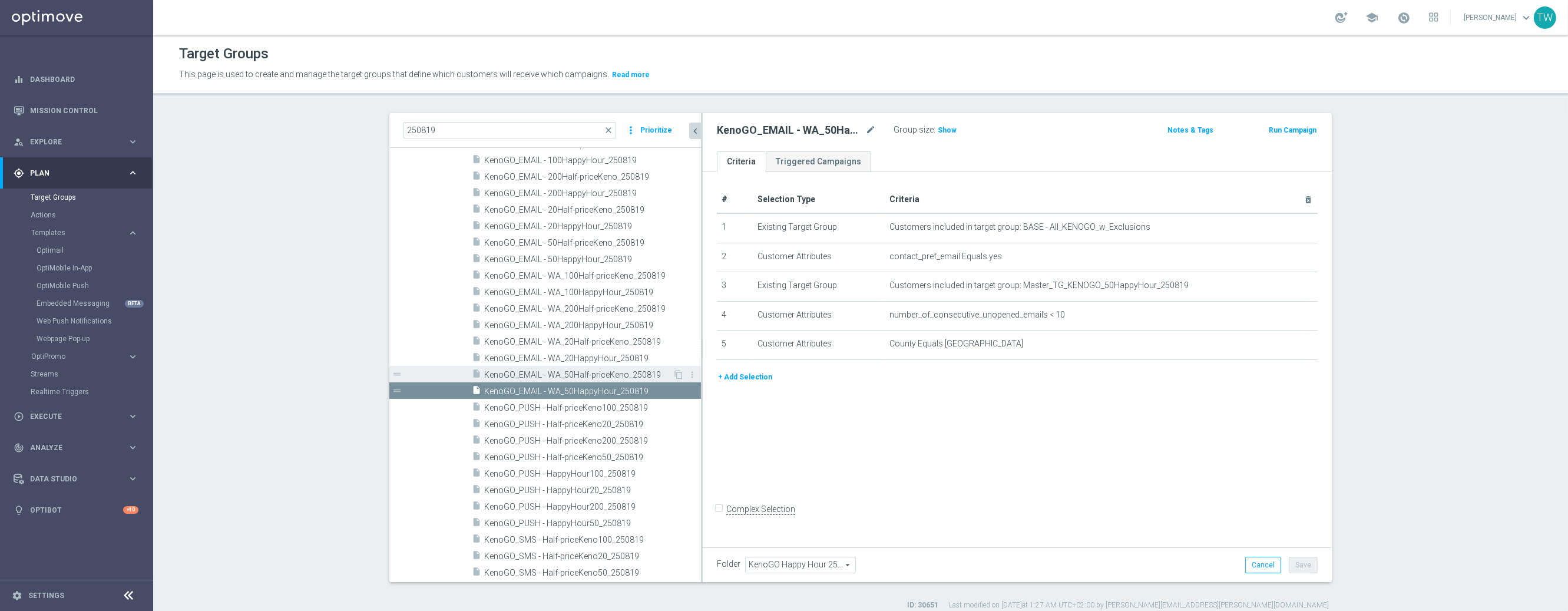
click at [634, 371] on span "KenoGO_EMAIL - WA_50Half-priceKeno_250819" at bounding box center [578, 375] width 188 height 10
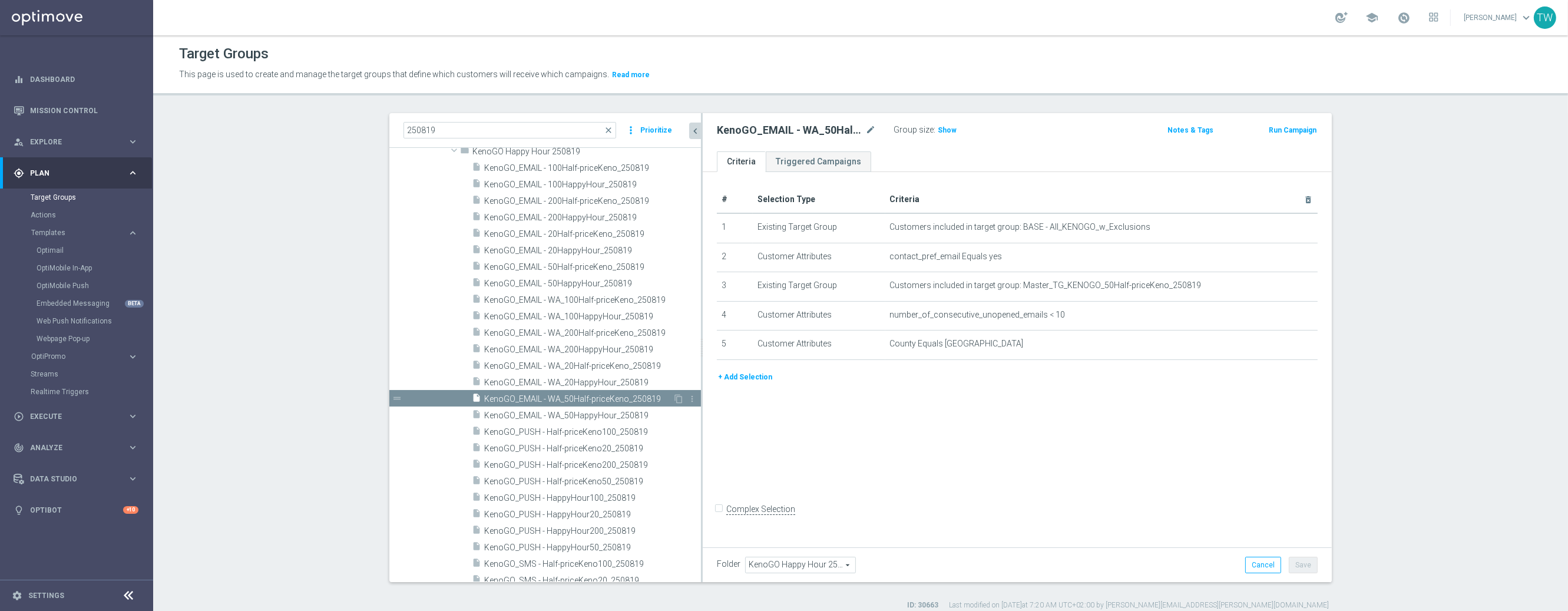
scroll to position [62, 0]
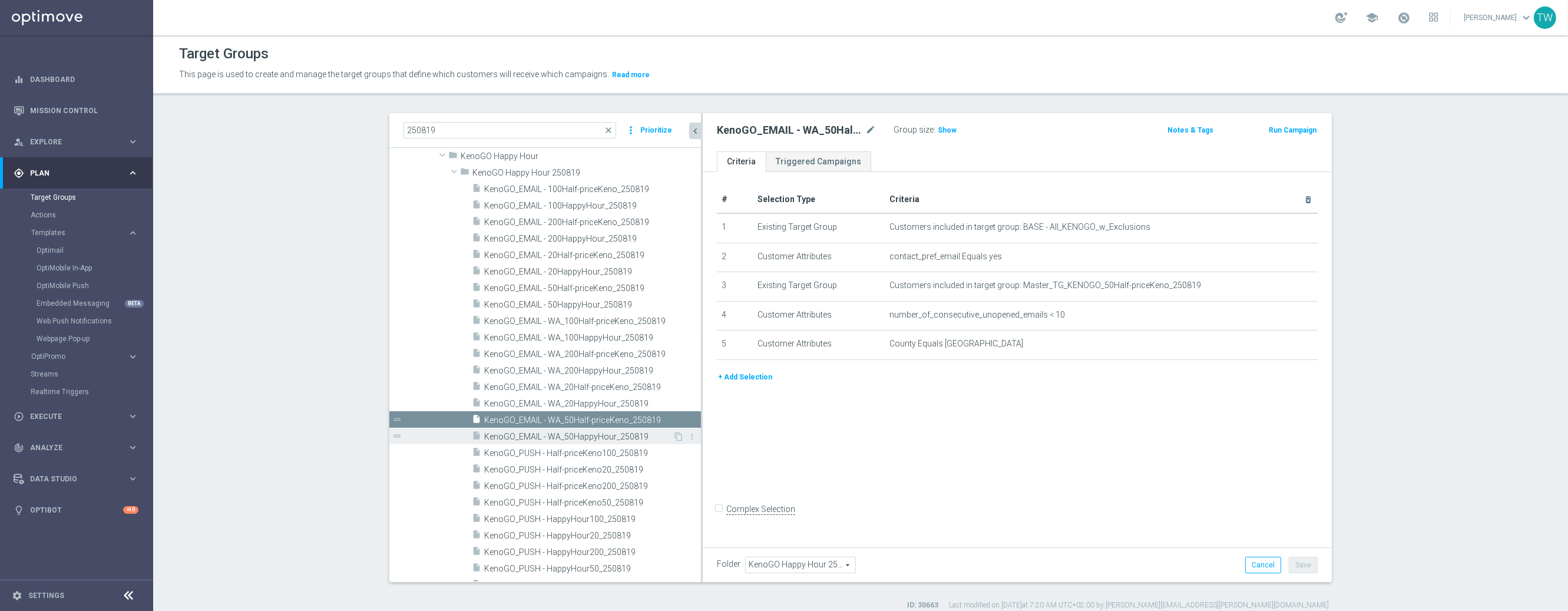
click at [623, 432] on span "KenoGO_EMAIL - WA_50HappyHour_250819" at bounding box center [578, 437] width 188 height 10
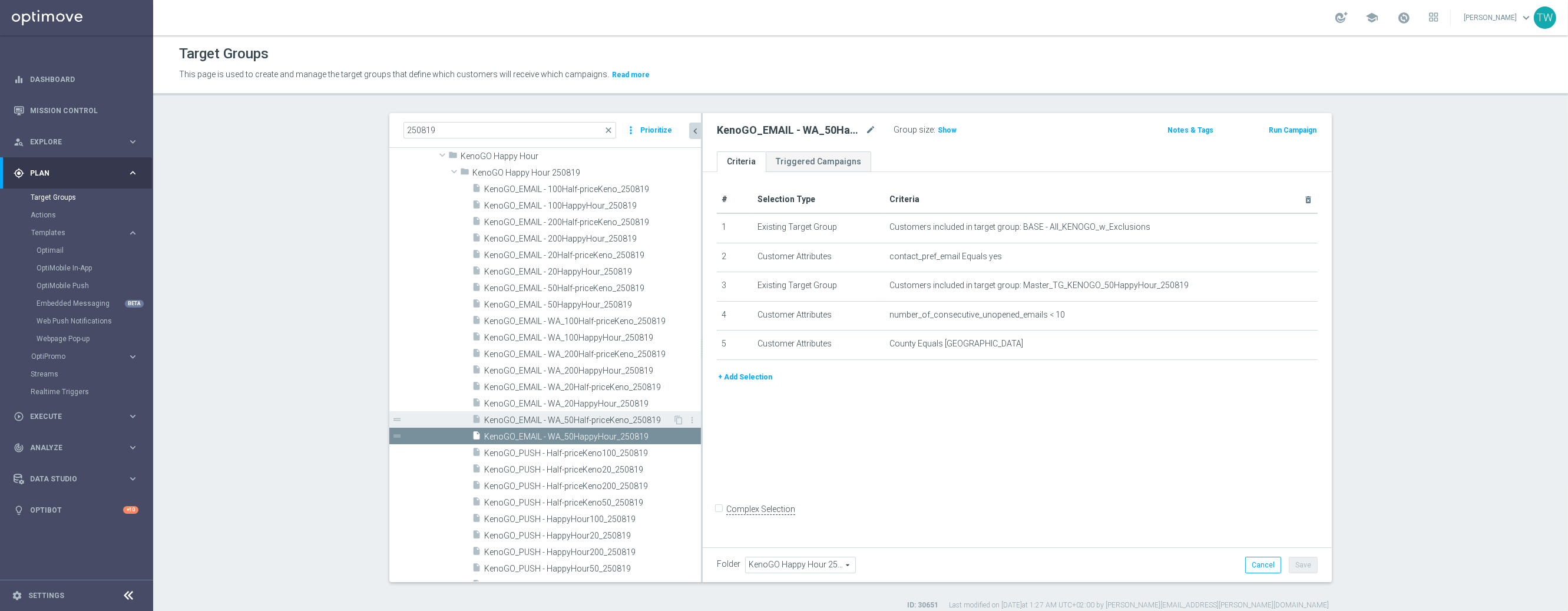
click at [632, 416] on span "KenoGO_EMAIL - WA_50Half-priceKeno_250819" at bounding box center [578, 420] width 188 height 10
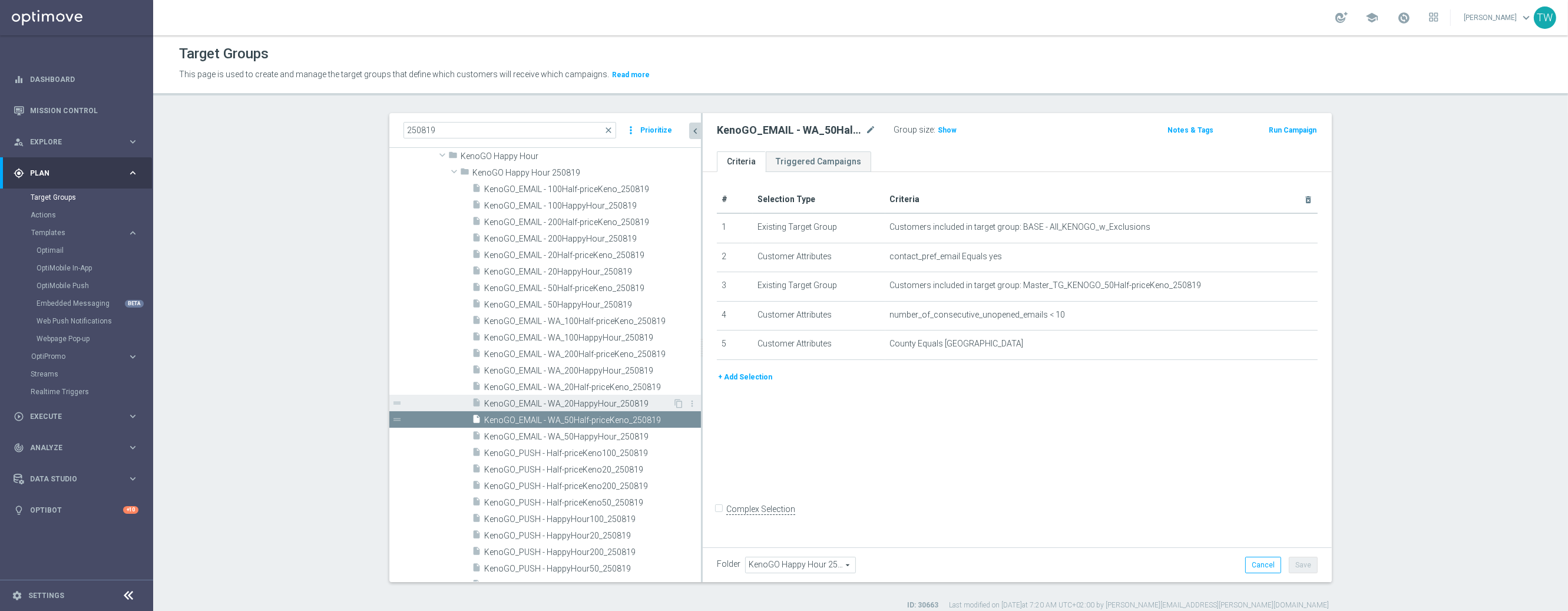
click at [629, 405] on span "KenoGO_EMAIL - WA_20HappyHour_250819" at bounding box center [578, 404] width 188 height 10
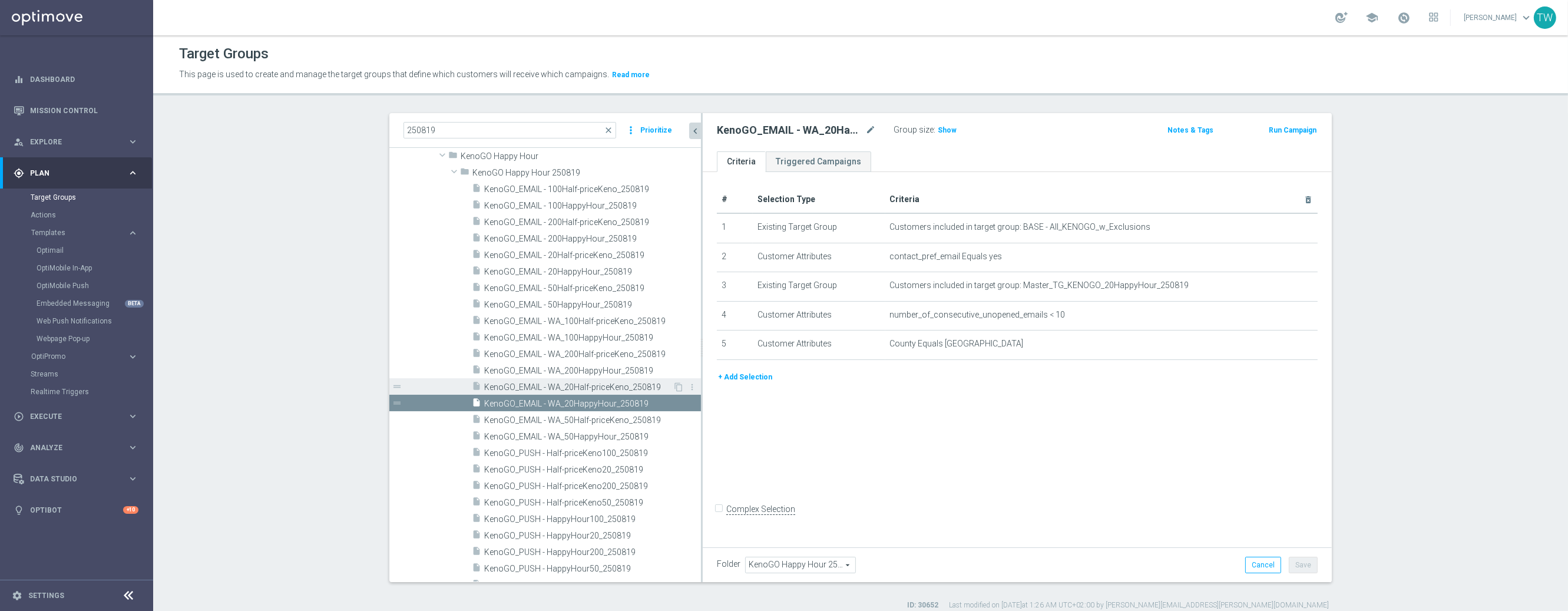
click at [653, 387] on span "KenoGO_EMAIL - WA_20Half-priceKeno_250819" at bounding box center [578, 387] width 188 height 10
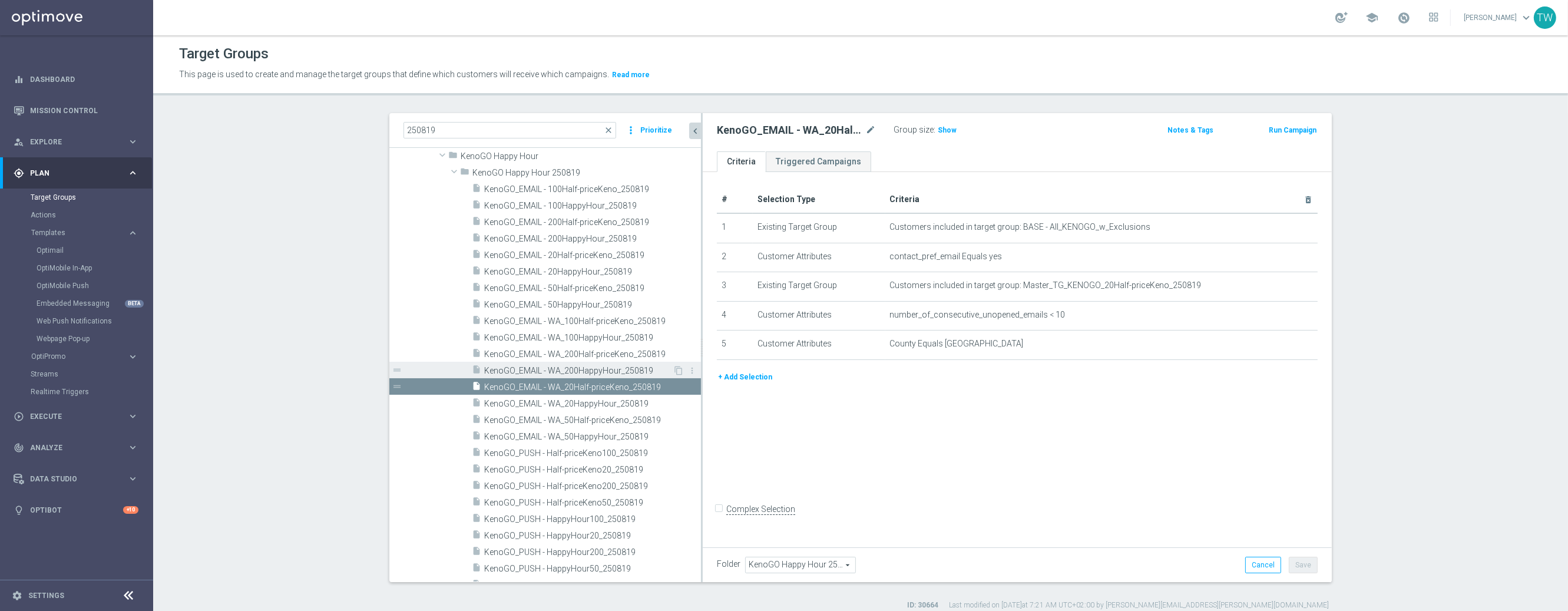
click at [646, 367] on span "KenoGO_EMAIL - WA_200HappyHour_250819" at bounding box center [578, 371] width 188 height 10
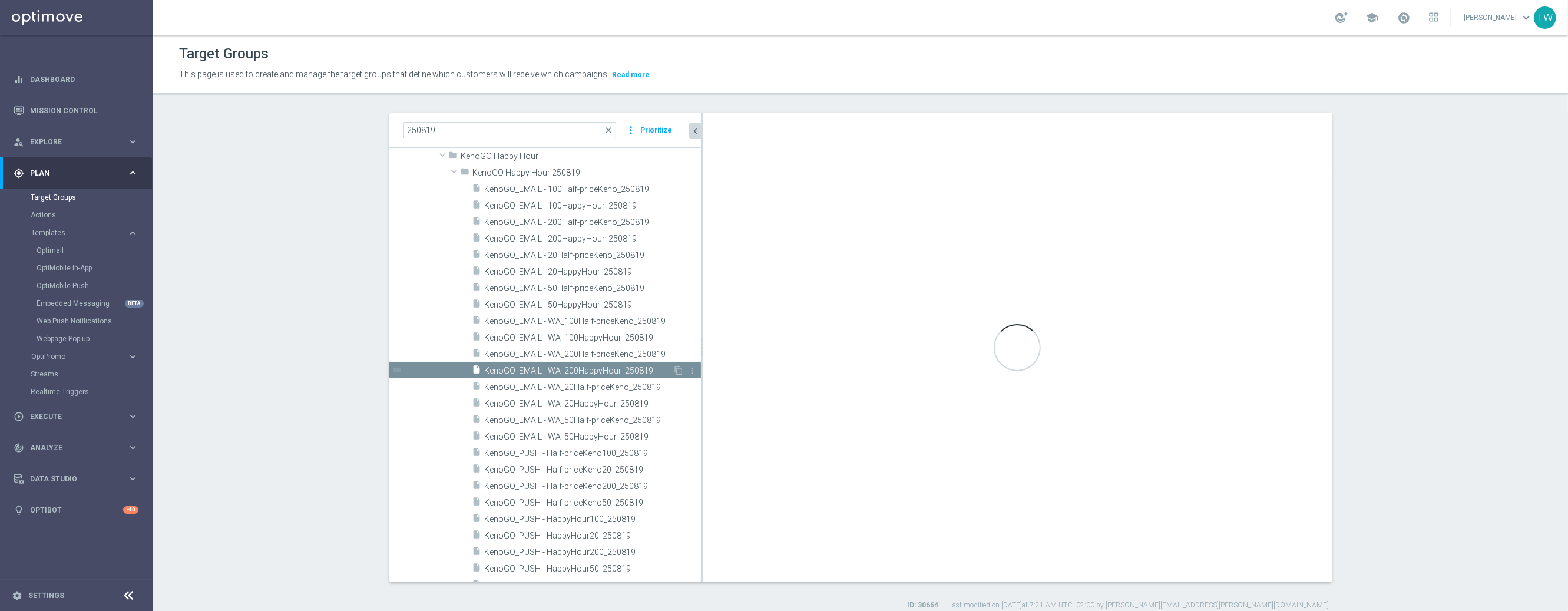
scroll to position [66, 0]
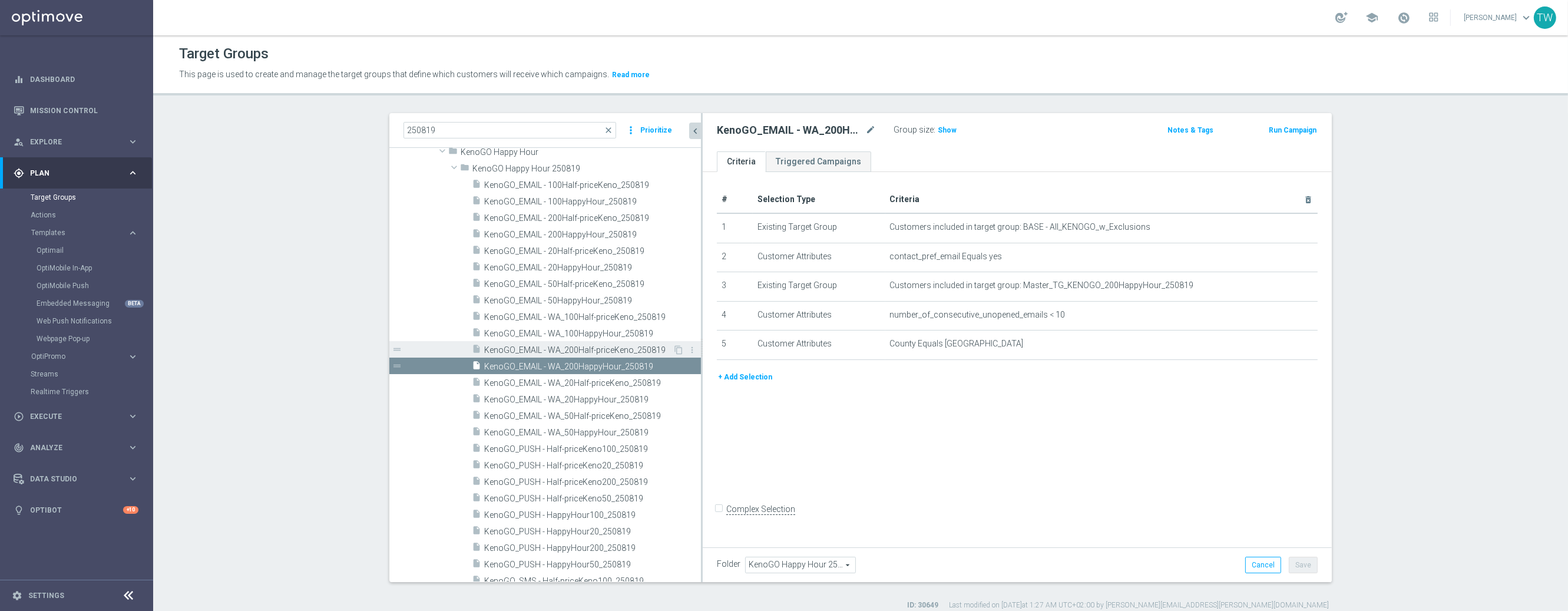
click at [650, 352] on span "KenoGO_EMAIL - WA_200Half-priceKeno_250819" at bounding box center [578, 350] width 188 height 10
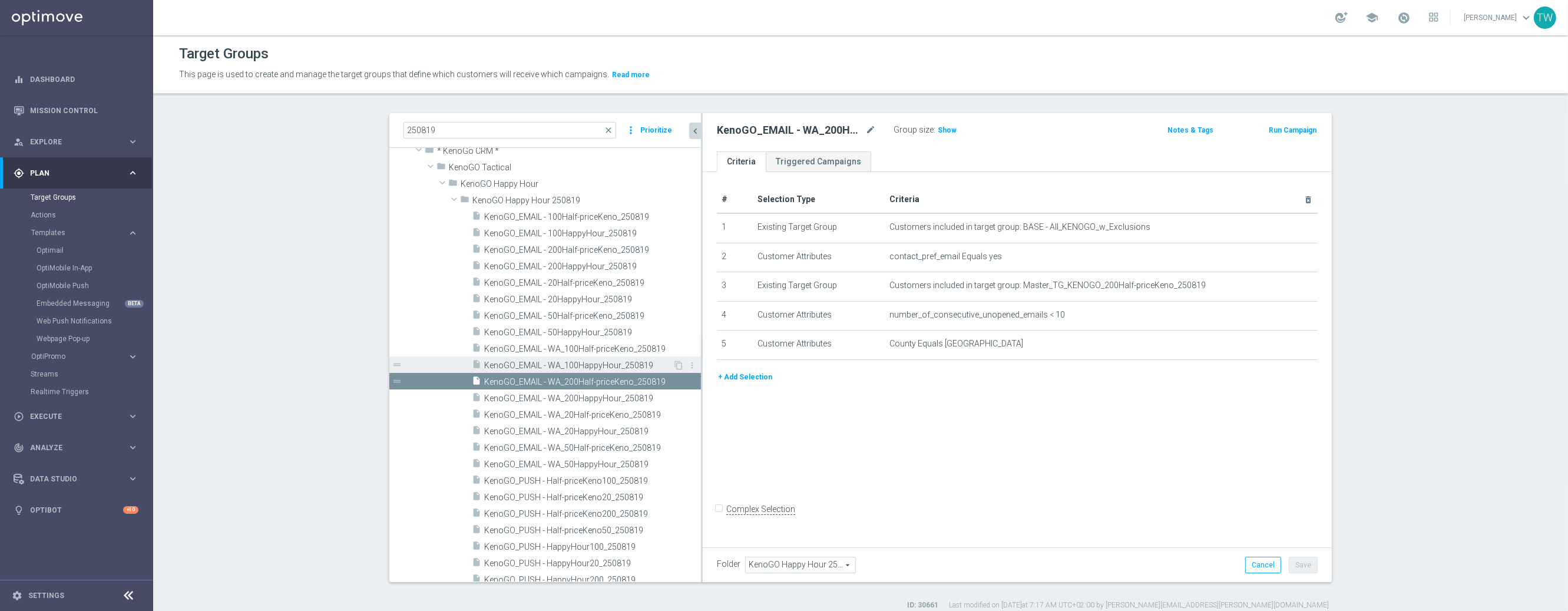
scroll to position [34, 0]
click at [636, 369] on span "KenoGO_EMAIL - WA_100HappyHour_250819" at bounding box center [578, 366] width 188 height 10
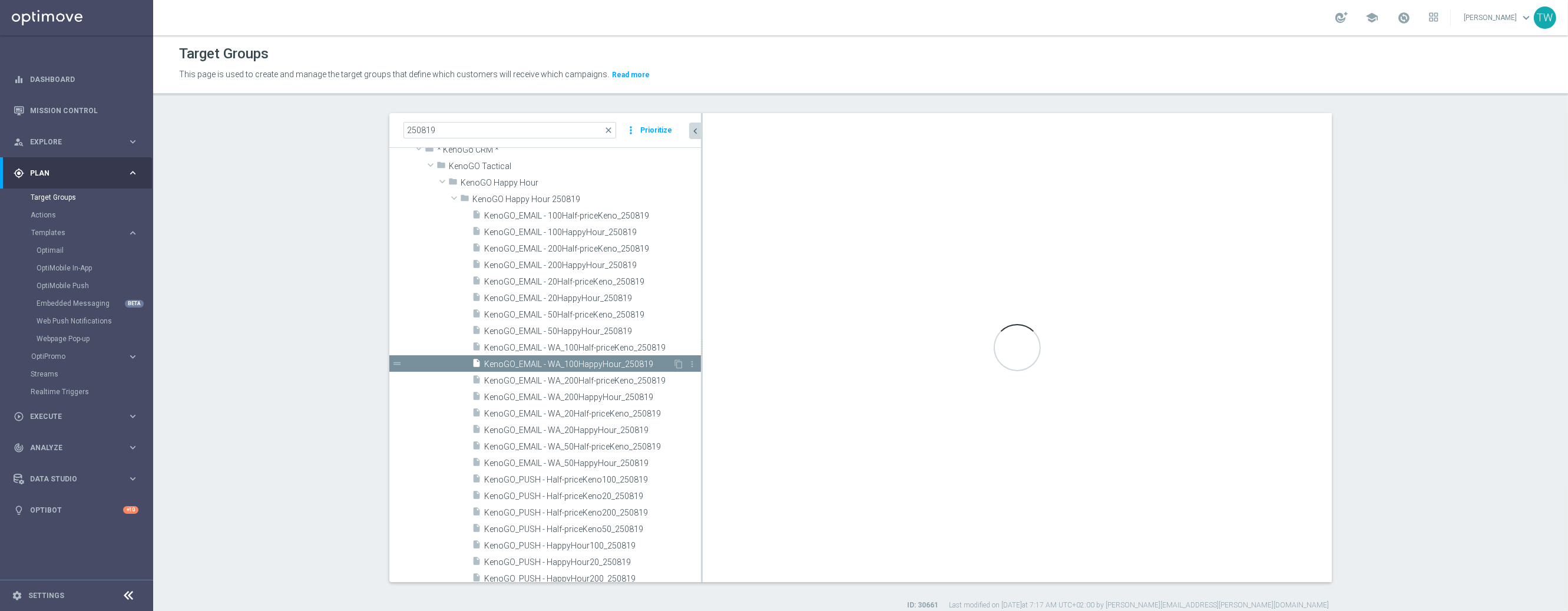
scroll to position [36, 0]
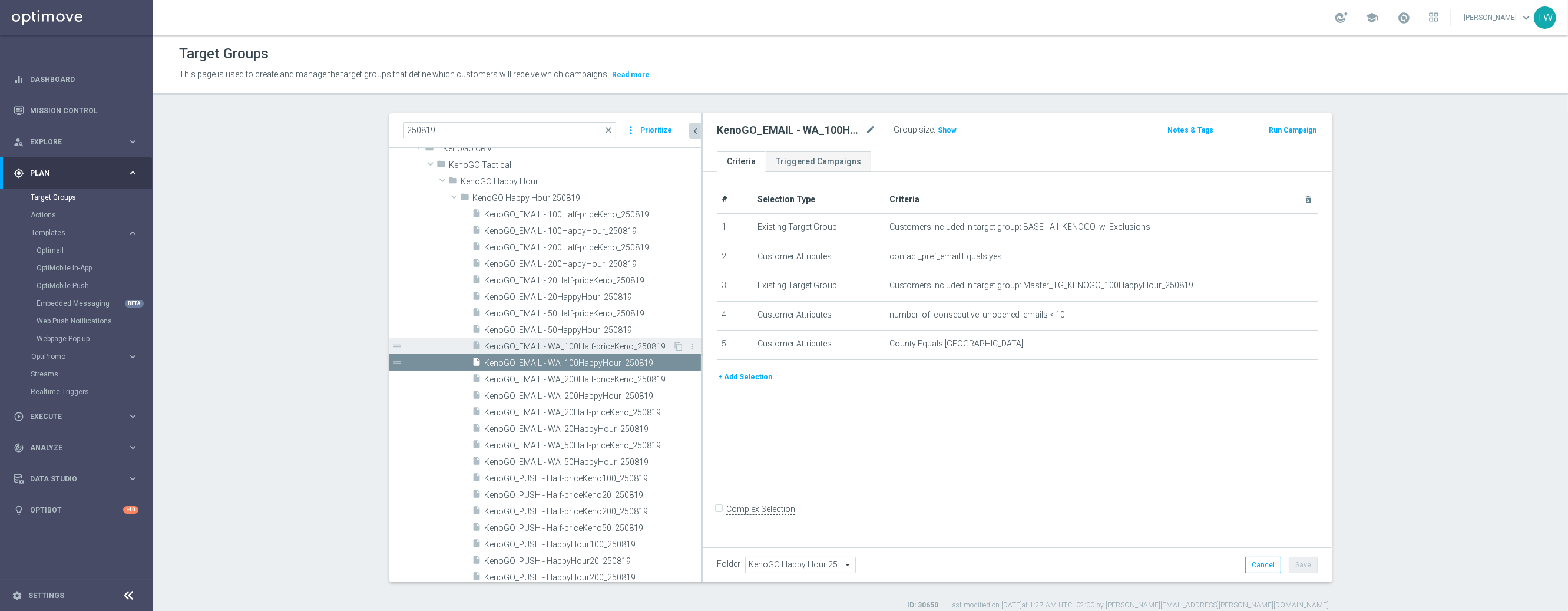
click at [637, 347] on span "KenoGO_EMAIL - WA_100Half-priceKeno_250819" at bounding box center [578, 347] width 188 height 10
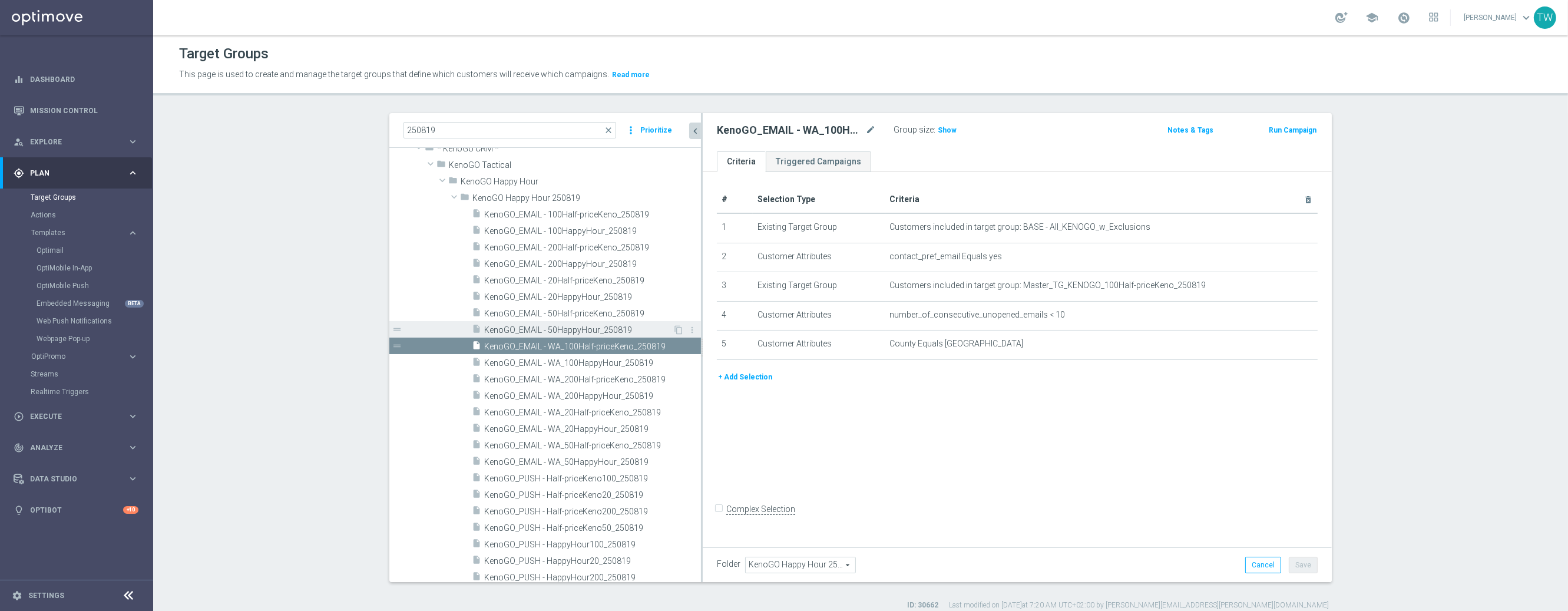
click at [628, 326] on span "KenoGO_EMAIL - 50HappyHour_250819" at bounding box center [578, 330] width 188 height 10
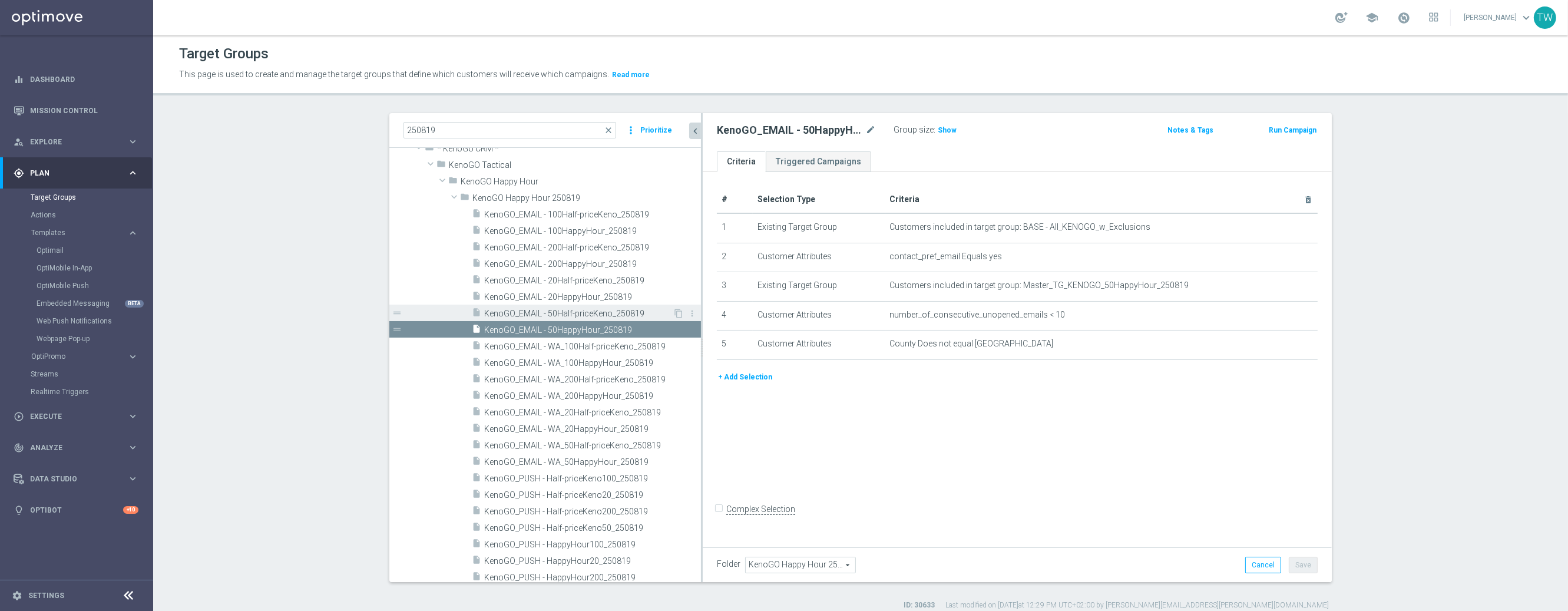
click at [628, 316] on span "KenoGO_EMAIL - 50Half-priceKeno_250819" at bounding box center [578, 314] width 188 height 10
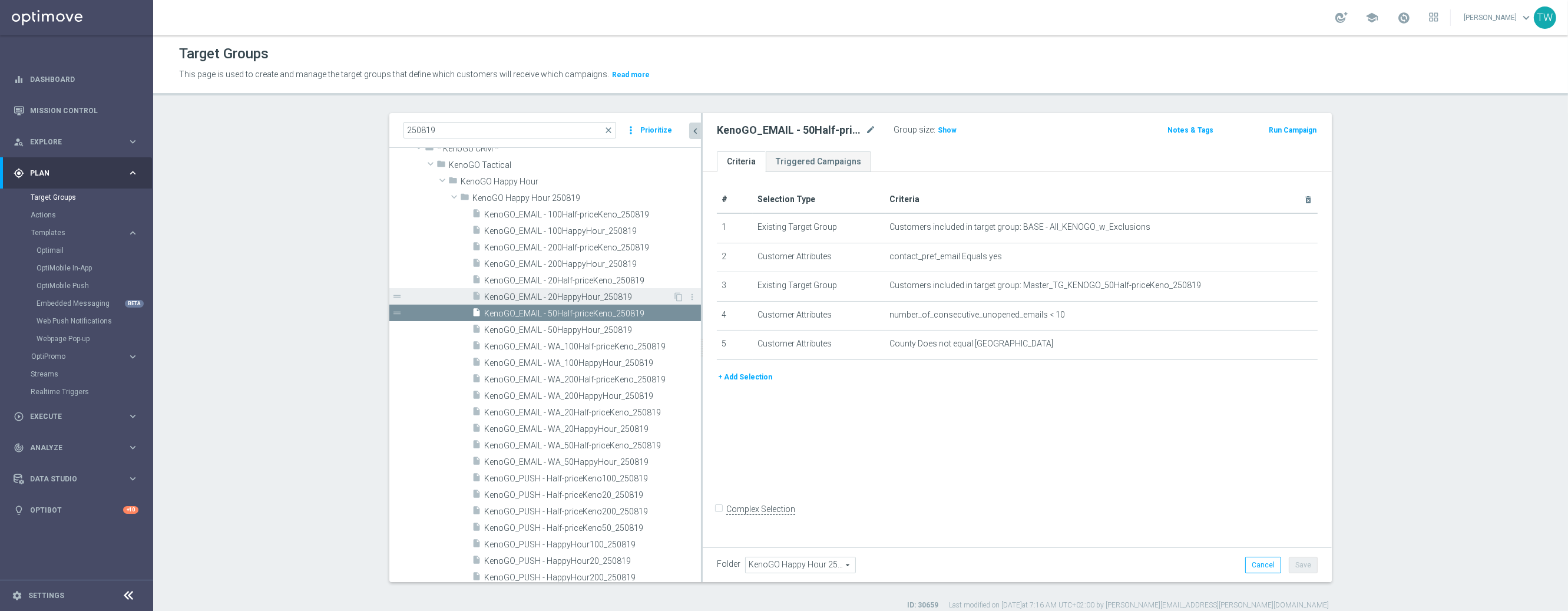
click at [641, 300] on span "KenoGO_EMAIL - 20HappyHour_250819" at bounding box center [578, 297] width 188 height 10
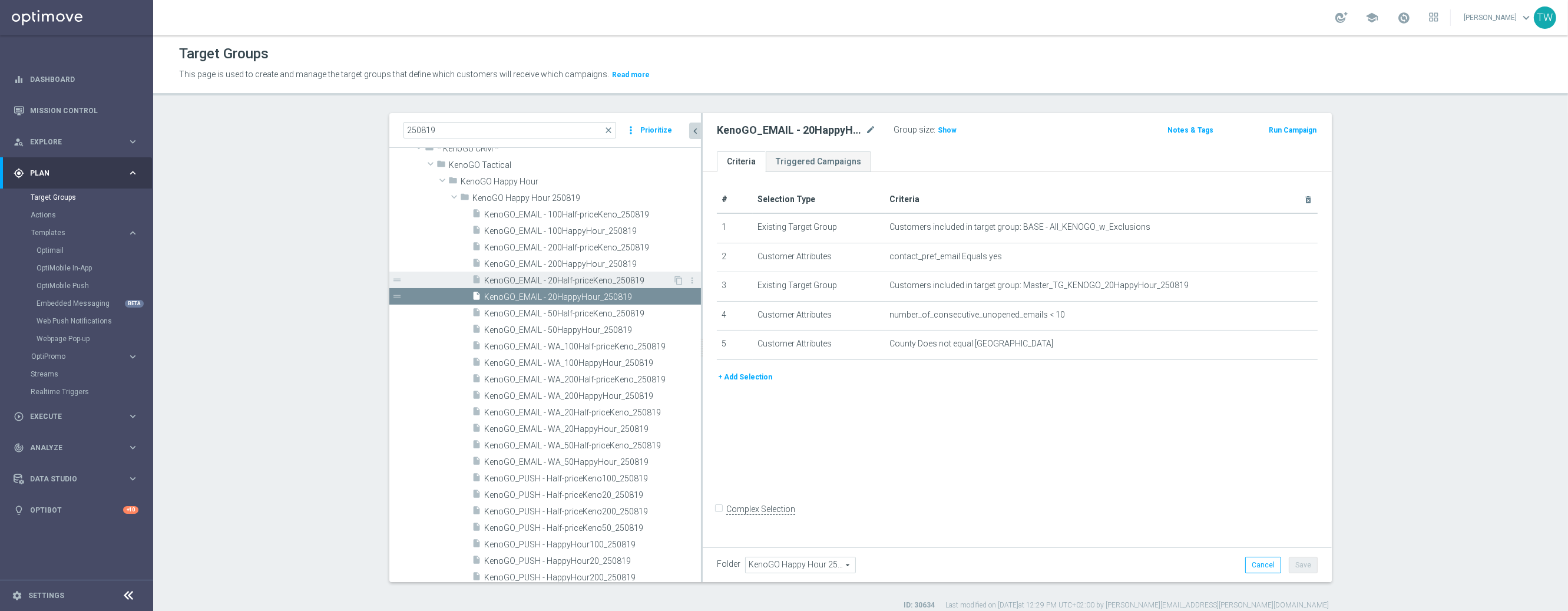
click at [639, 283] on span "KenoGO_EMAIL - 20Half-priceKeno_250819" at bounding box center [578, 281] width 188 height 10
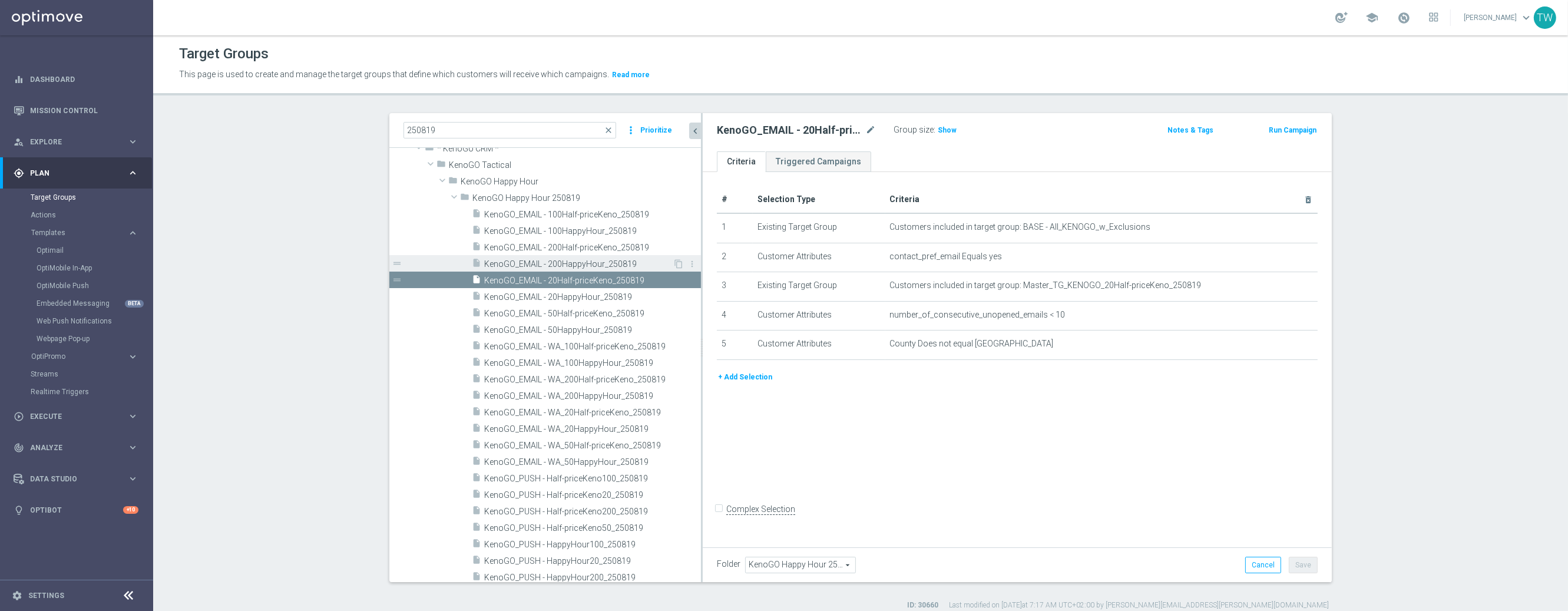
click at [629, 261] on span "KenoGO_EMAIL - 200HappyHour_250819" at bounding box center [578, 264] width 188 height 10
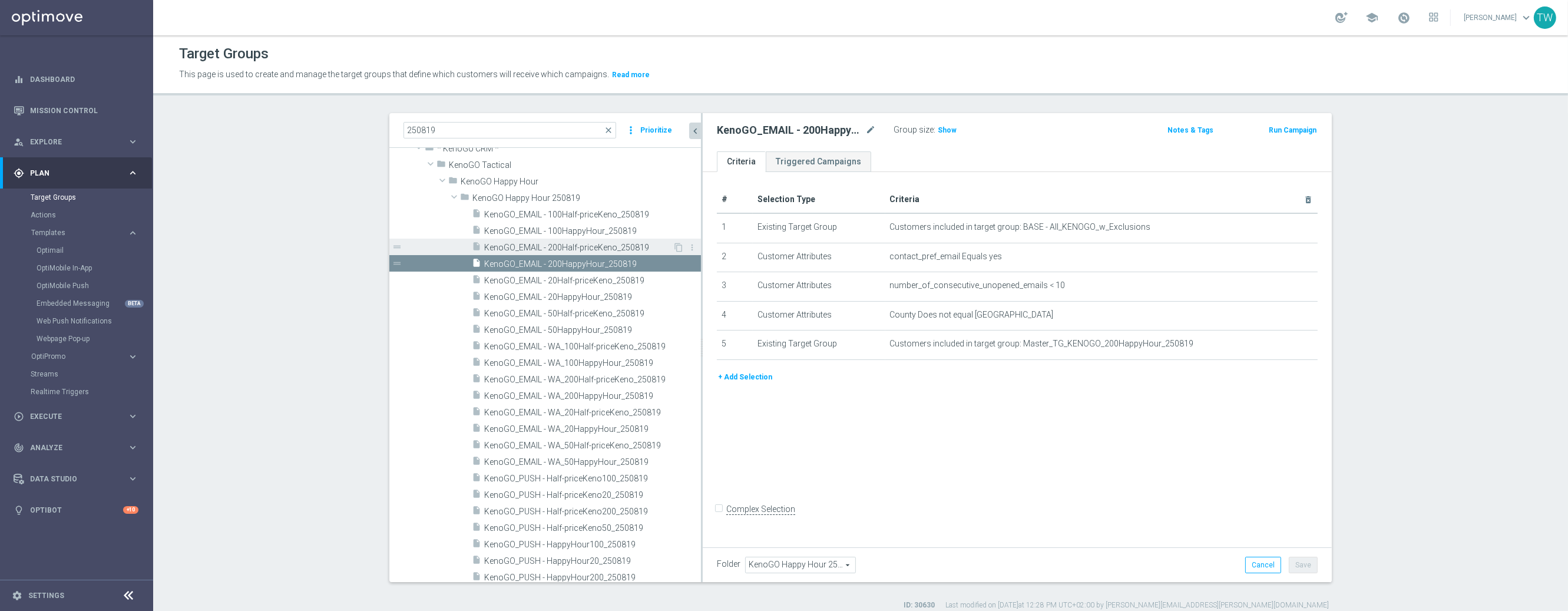
click at [629, 249] on span "KenoGO_EMAIL - 200Half-priceKeno_250819" at bounding box center [578, 248] width 188 height 10
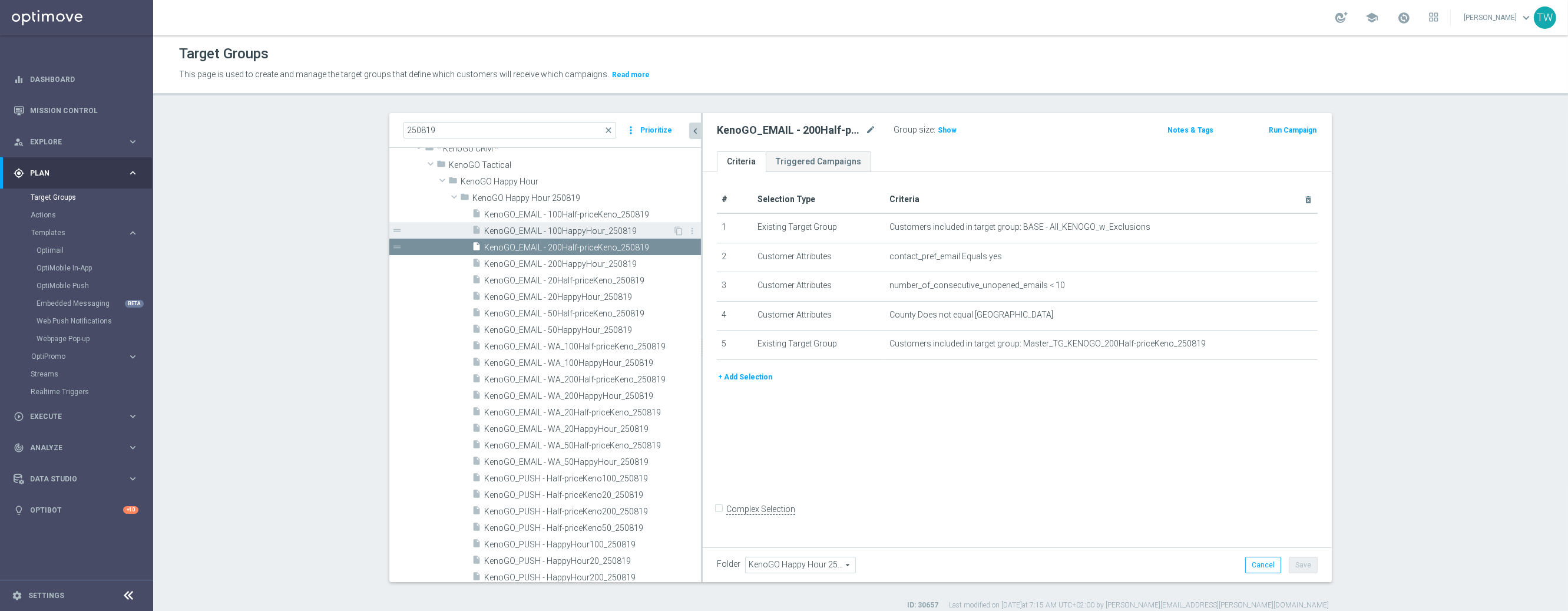
click at [626, 235] on span "KenoGO_EMAIL - 100HappyHour_250819" at bounding box center [578, 231] width 188 height 10
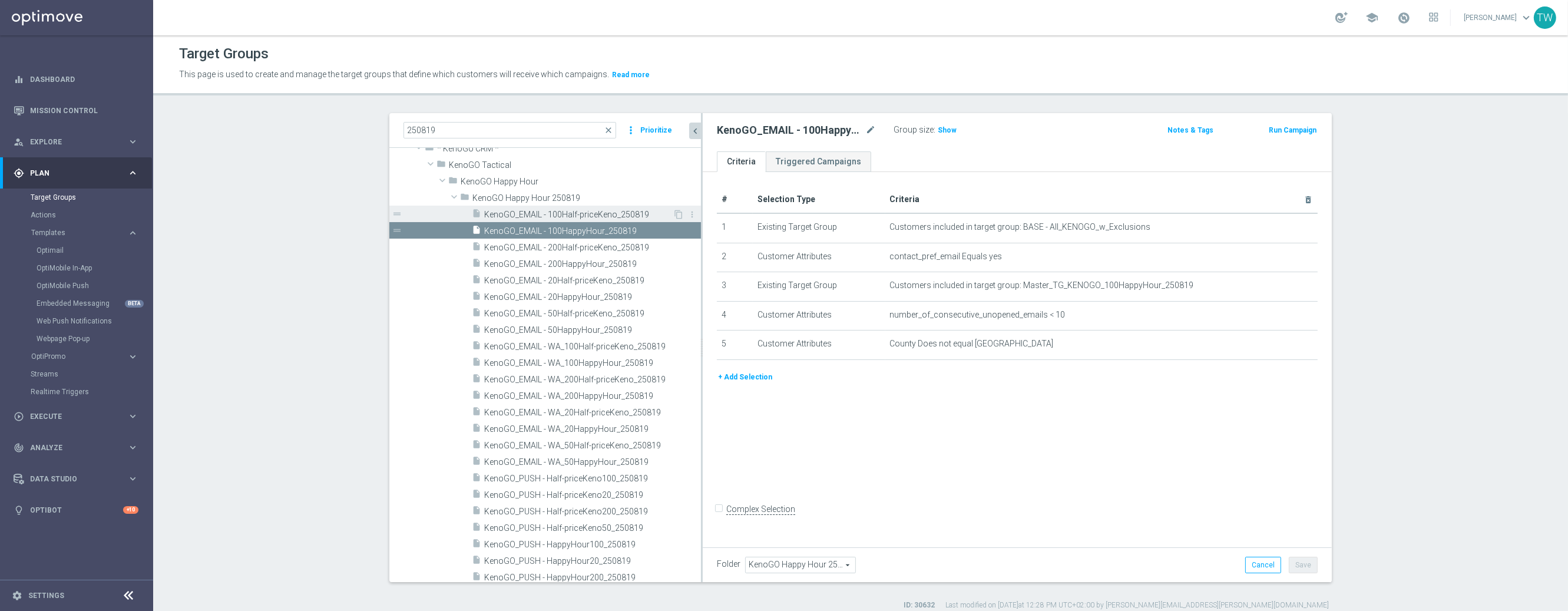
click at [610, 216] on span "KenoGO_EMAIL - 100Half-priceKeno_250819" at bounding box center [578, 215] width 188 height 10
